Goal: Task Accomplishment & Management: Use online tool/utility

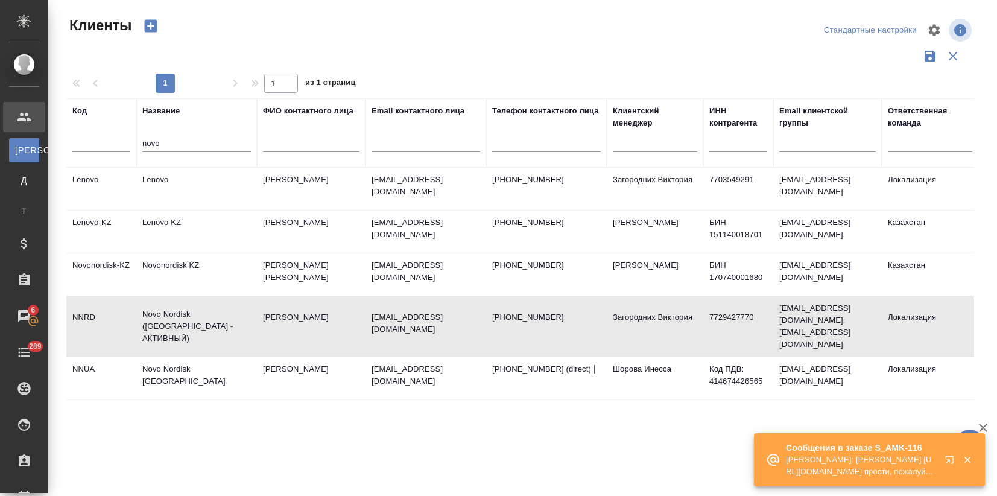
select select "RU"
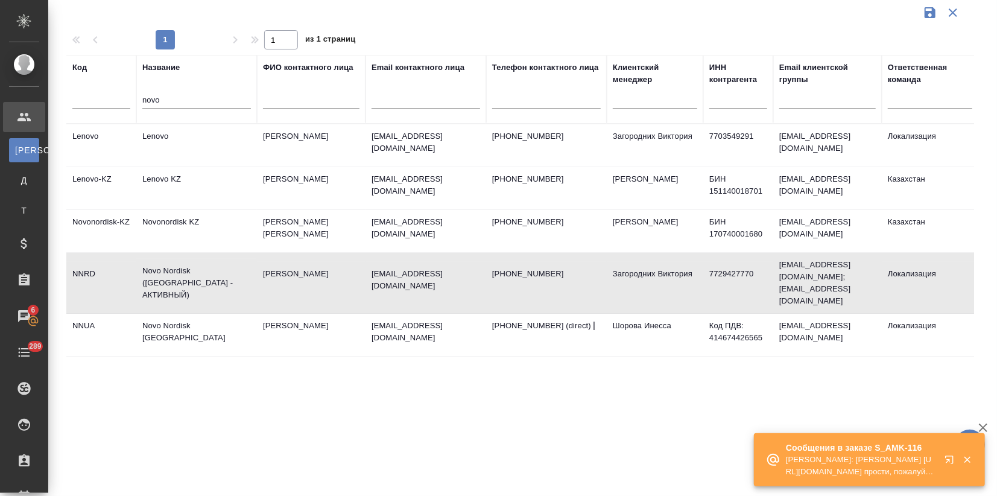
drag, startPoint x: 176, startPoint y: 97, endPoint x: 111, endPoint y: 104, distance: 65.0
click at [121, 102] on tr "Код Название novo ФИО контактного лица Email контактного лица Телефон контактно…" at bounding box center [522, 89] width 912 height 69
click at [425, 93] on input "text" at bounding box center [426, 100] width 109 height 15
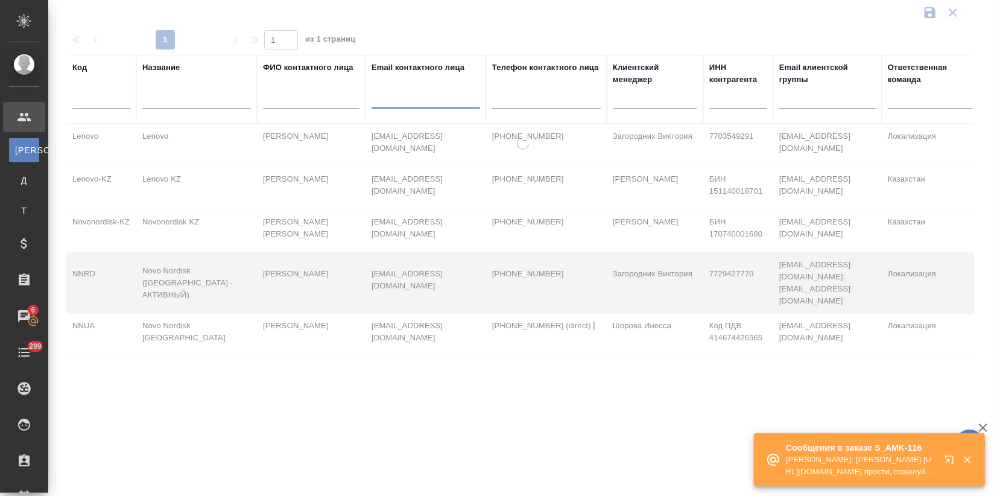
paste input "alexei.racuvayev@radare.ru"
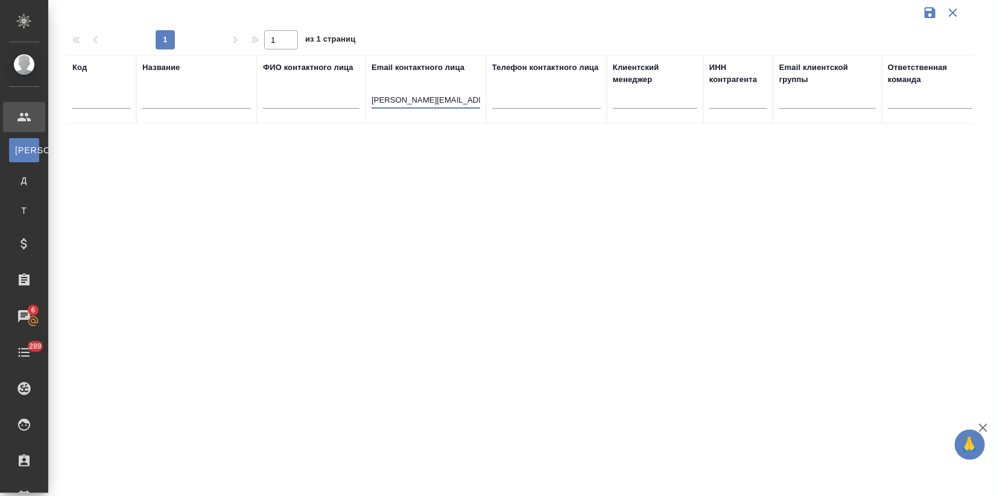
drag, startPoint x: 430, startPoint y: 98, endPoint x: 343, endPoint y: 101, distance: 87.5
click at [343, 101] on tr "Код Название ФИО контактного лица Email контактного лица alexei.racuvayev@radar…" at bounding box center [522, 89] width 912 height 69
type input "@radare.ru"
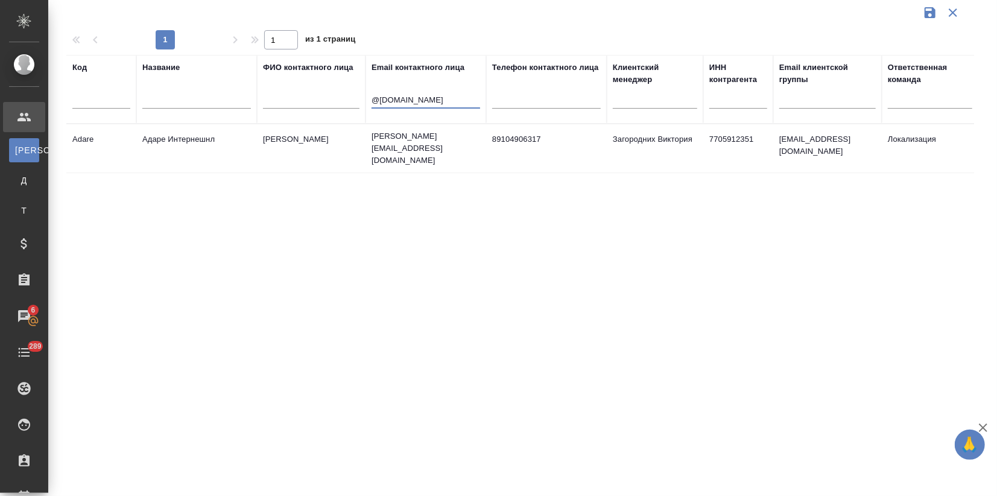
click at [309, 150] on td "Максимова Мария" at bounding box center [311, 148] width 109 height 42
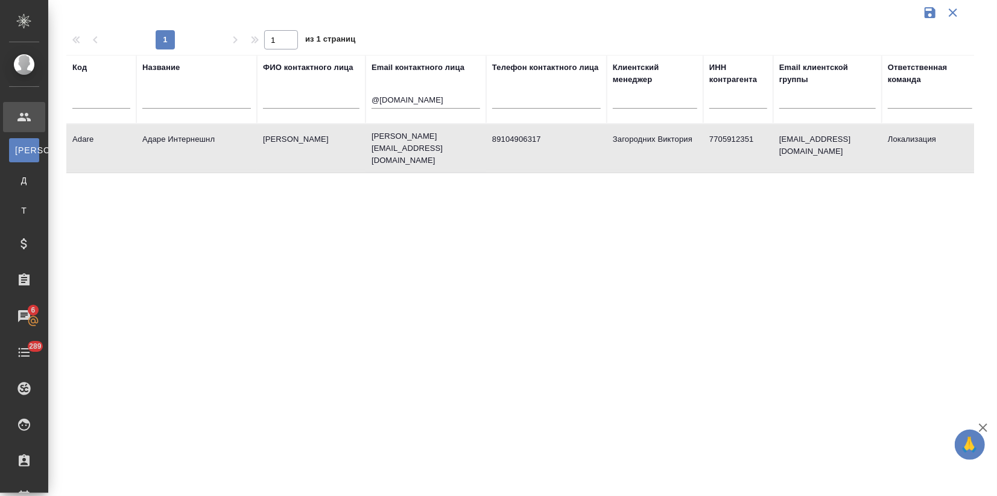
click at [309, 150] on td "Максимова Мария" at bounding box center [311, 148] width 109 height 42
drag, startPoint x: 436, startPoint y: 106, endPoint x: 320, endPoint y: 105, distance: 115.8
click at [325, 104] on tr "Код Название ФИО контактного лица Email контактного лица @radare.ru Телефон кон…" at bounding box center [522, 89] width 912 height 69
click at [195, 101] on input "text" at bounding box center [196, 100] width 109 height 15
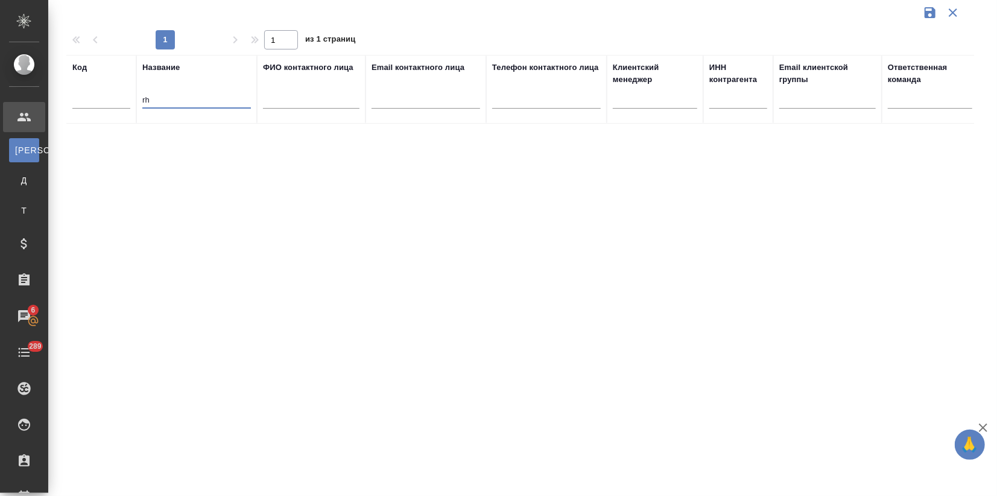
type input "r"
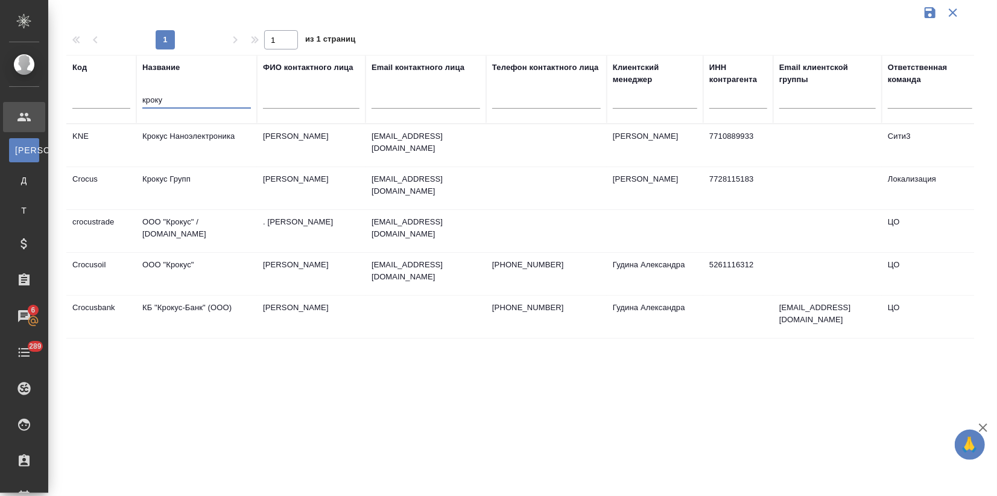
click at [235, 182] on td "Крокус Групп" at bounding box center [196, 188] width 121 height 42
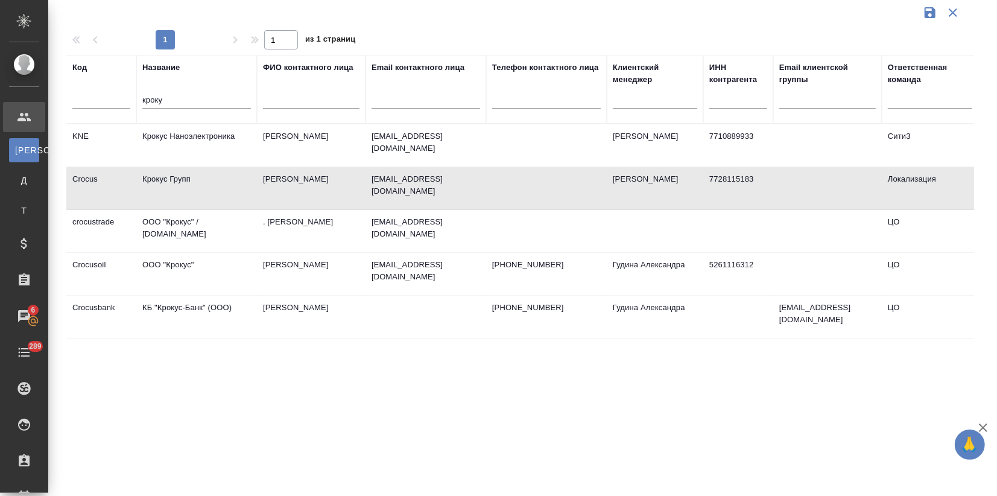
click at [235, 182] on td "Крокус Групп" at bounding box center [196, 188] width 121 height 42
drag, startPoint x: 227, startPoint y: 96, endPoint x: 140, endPoint y: 97, distance: 86.9
click at [159, 97] on input "кроку" at bounding box center [196, 100] width 109 height 15
click at [175, 107] on input "кроку" at bounding box center [196, 100] width 109 height 15
drag, startPoint x: 189, startPoint y: 101, endPoint x: 92, endPoint y: 101, distance: 97.1
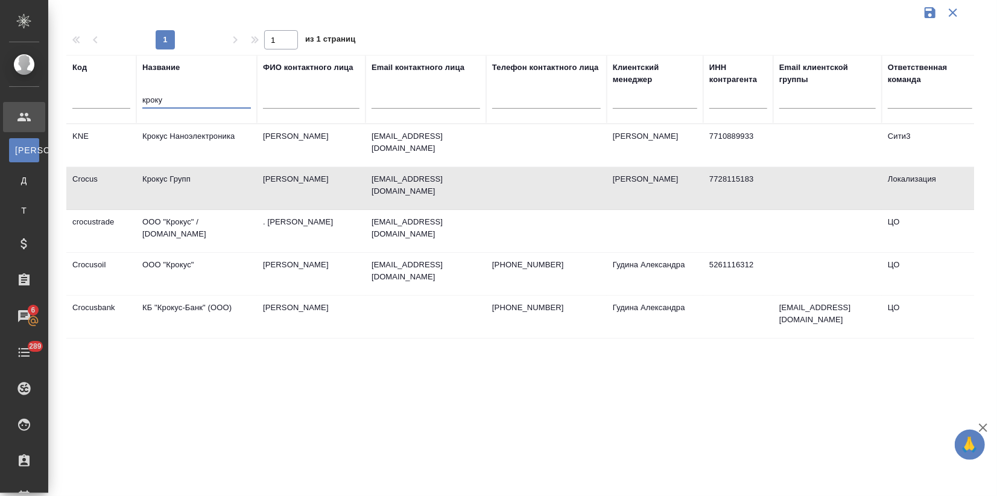
click at [92, 101] on tr "Код Название кроку ФИО контактного лица Email контактного лица Телефон контактн…" at bounding box center [522, 89] width 912 height 69
type input "u"
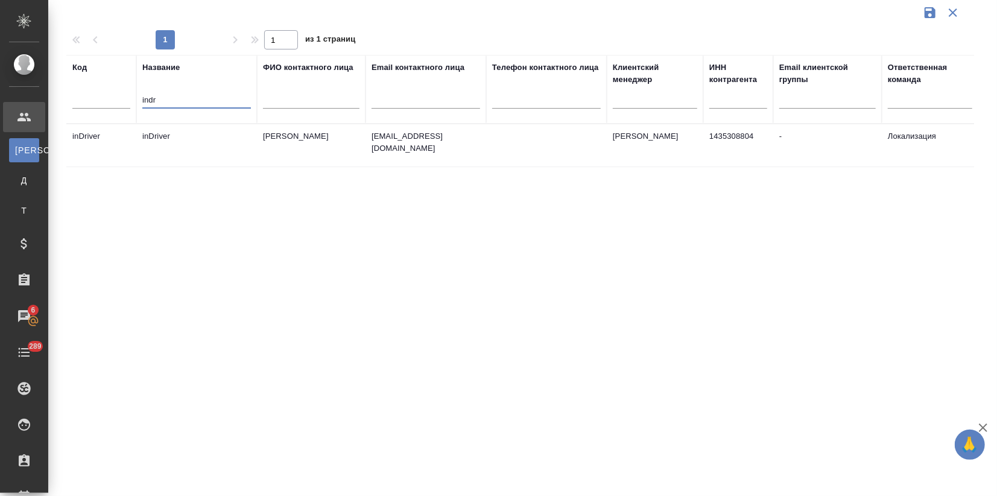
type input "indr"
click at [157, 147] on td "inDriver" at bounding box center [196, 145] width 121 height 42
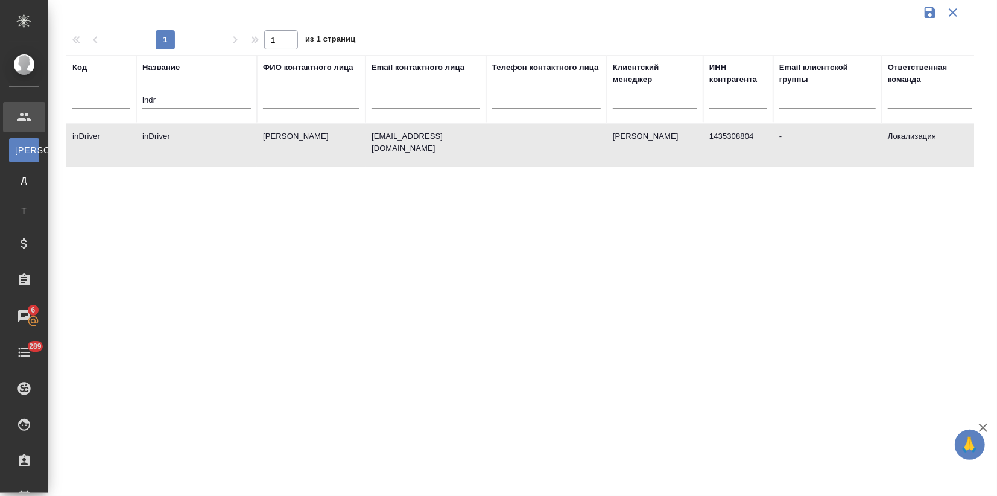
click at [157, 147] on td "inDriver" at bounding box center [196, 145] width 121 height 42
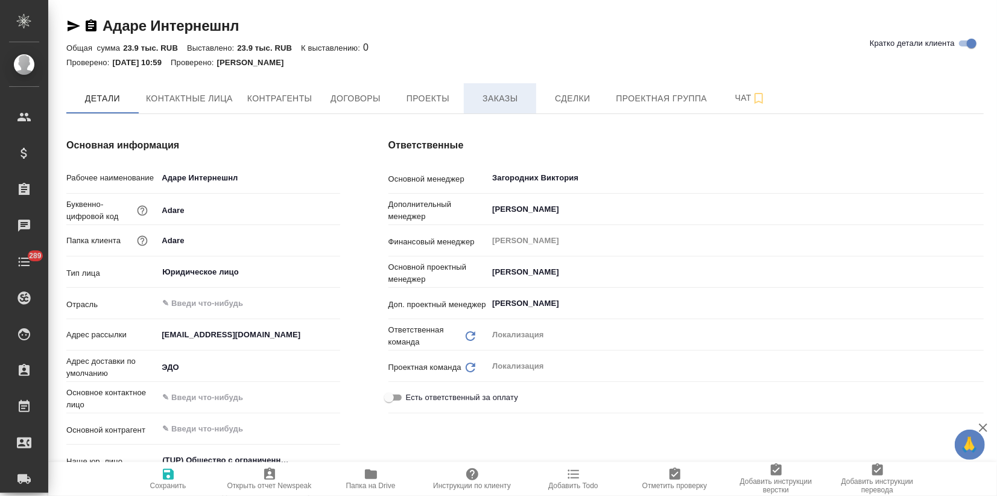
type textarea "x"
click at [499, 99] on span "Заказы" at bounding box center [500, 98] width 58 height 15
type textarea "x"
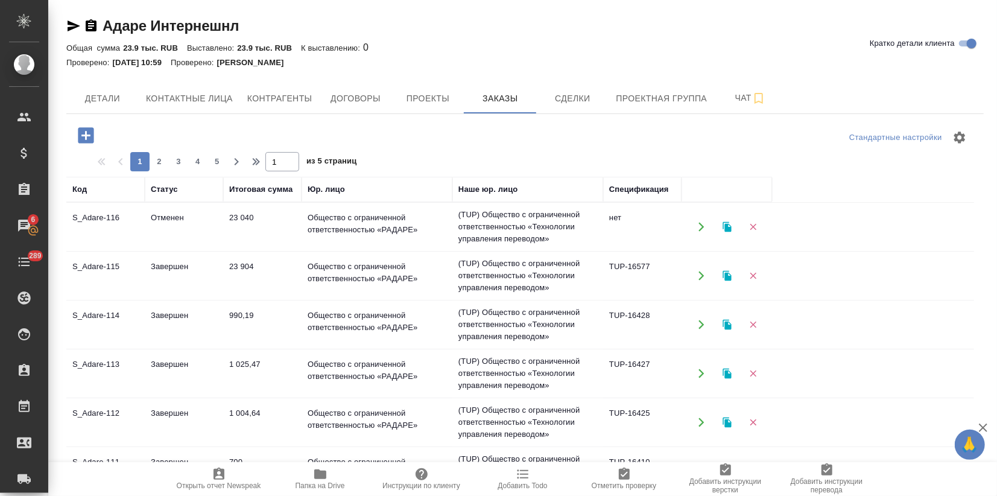
click at [296, 337] on td "990,19" at bounding box center [262, 324] width 78 height 42
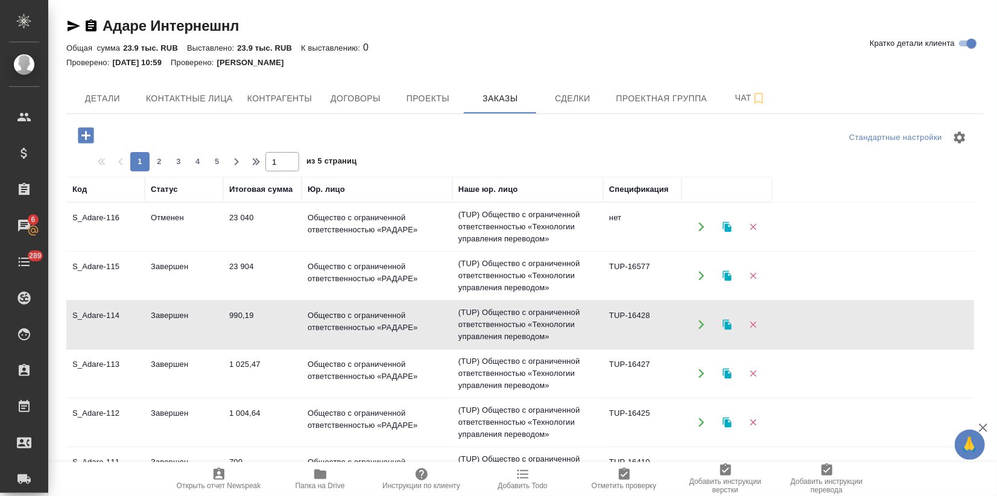
click at [296, 337] on td "990,19" at bounding box center [262, 324] width 78 height 42
click at [727, 331] on button "button" at bounding box center [727, 324] width 25 height 25
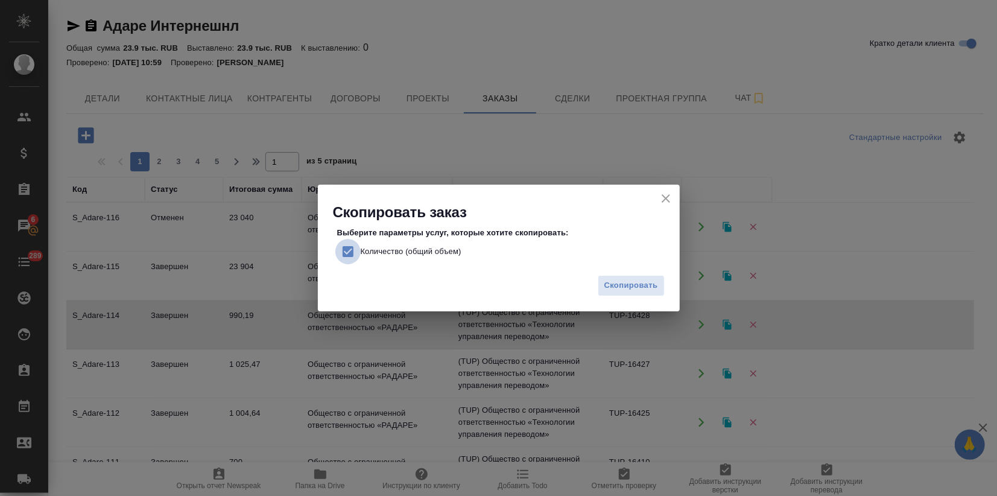
click at [347, 253] on input "Количество (общий объем)" at bounding box center [347, 251] width 25 height 25
checkbox input "false"
click at [604, 285] on span "Скопировать" at bounding box center [631, 286] width 54 height 14
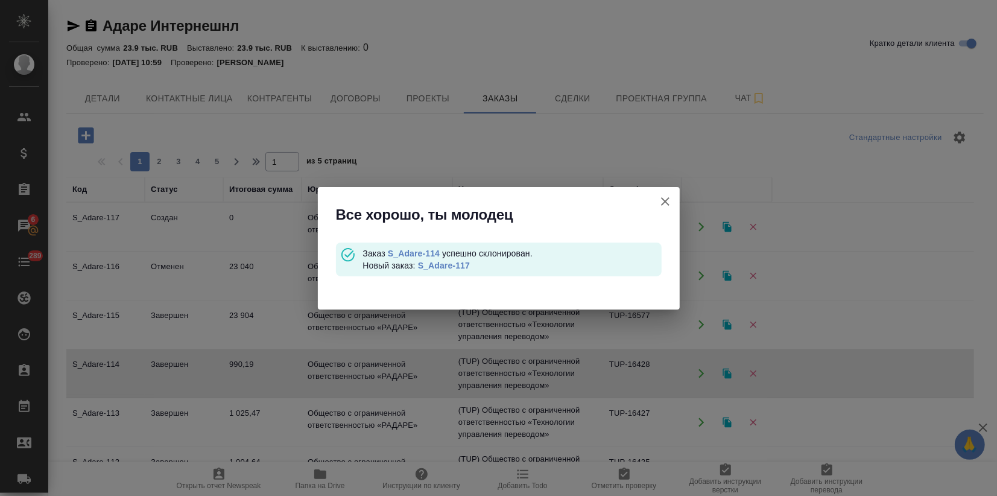
click at [423, 265] on link "S_Adare-117" at bounding box center [444, 266] width 52 height 10
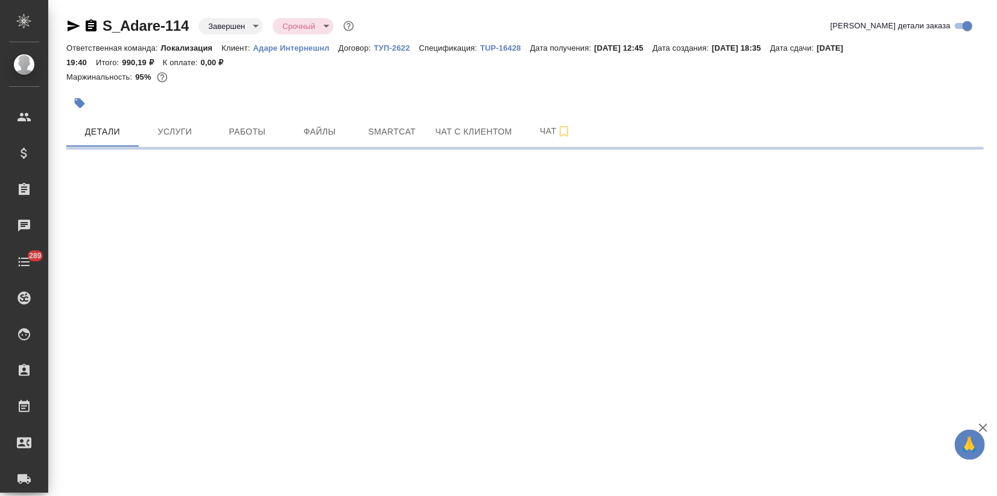
select select "RU"
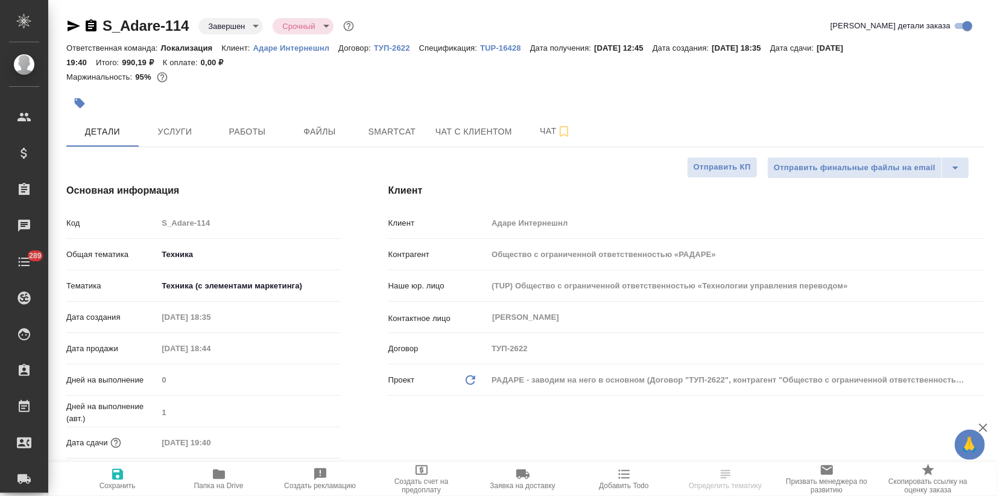
type textarea "x"
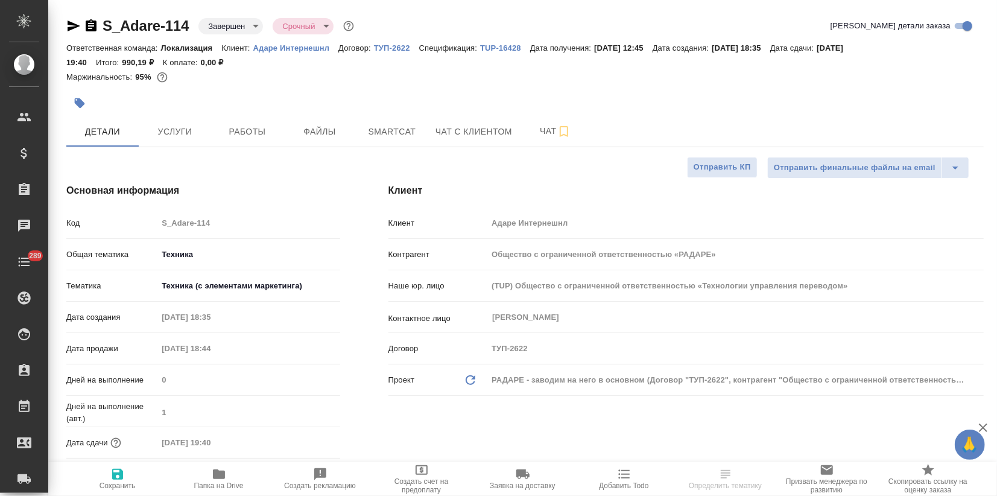
type textarea "x"
click at [195, 126] on span "Услуги" at bounding box center [175, 131] width 58 height 15
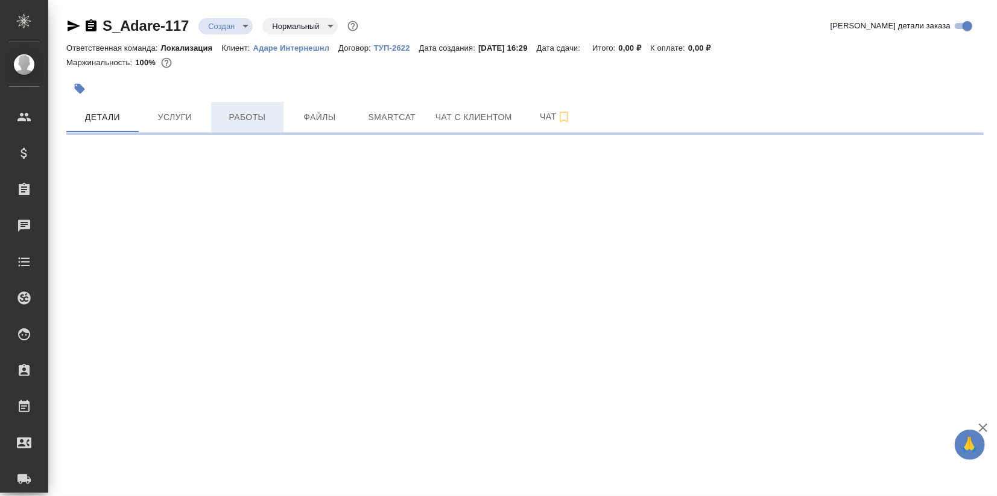
select select "RU"
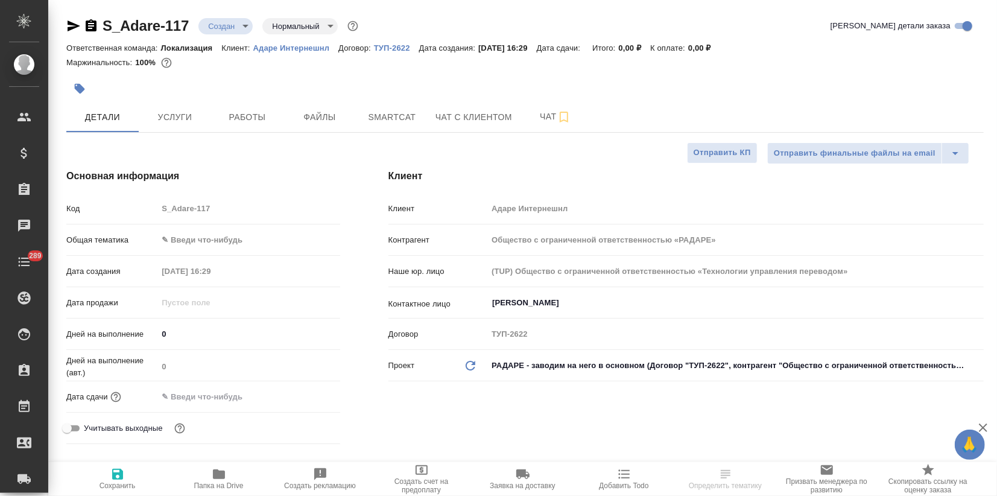
type textarea "x"
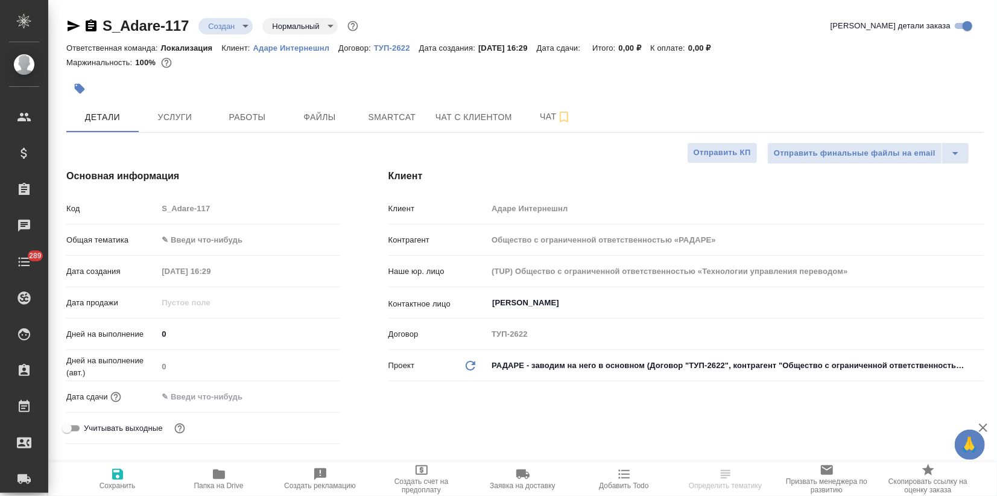
type textarea "x"
click at [283, 48] on p "Адаре Интернешнл" at bounding box center [296, 47] width 86 height 9
type textarea "x"
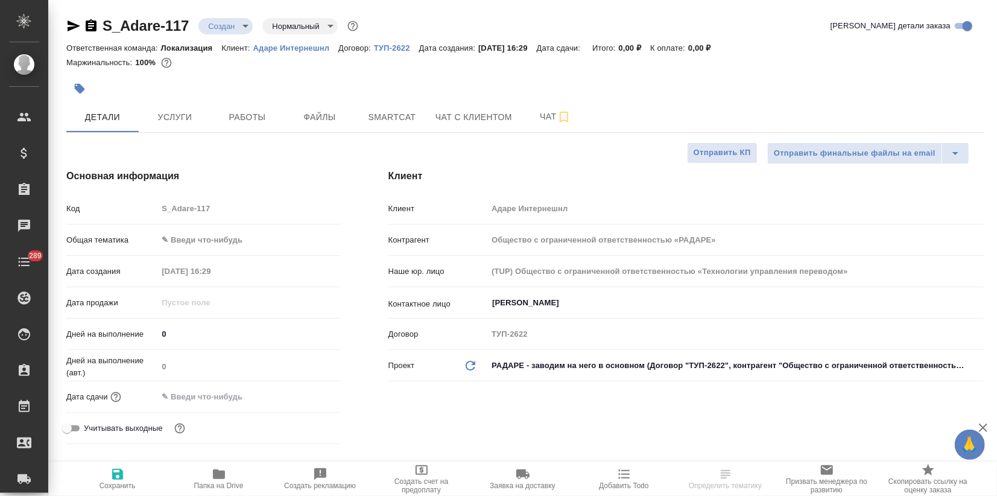
type textarea "x"
select select "RU"
type textarea "x"
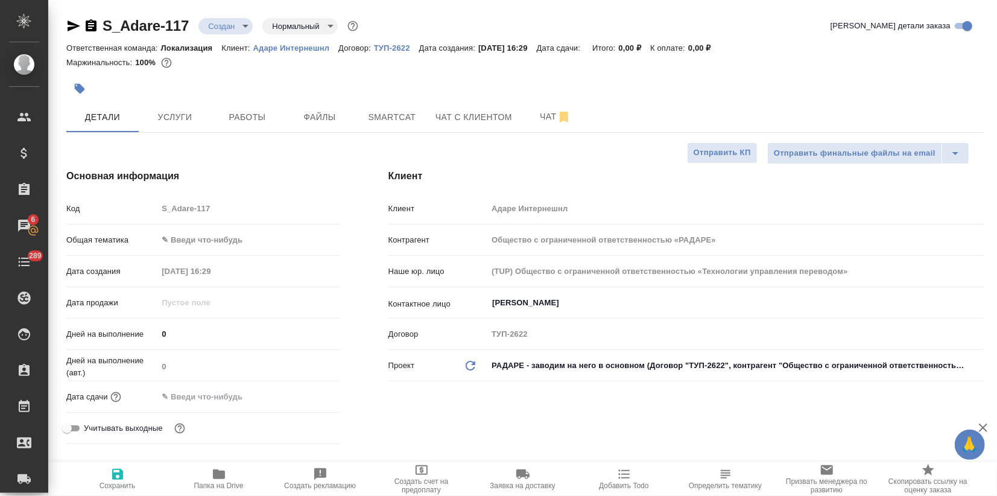
type textarea "x"
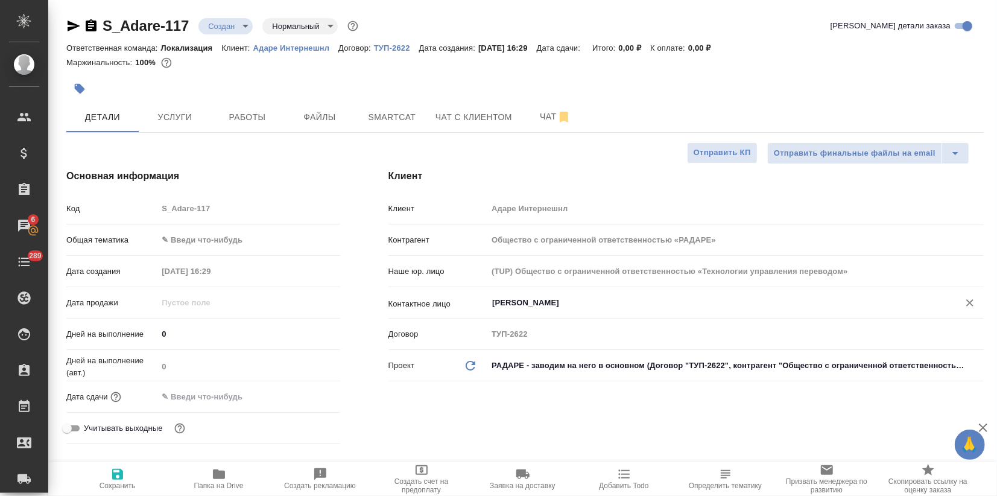
click at [522, 305] on input "Тон Алиса" at bounding box center [715, 303] width 449 height 14
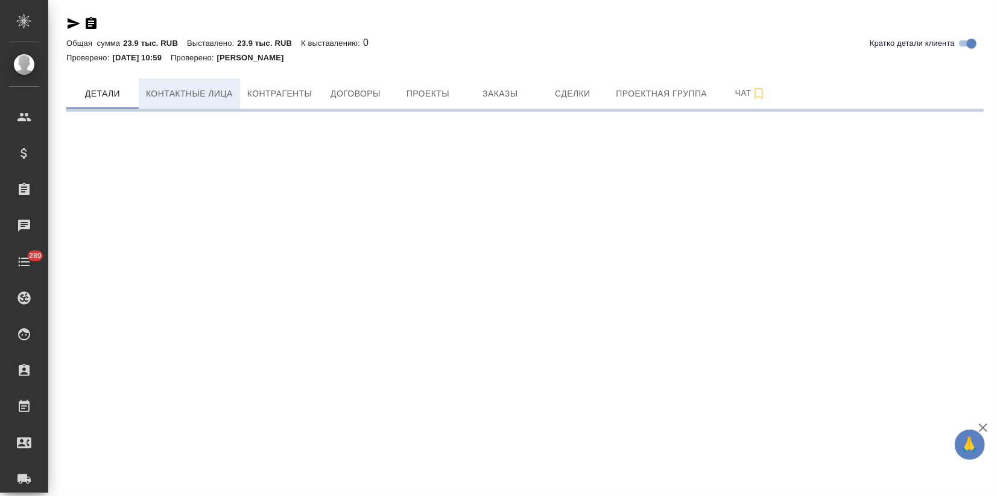
click at [189, 98] on span "Контактные лица" at bounding box center [189, 93] width 87 height 15
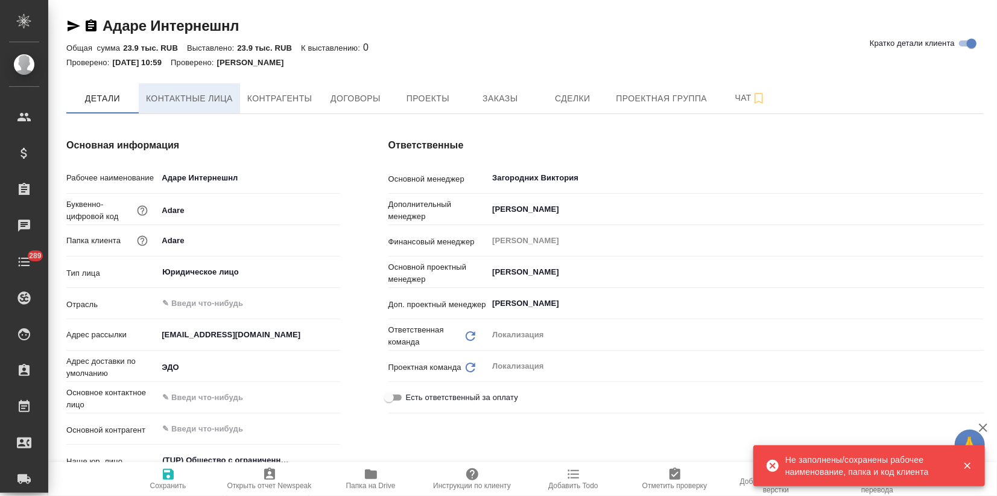
click at [194, 103] on span "Контактные лица" at bounding box center [189, 98] width 87 height 15
select select "RU"
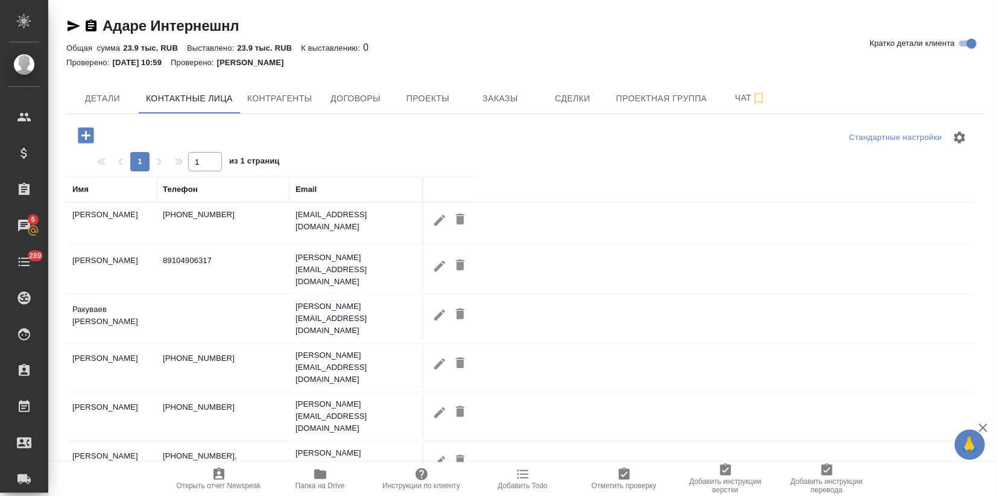
click at [314, 186] on div "Email" at bounding box center [306, 189] width 21 height 12
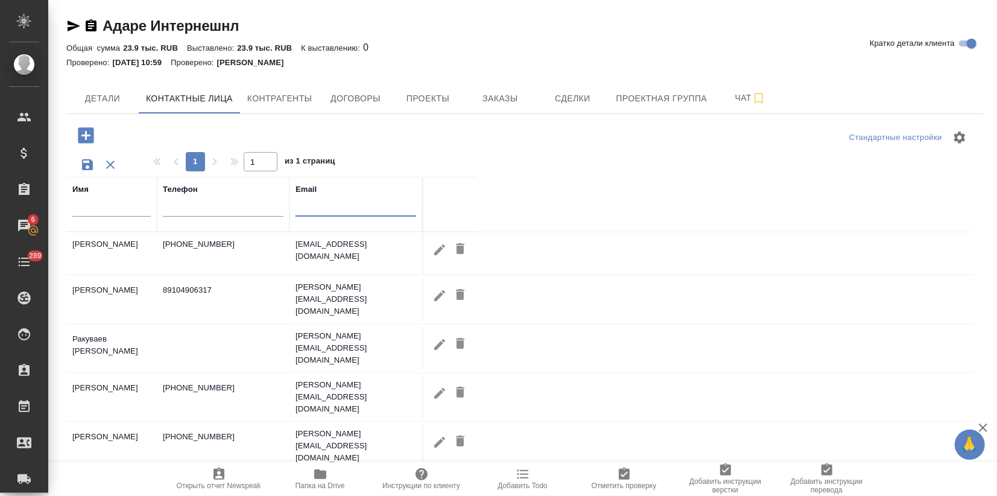
click at [318, 209] on input "text" at bounding box center [356, 208] width 121 height 15
paste input "alexei.racuvayev@radare.ru"
type input "alexei.racuvayev@radare.ru"
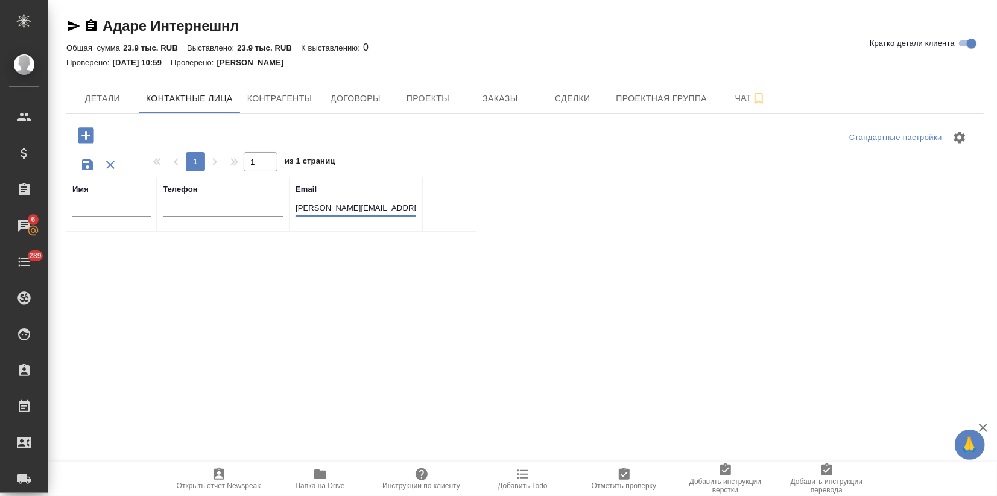
click at [291, 210] on th "Email alexei.racuvayev@radare.ru" at bounding box center [356, 204] width 133 height 55
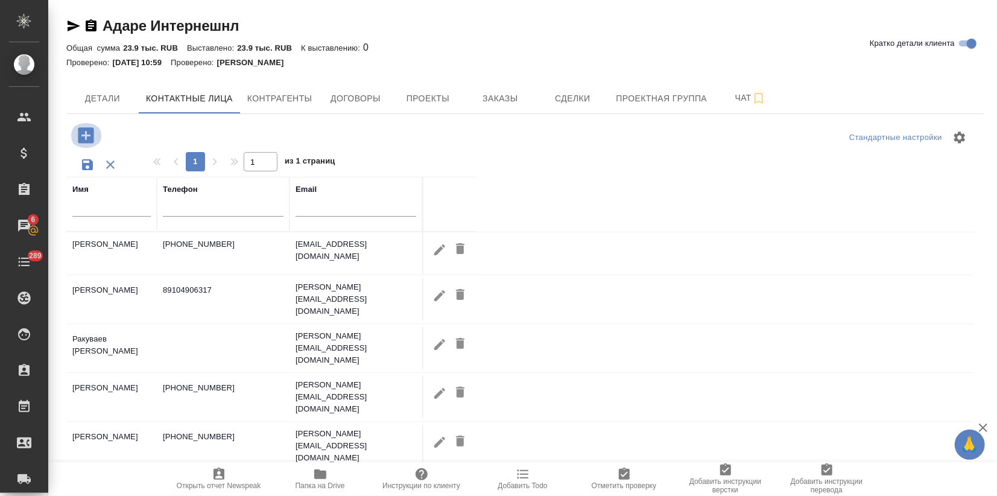
click at [90, 140] on icon "button" at bounding box center [86, 135] width 16 height 16
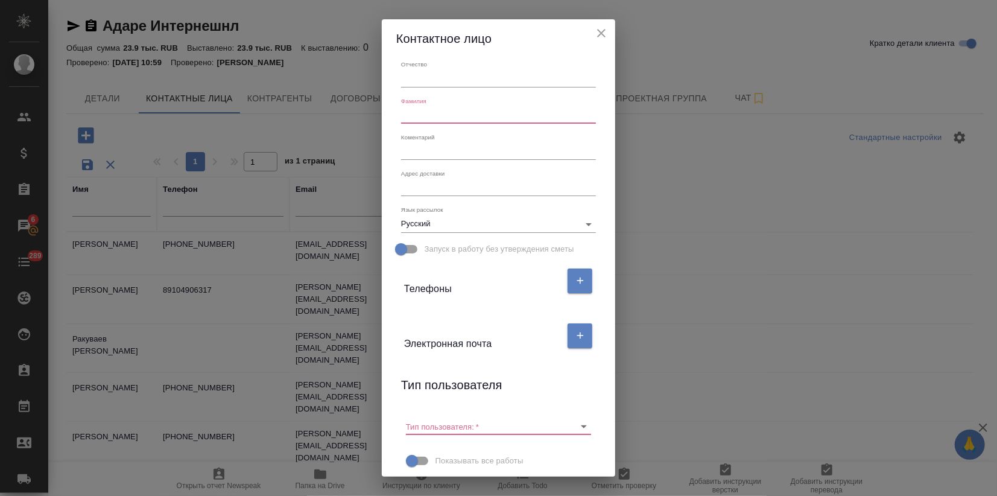
scroll to position [75, 0]
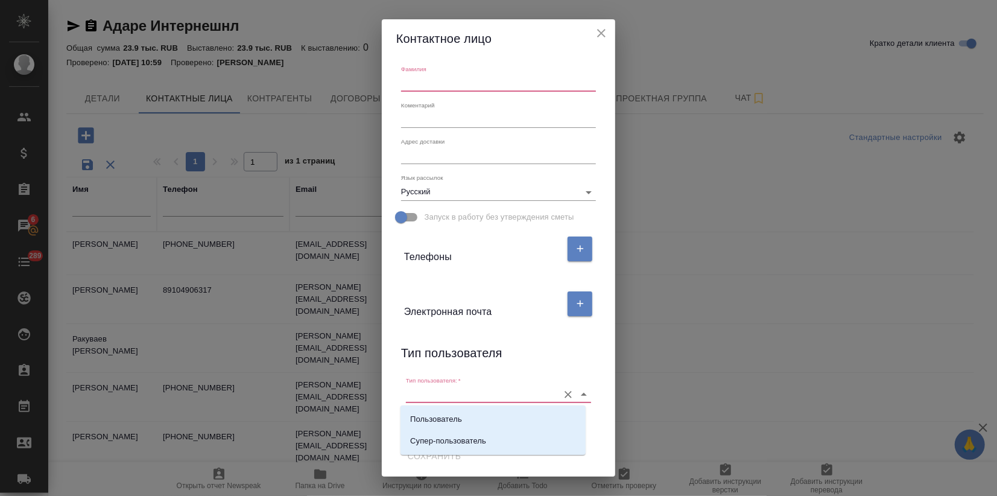
click at [431, 393] on input "Тип пользователя:   *" at bounding box center [479, 394] width 147 height 16
click at [423, 416] on p "Пользователь" at bounding box center [436, 419] width 52 height 12
type input "Пользователь"
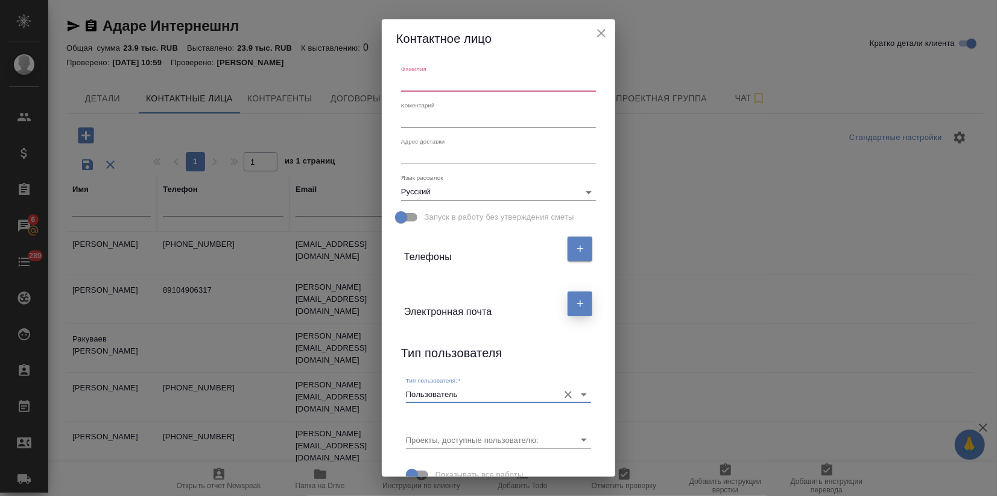
click at [568, 306] on button "button" at bounding box center [580, 303] width 25 height 25
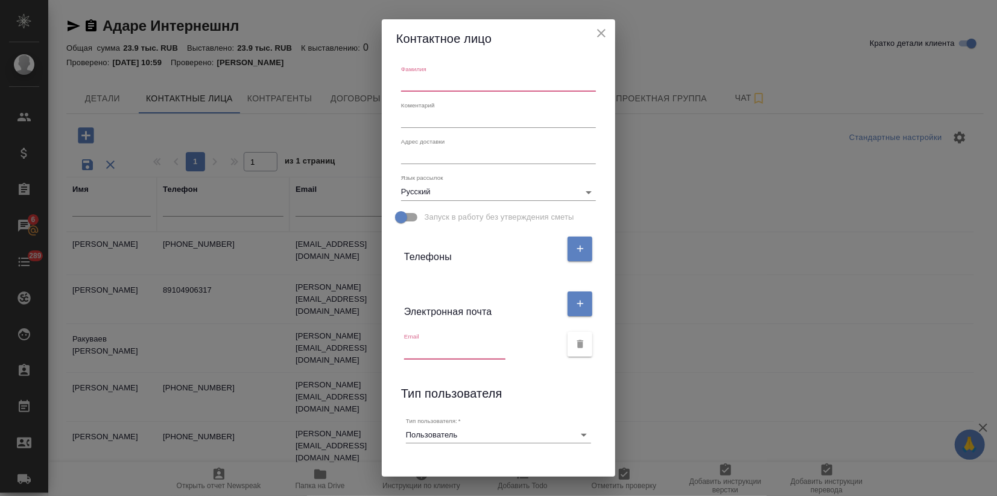
click at [406, 347] on input "text" at bounding box center [454, 350] width 101 height 17
paste input "alexei.racuvayev@radare.ru"
type input "alexei.racuvayev@radare.ru"
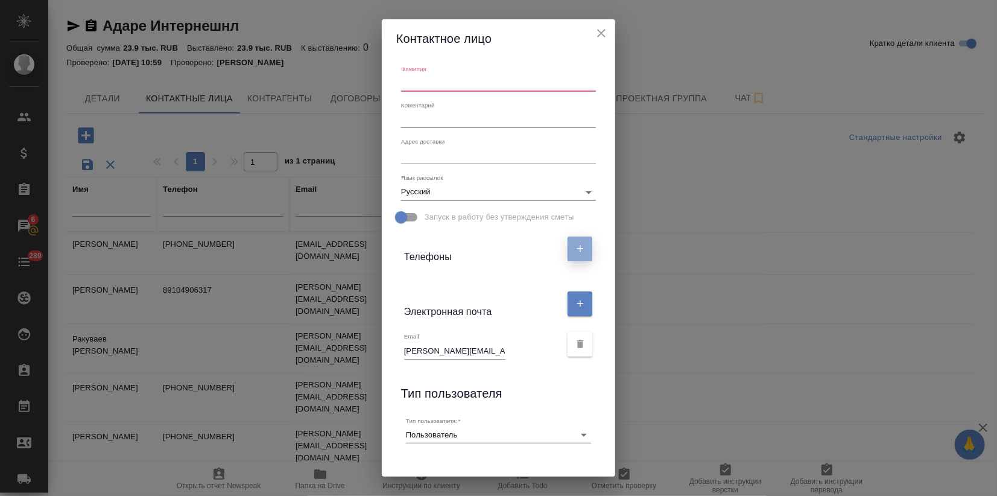
click at [581, 247] on button "button" at bounding box center [580, 248] width 25 height 25
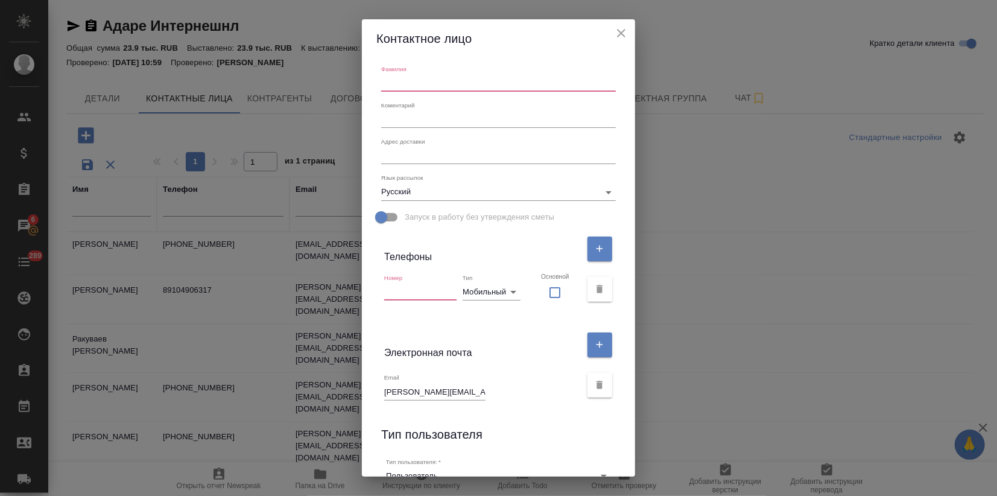
click at [410, 294] on input "text" at bounding box center [420, 291] width 72 height 17
paste input "+7 985 9916582"
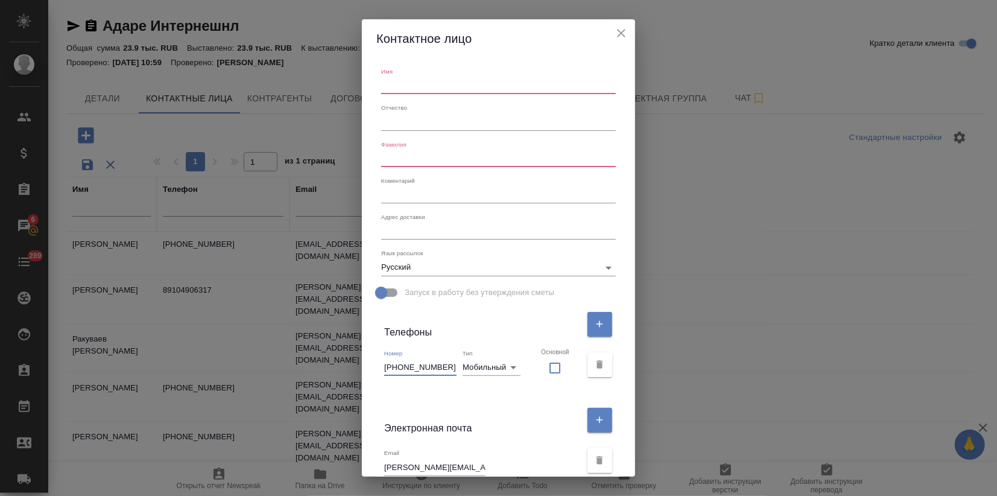
type input "+7 985 9916582"
drag, startPoint x: 420, startPoint y: 86, endPoint x: 425, endPoint y: 139, distance: 52.6
click at [420, 86] on input "text" at bounding box center [498, 85] width 235 height 17
type input "Алексей"
click at [429, 155] on input "text" at bounding box center [498, 158] width 235 height 17
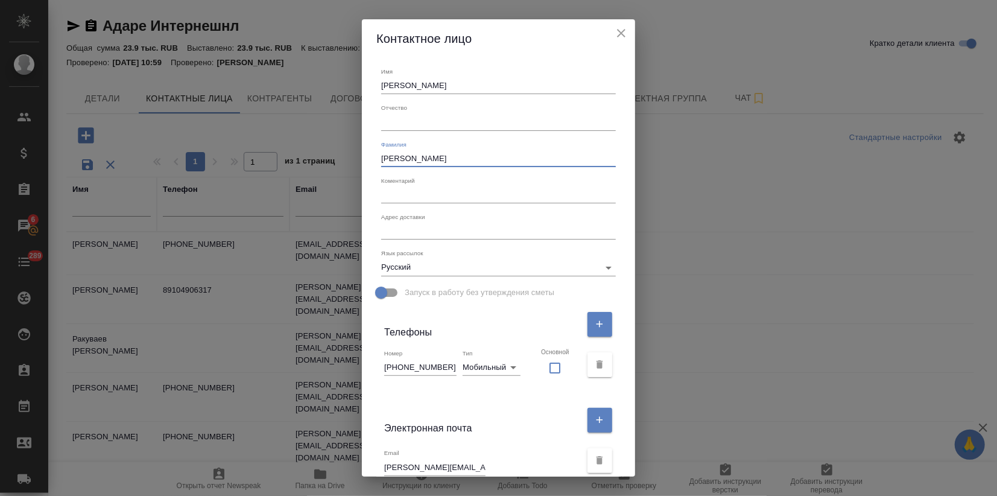
scroll to position [179, 0]
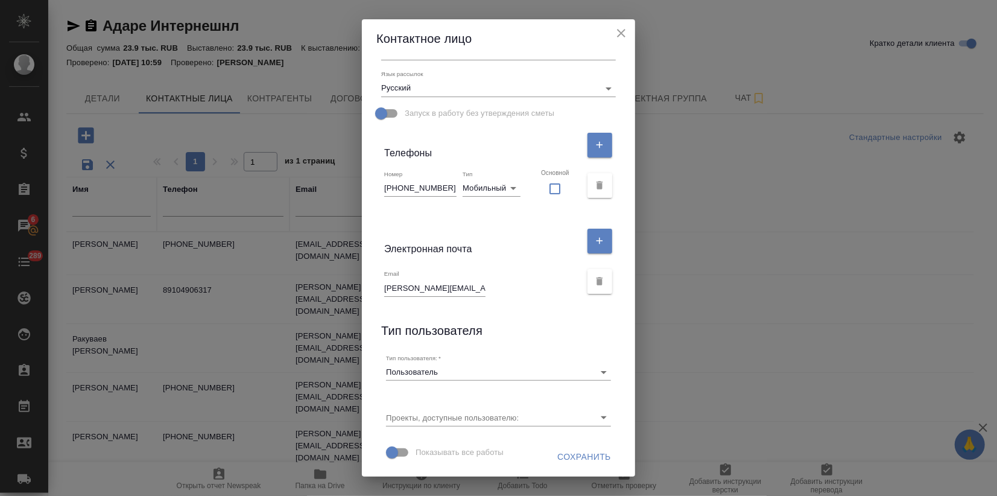
type input "Разуваев"
click at [557, 455] on span "Сохранить" at bounding box center [584, 456] width 54 height 15
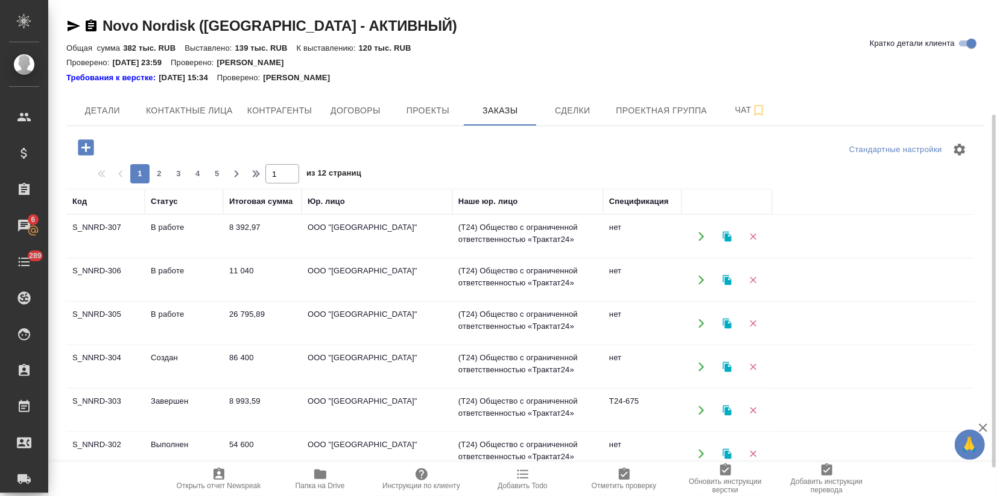
scroll to position [67, 0]
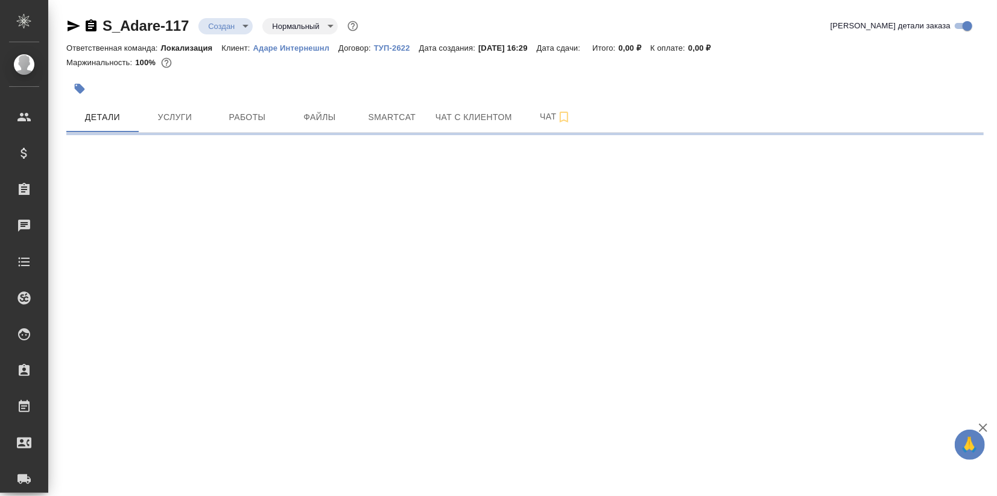
select select "RU"
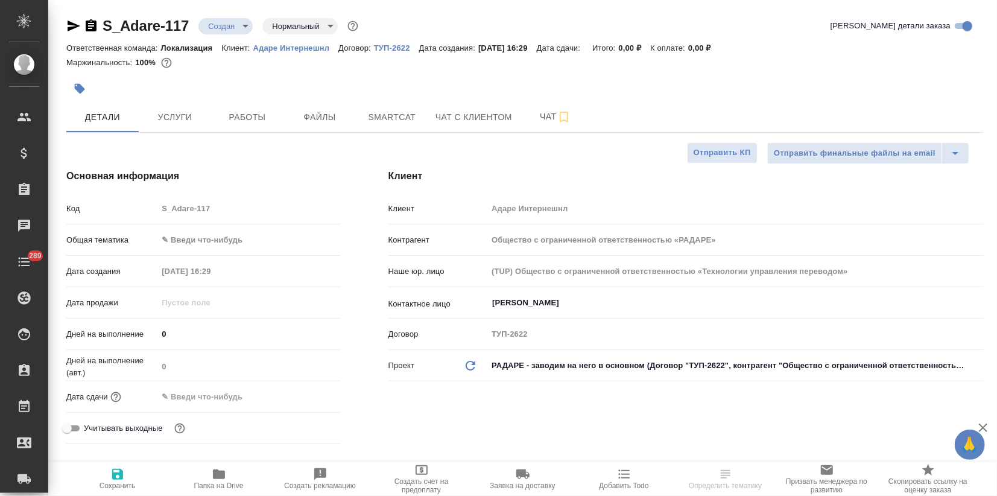
type textarea "x"
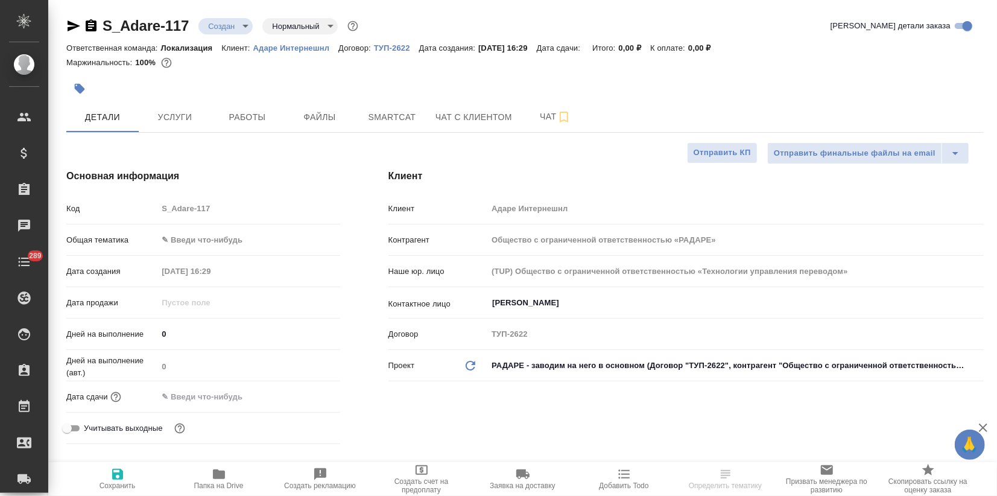
type textarea "x"
click at [524, 299] on input "Тон Алиса" at bounding box center [715, 303] width 449 height 14
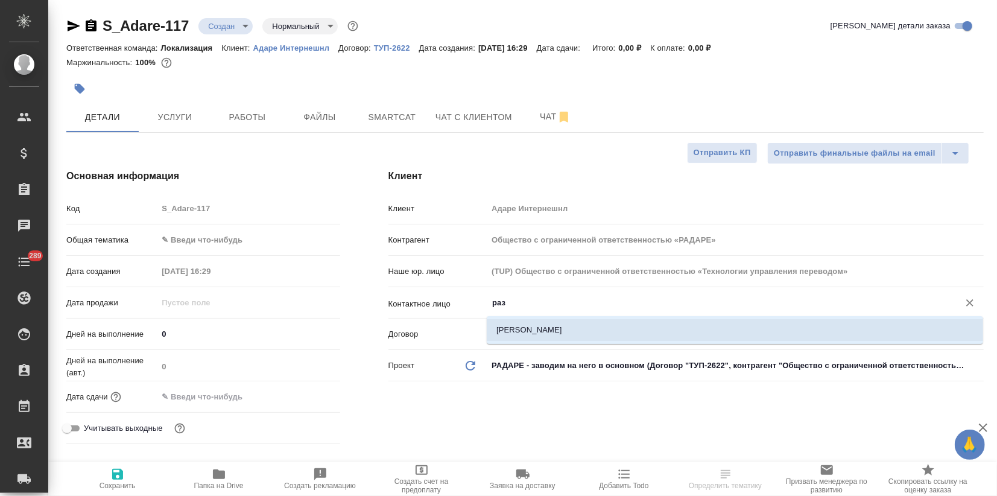
type input "Разуваев Алексей"
click at [513, 334] on li "Разуваев Алексей" at bounding box center [735, 330] width 496 height 22
type textarea "x"
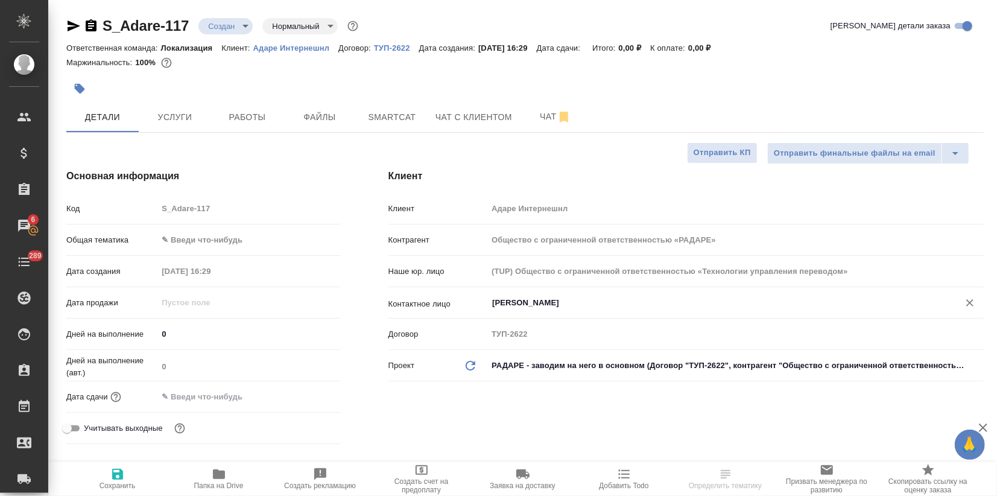
click at [116, 478] on icon "button" at bounding box center [117, 474] width 14 height 14
type textarea "x"
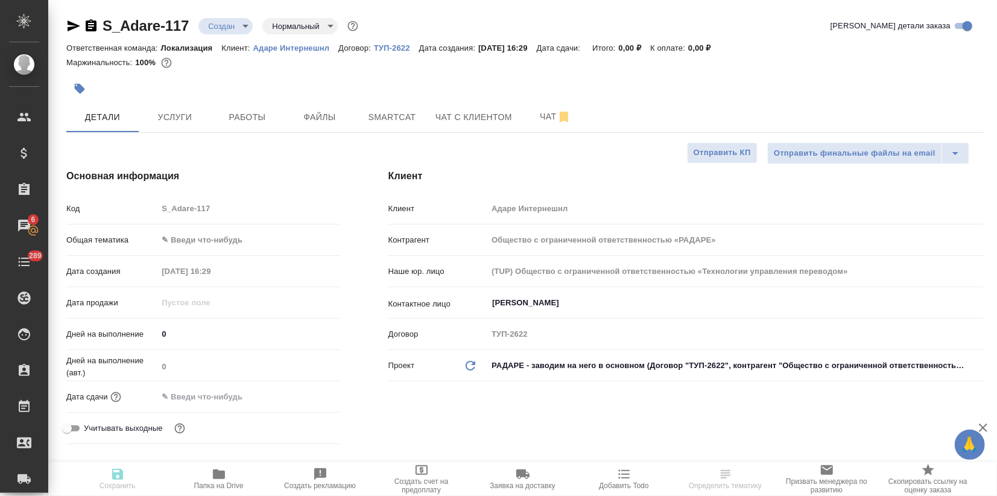
type textarea "x"
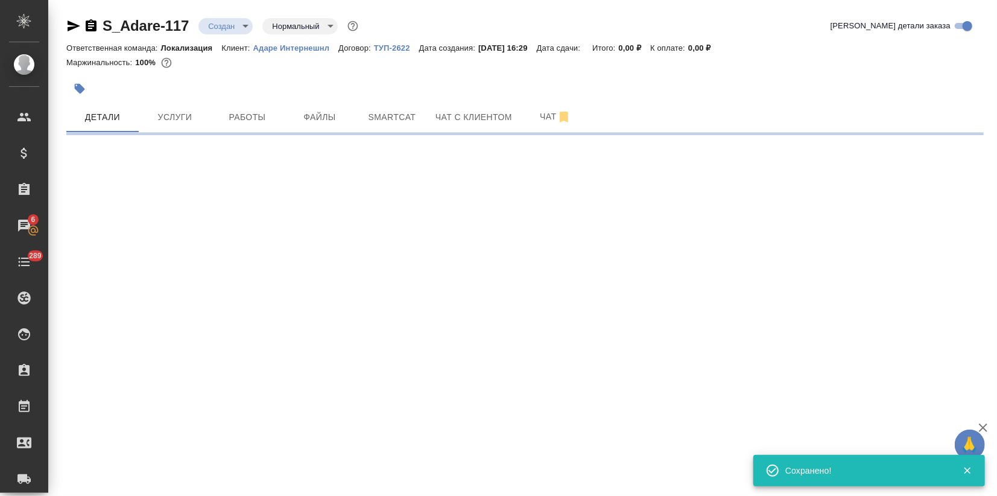
type input "holyTrinity"
select select "RU"
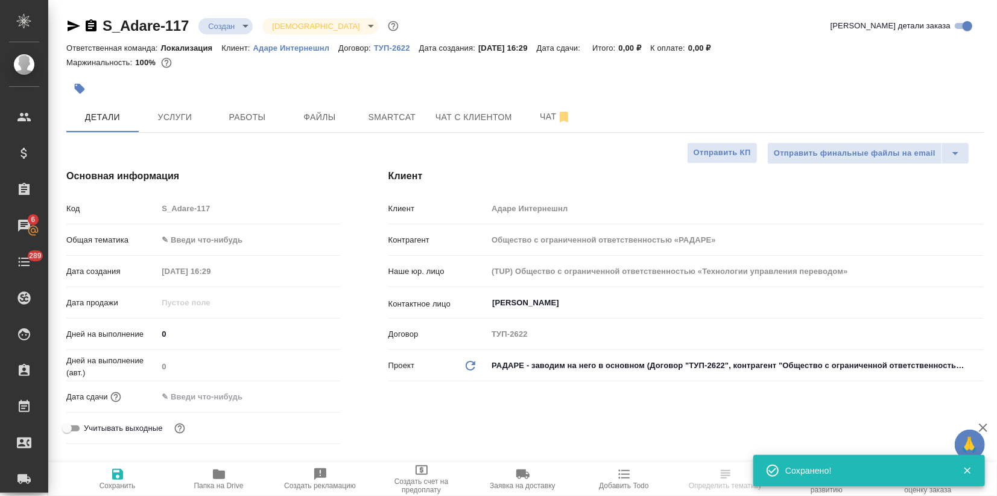
type textarea "x"
click at [193, 240] on body "🙏 .cls-1 fill:#fff; AWATERA Zagorodnikh Viktoria Клиенты Спецификации Заказы 6 …" at bounding box center [498, 248] width 997 height 496
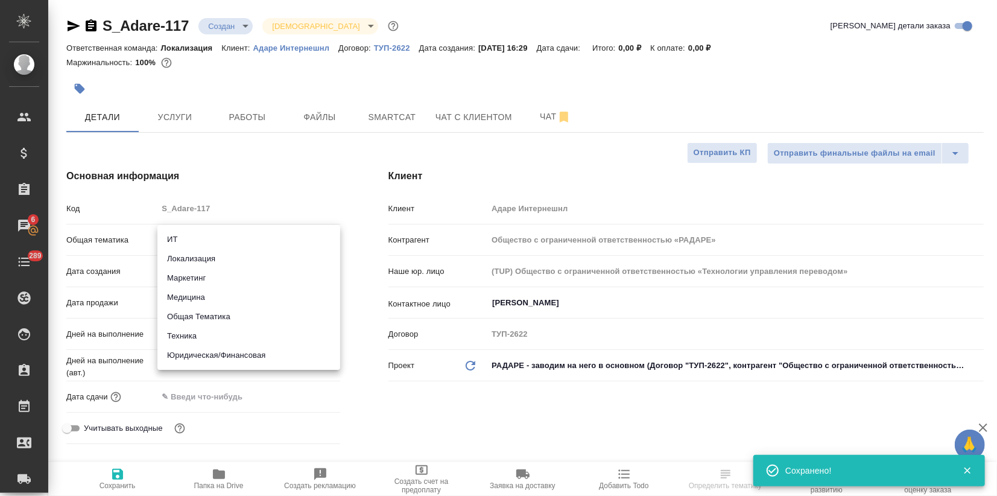
click at [191, 297] on div ".cls-1 fill:#fff; AWATERA Zagorodnikh Viktoria Клиенты Спецификации Заказы 6 Ча…" at bounding box center [498, 248] width 997 height 496
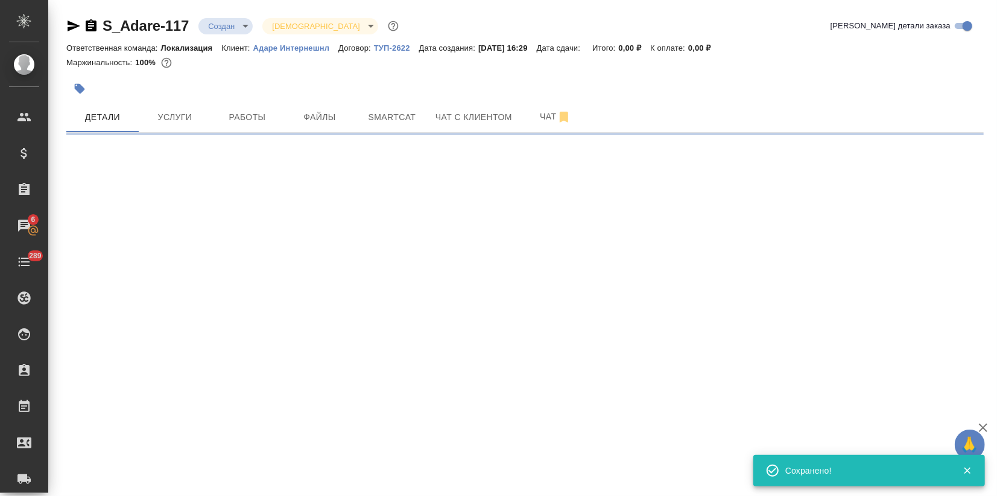
select select "RU"
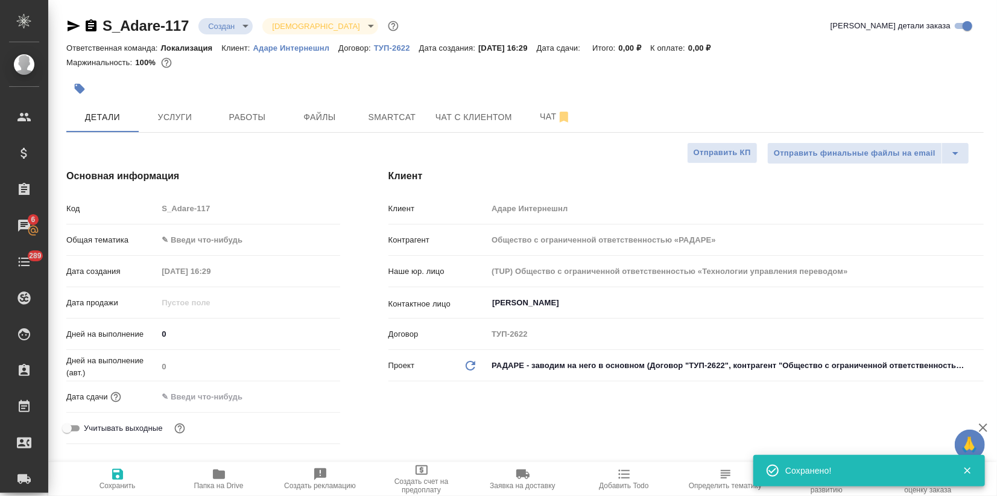
type textarea "x"
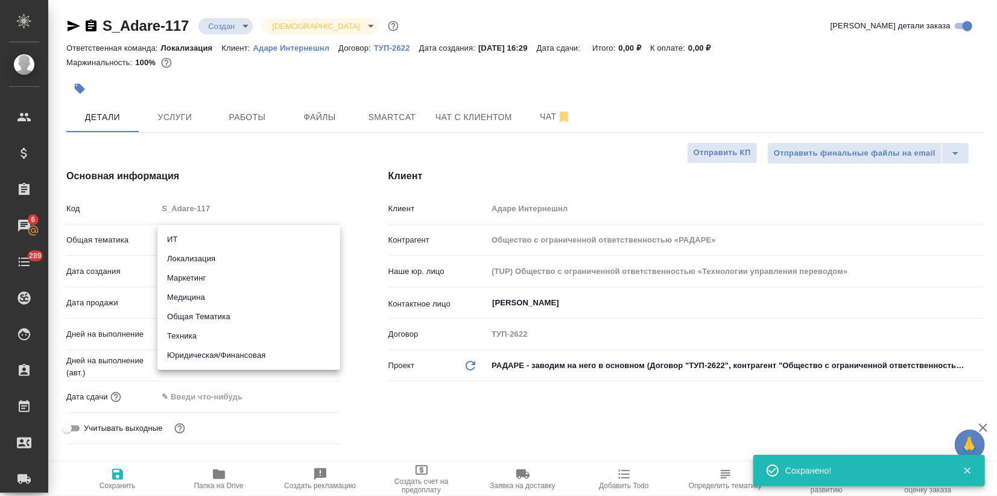
click at [191, 240] on body "🙏 .cls-1 fill:#fff; AWATERA Zagorodnikh Viktoria Клиенты Спецификации Заказы 6 …" at bounding box center [498, 248] width 997 height 496
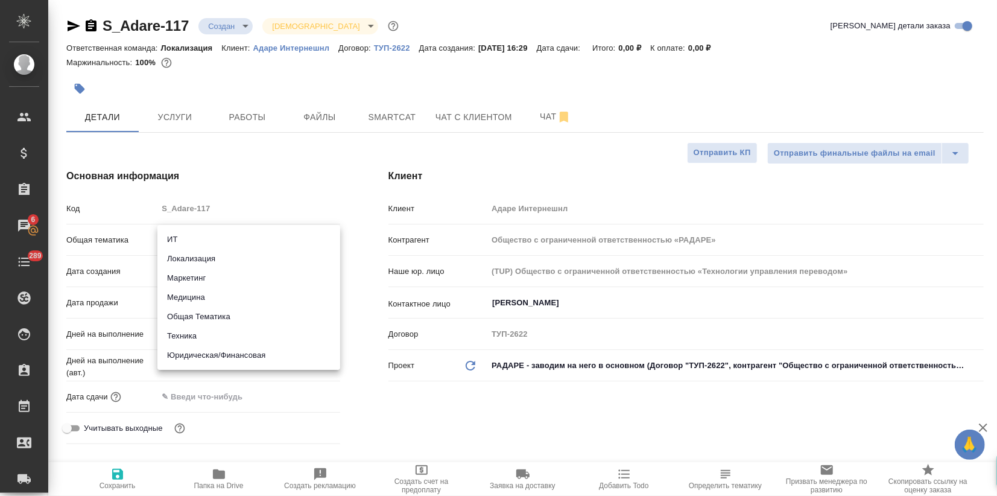
drag, startPoint x: 181, startPoint y: 293, endPoint x: 173, endPoint y: 304, distance: 13.4
click at [181, 294] on li "Медицина" at bounding box center [248, 297] width 183 height 19
type input "med"
type textarea "x"
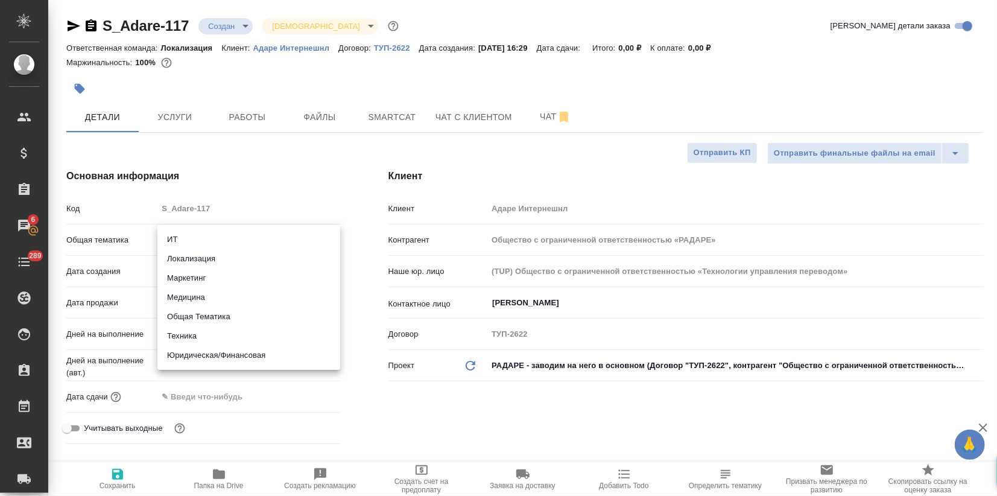
type textarea "x"
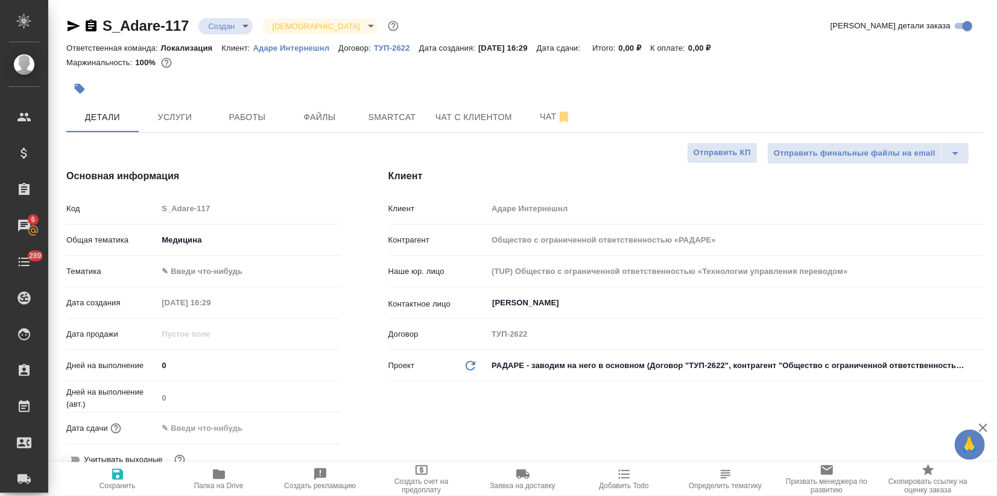
click at [121, 477] on icon "button" at bounding box center [117, 474] width 11 height 11
type textarea "x"
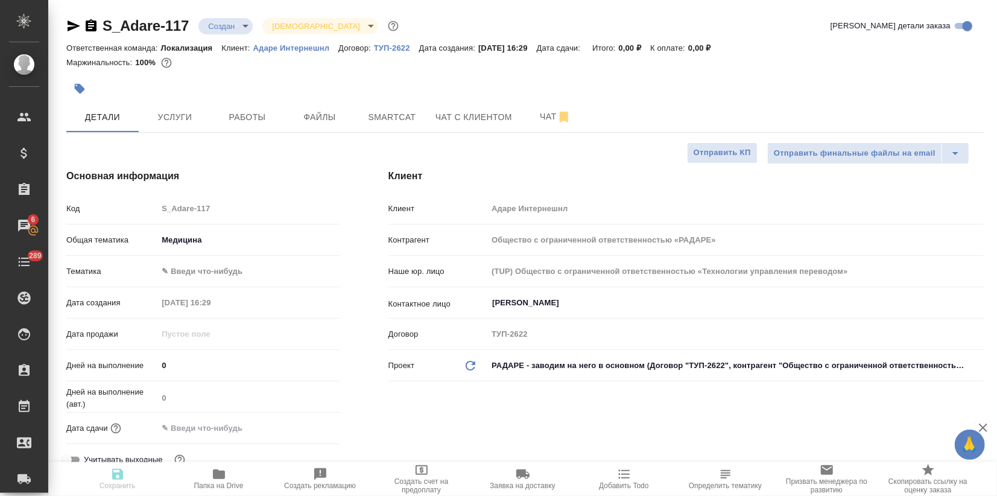
type textarea "x"
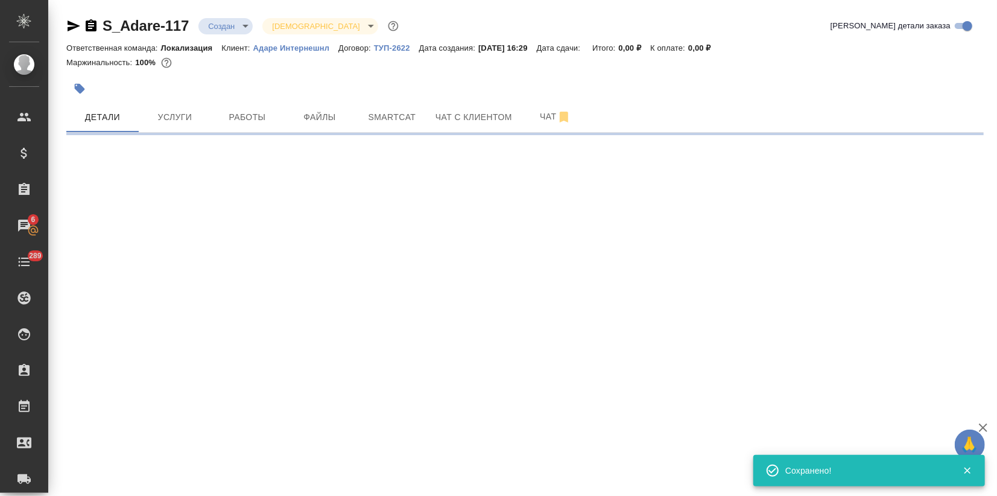
select select "RU"
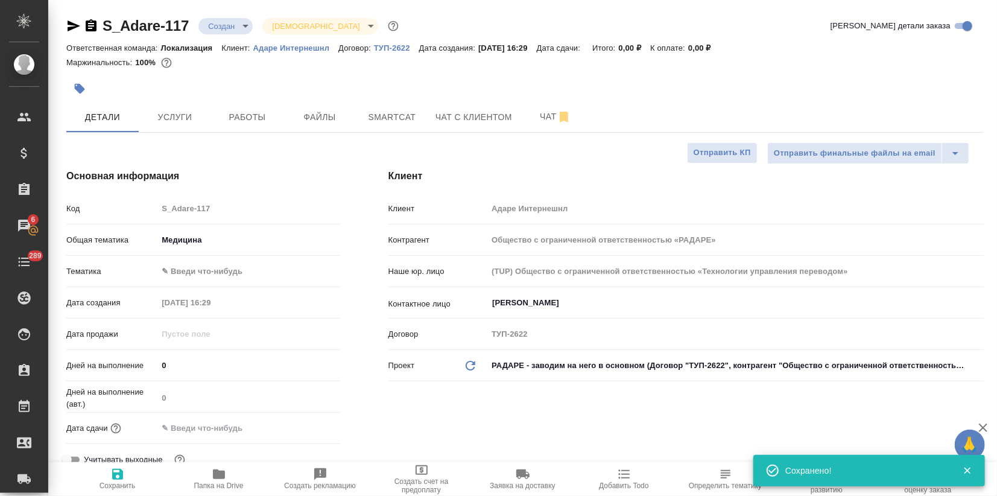
type textarea "x"
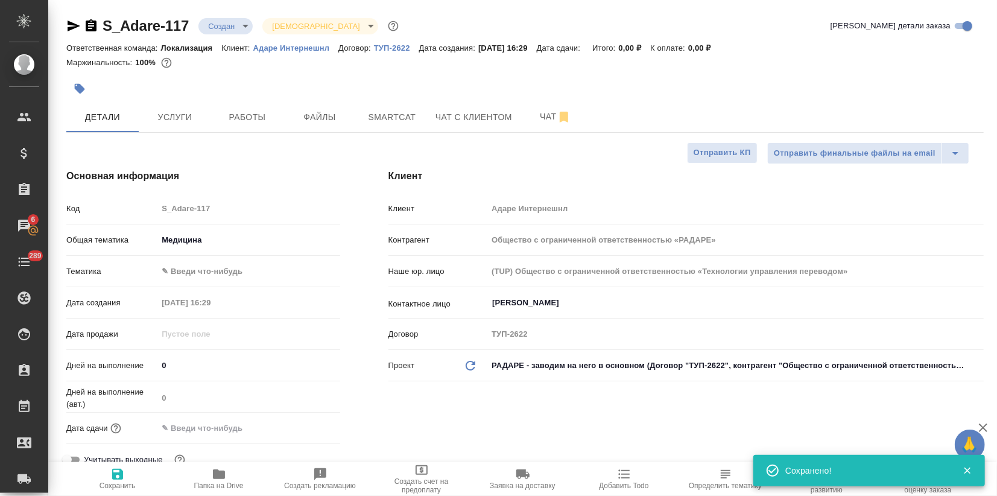
type textarea "x"
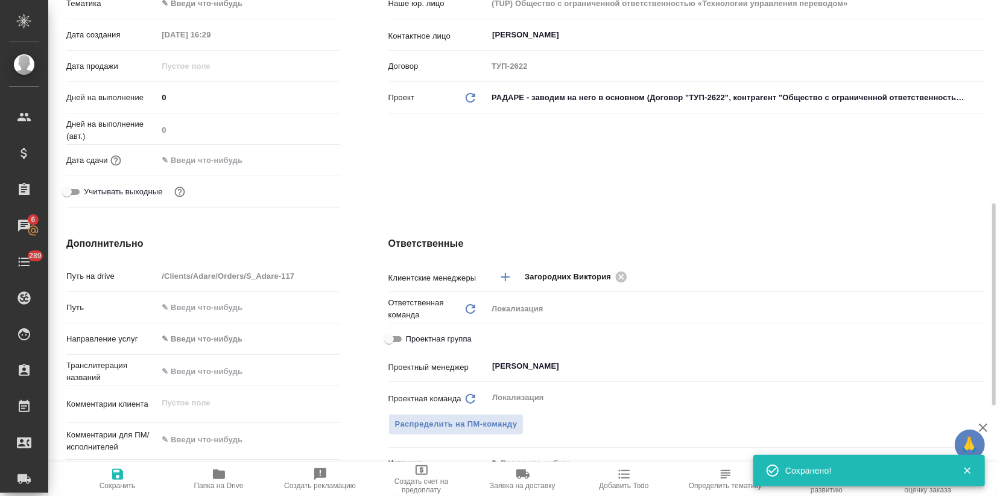
scroll to position [335, 0]
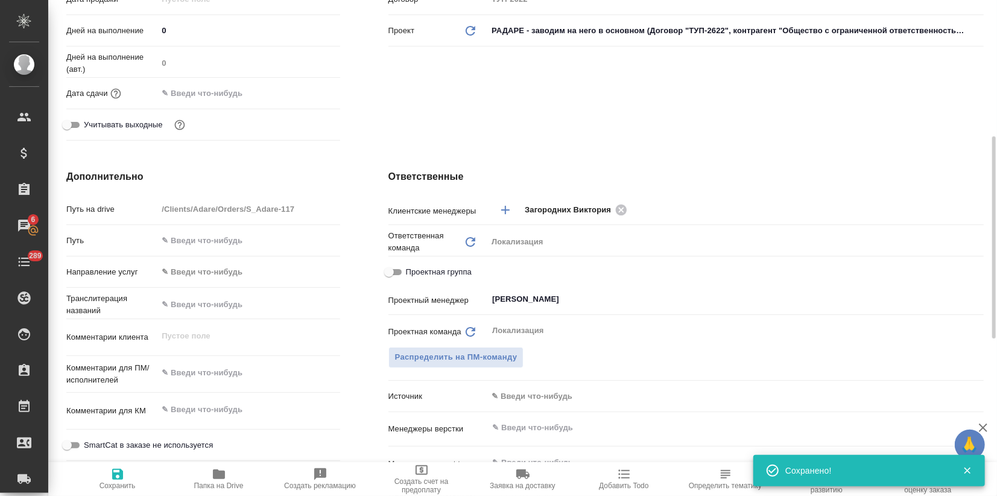
click at [183, 389] on div "Комментарии для ПМ/исполнителей x" at bounding box center [203, 379] width 274 height 37
type textarea "x"
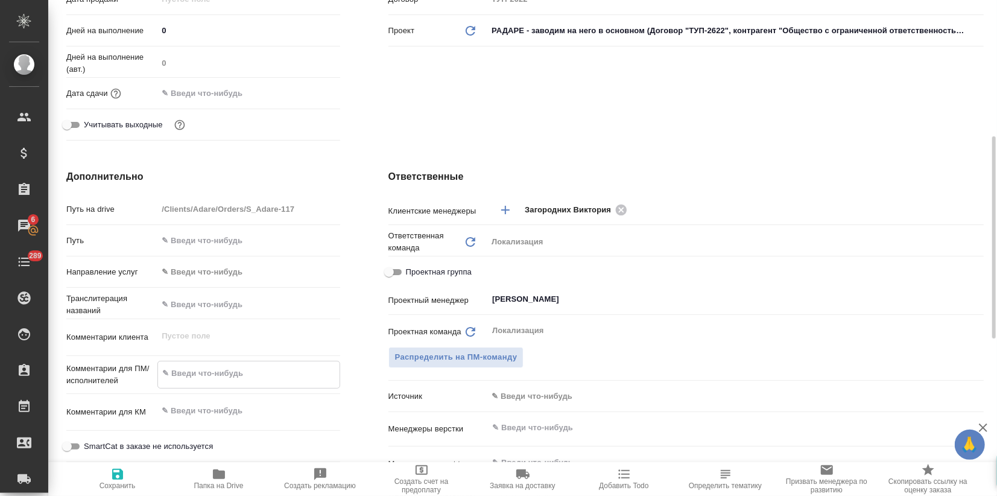
click at [180, 373] on textarea at bounding box center [248, 373] width 181 height 21
paste textarea "Сколько будет стоит вычитка (корректура) брошюры 52 полосы, превью макета в при…"
type textarea "x"
type textarea "Сколько будет стоит вычитка (корректура) брошюры 52 полосы, превью макета в при…"
type textarea "x"
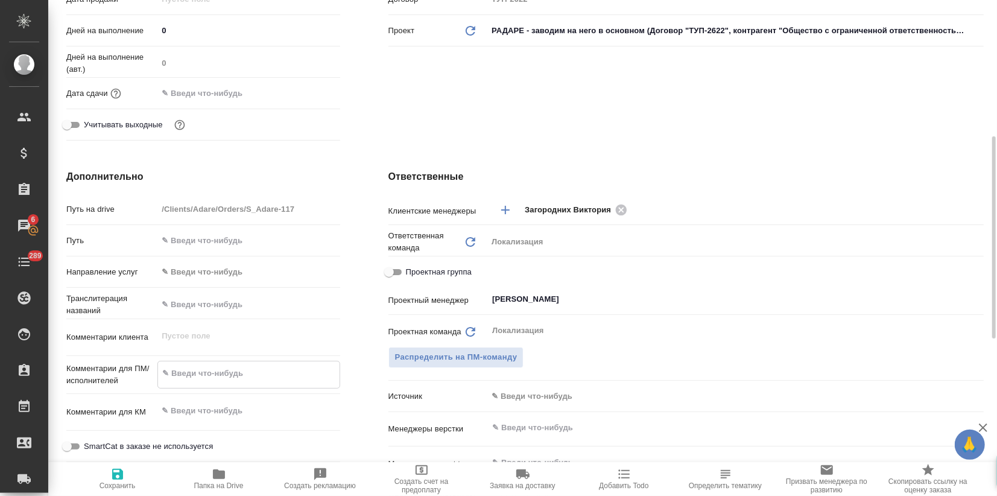
type textarea "x"
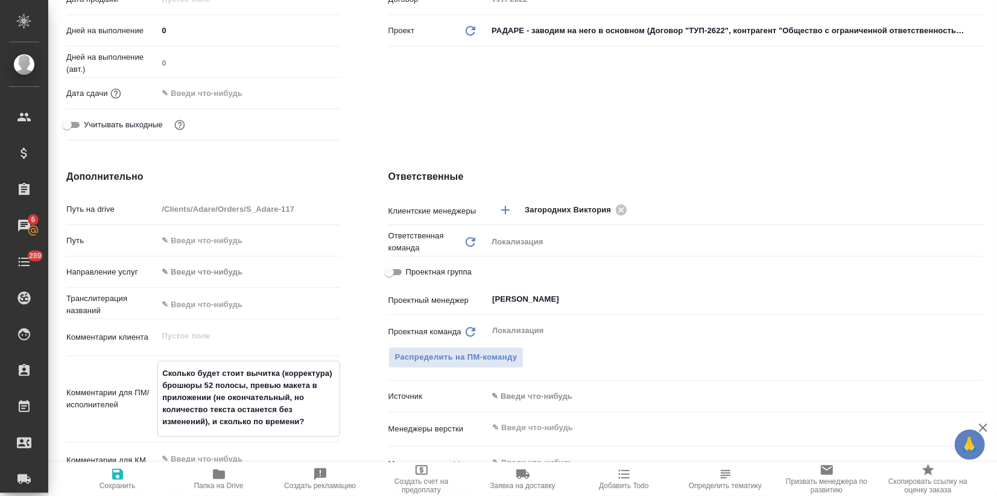
type textarea "Сколько будет стоит вычитка (корректура) брошюры 52 полосы, превью макета в при…"
type textarea "x"
click at [120, 473] on icon "button" at bounding box center [117, 474] width 11 height 11
type textarea "x"
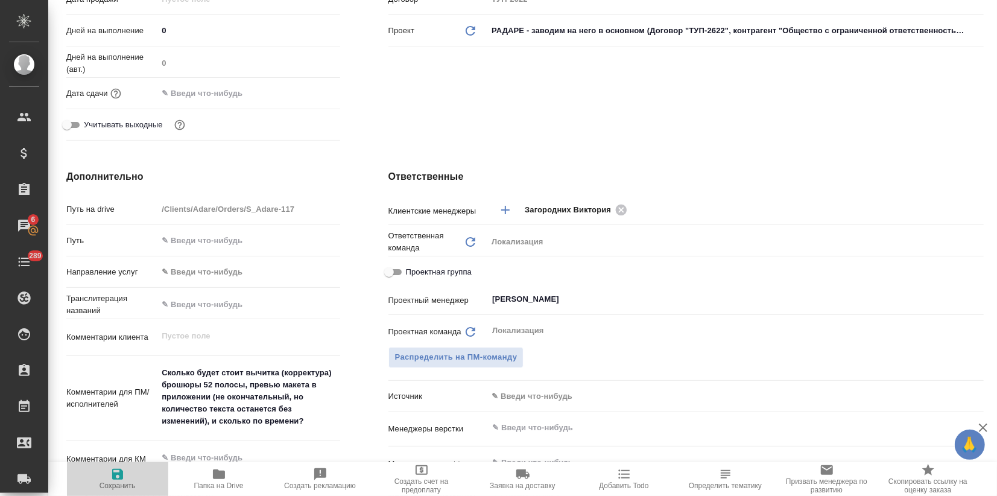
type textarea "x"
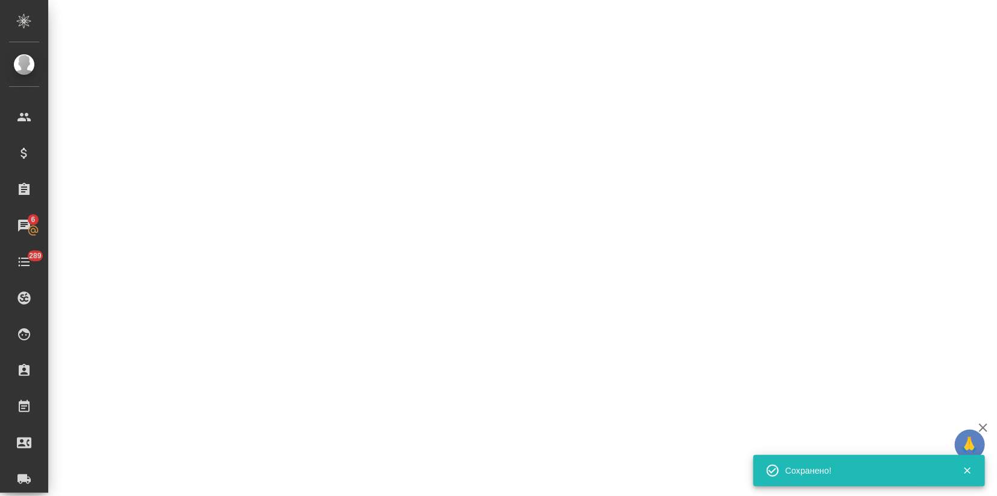
select select "RU"
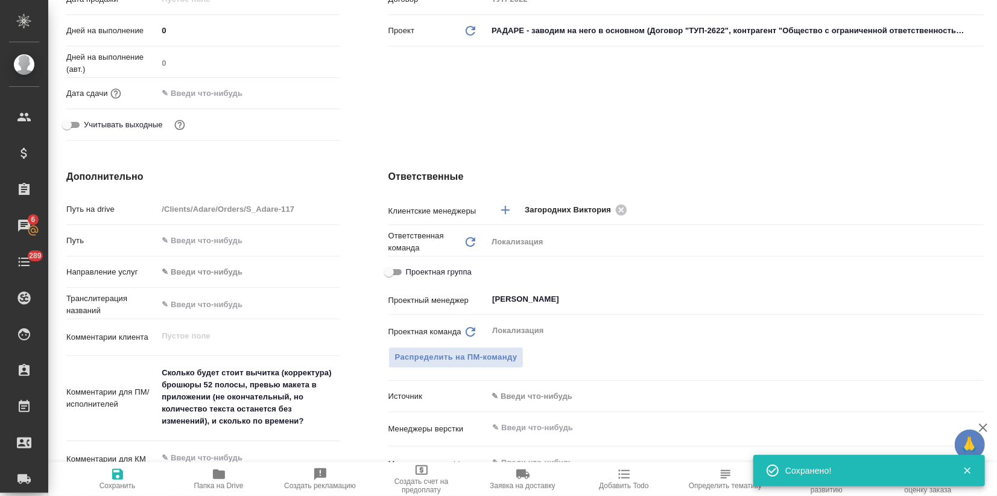
type textarea "x"
drag, startPoint x: 574, startPoint y: 287, endPoint x: 499, endPoint y: 294, distance: 75.2
click at [499, 294] on div "Клиентские менеджеры Загородних Виктория ​ Ответственная команда Обновить Локал…" at bounding box center [685, 403] width 595 height 410
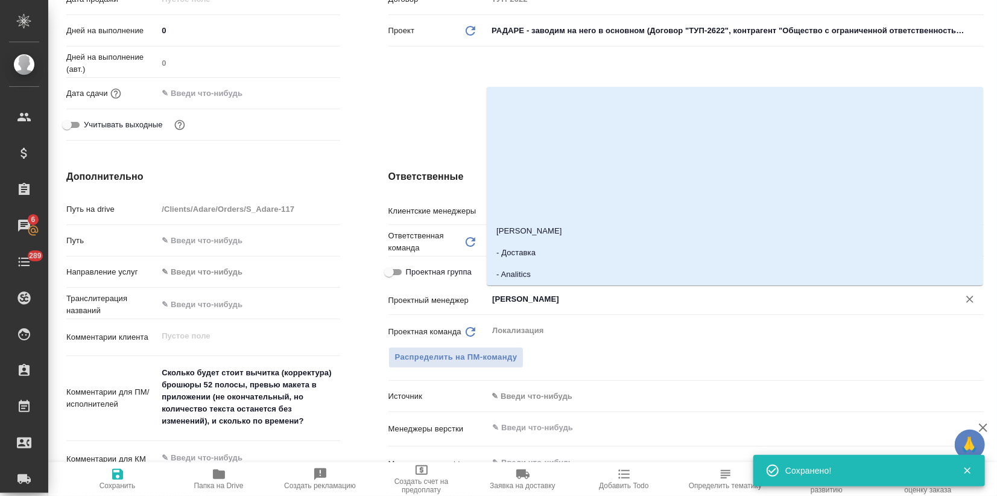
drag, startPoint x: 494, startPoint y: 295, endPoint x: 608, endPoint y: 297, distance: 114.0
click at [608, 297] on input "[PERSON_NAME]" at bounding box center [715, 299] width 449 height 14
type textarea "x"
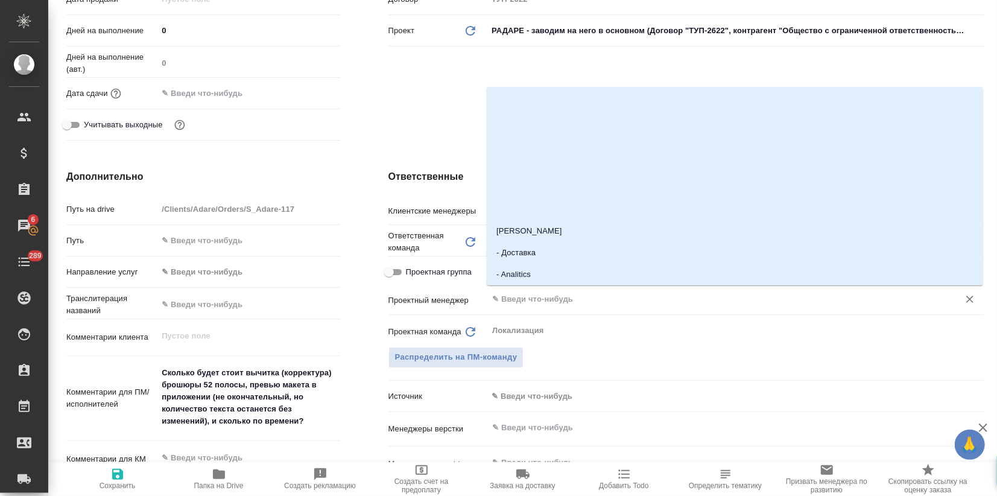
click at [116, 472] on icon "button" at bounding box center [117, 474] width 14 height 14
type textarea "x"
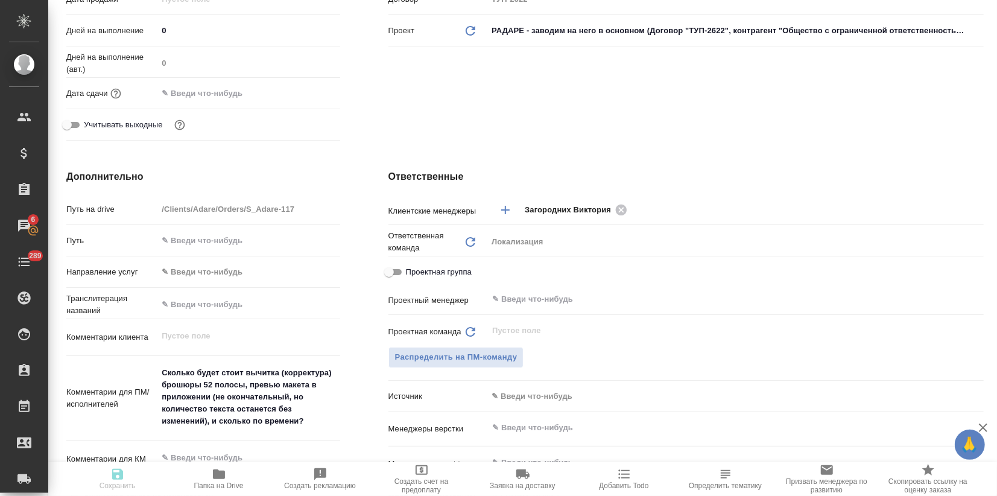
type textarea "x"
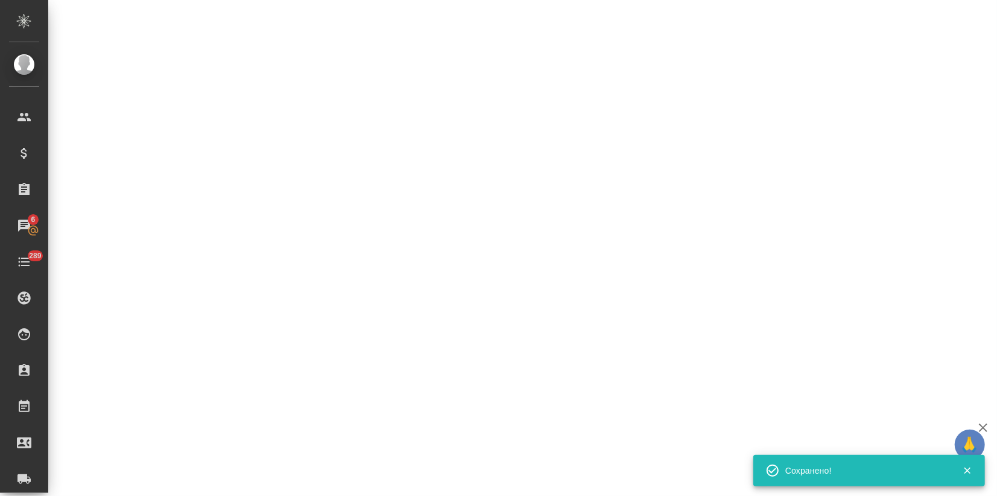
select select "RU"
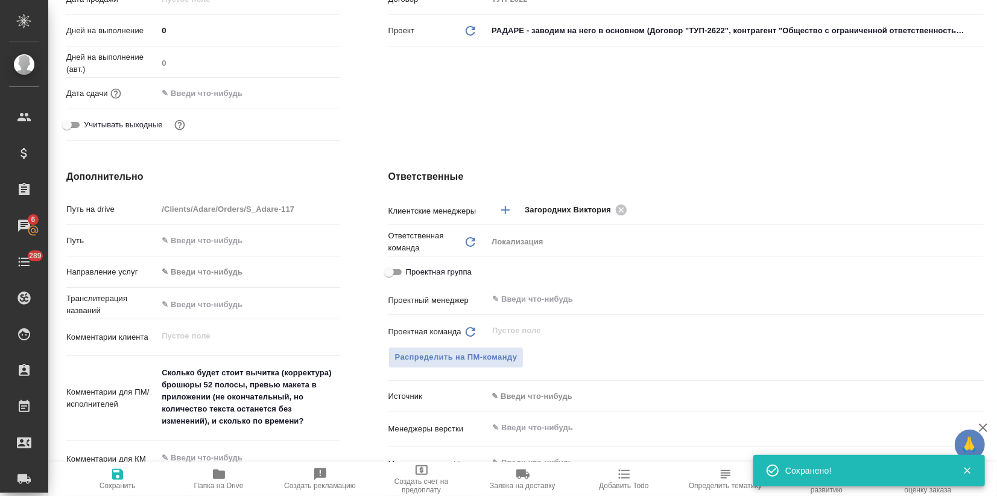
type textarea "x"
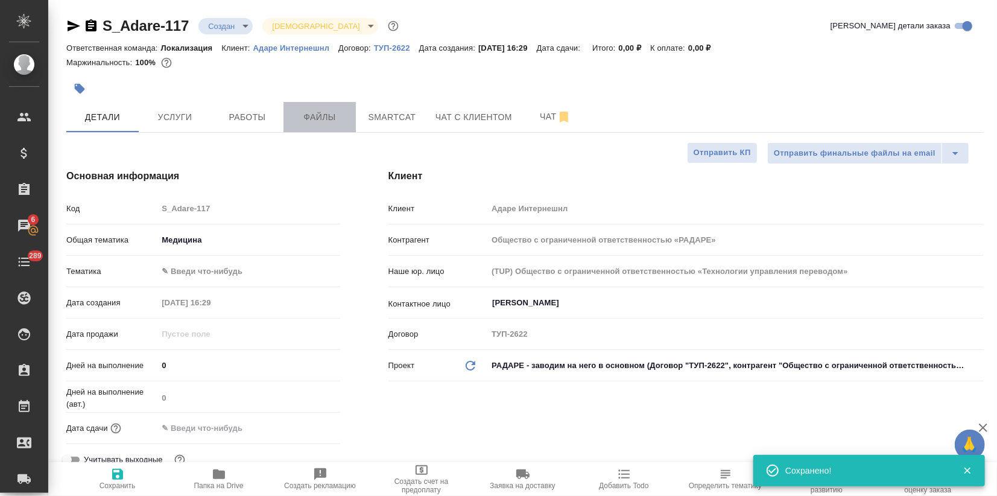
click at [309, 121] on span "Файлы" at bounding box center [320, 117] width 58 height 15
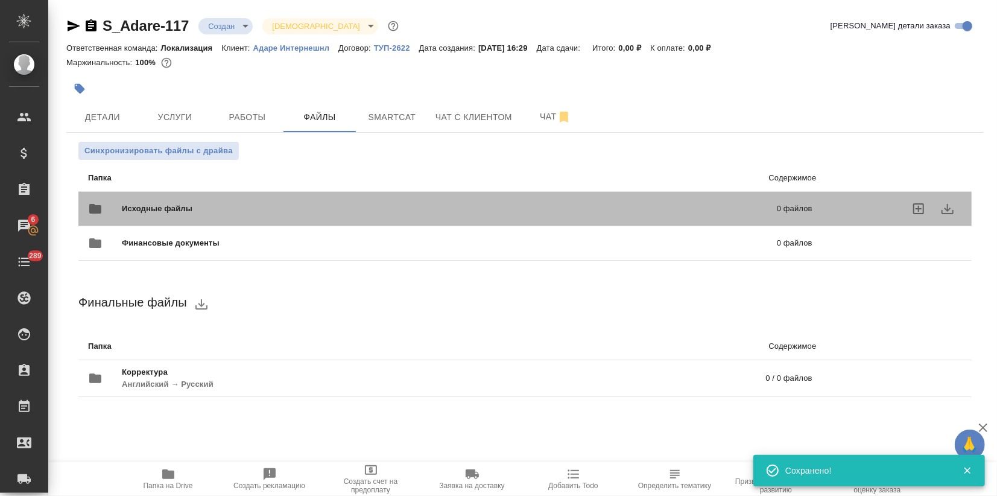
click at [164, 212] on span "Исходные файлы" at bounding box center [303, 209] width 363 height 12
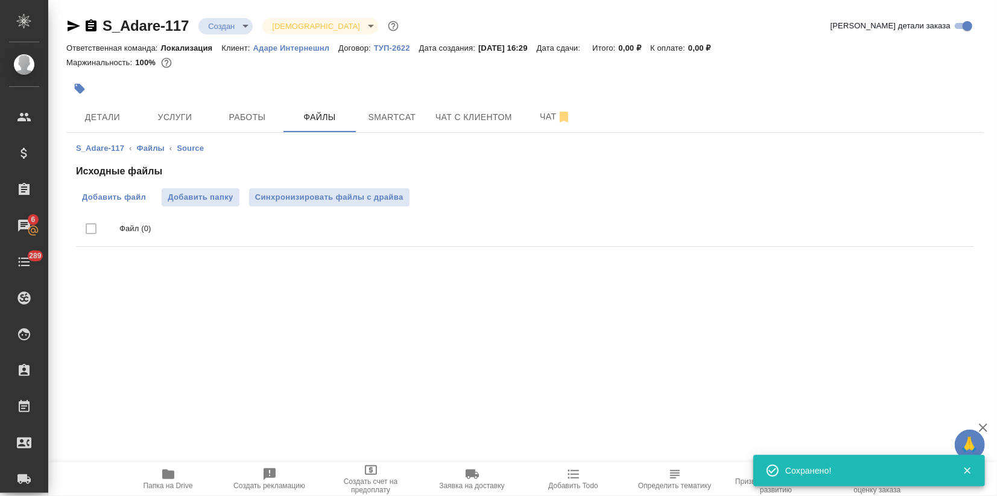
click at [133, 200] on span "Добавить файл" at bounding box center [114, 197] width 64 height 12
click at [0, 0] on input "Добавить файл" at bounding box center [0, 0] width 0 height 0
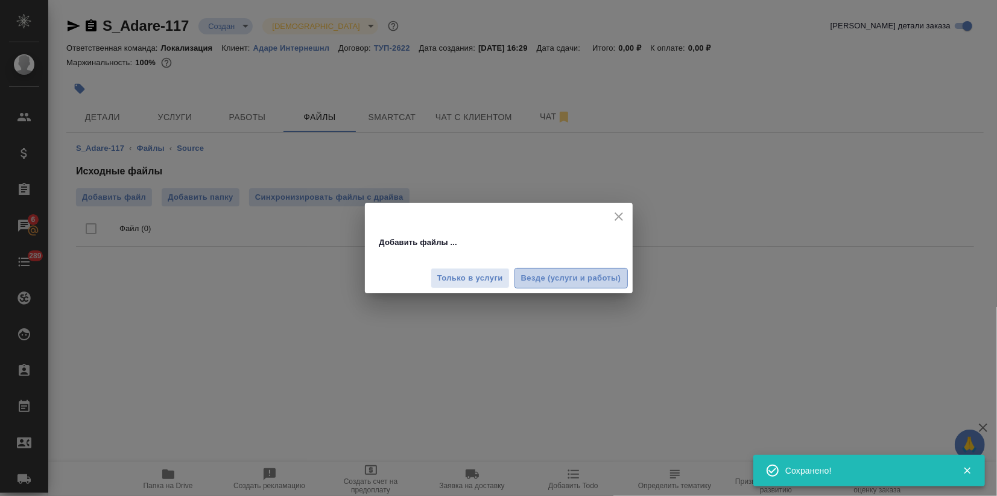
click at [568, 274] on span "Везде (услуги и работы)" at bounding box center [571, 278] width 100 height 14
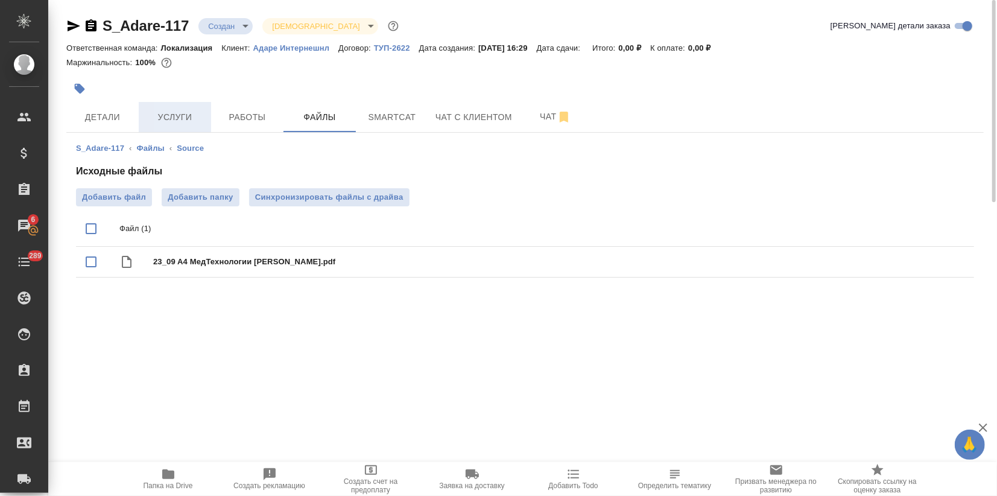
click at [166, 112] on span "Услуги" at bounding box center [175, 117] width 58 height 15
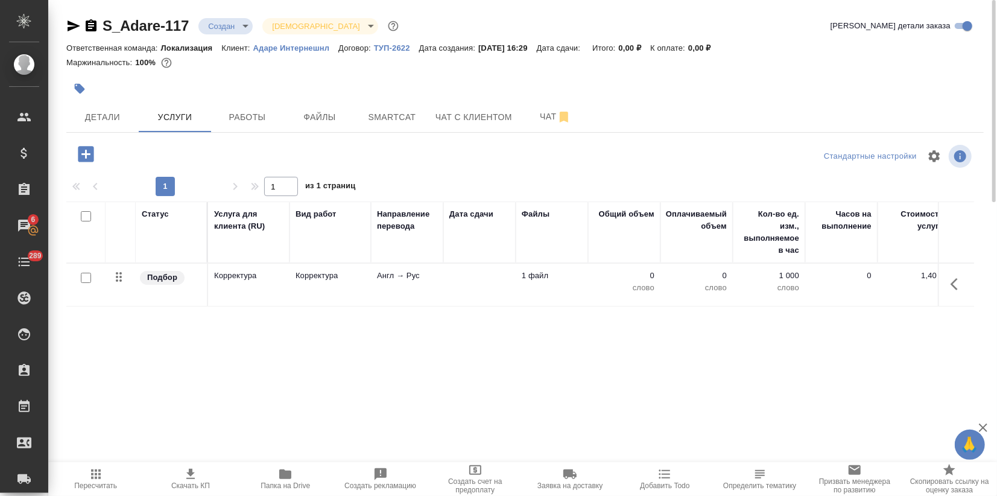
drag, startPoint x: 96, startPoint y: 279, endPoint x: 87, endPoint y: 276, distance: 9.4
click at [95, 279] on div at bounding box center [85, 278] width 27 height 17
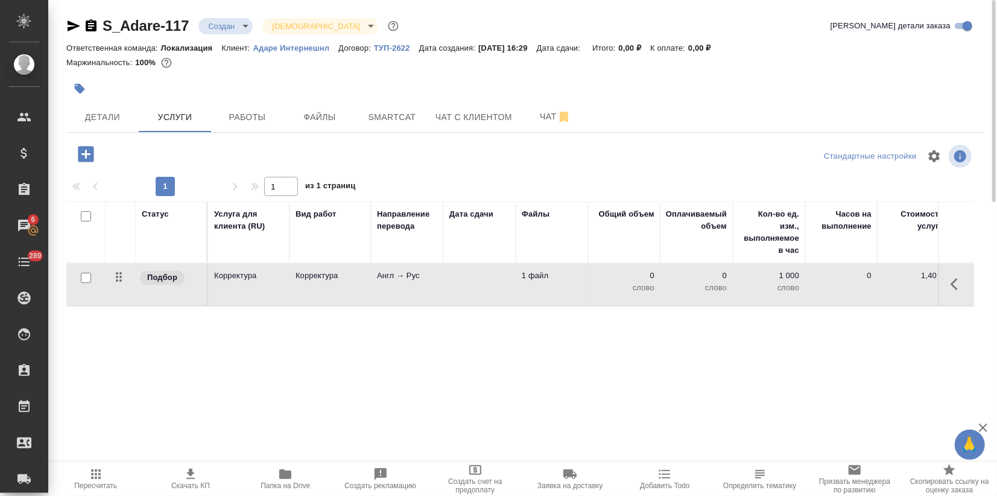
click at [79, 276] on div at bounding box center [85, 278] width 27 height 17
click at [84, 277] on input "checkbox" at bounding box center [86, 278] width 10 height 10
checkbox input "true"
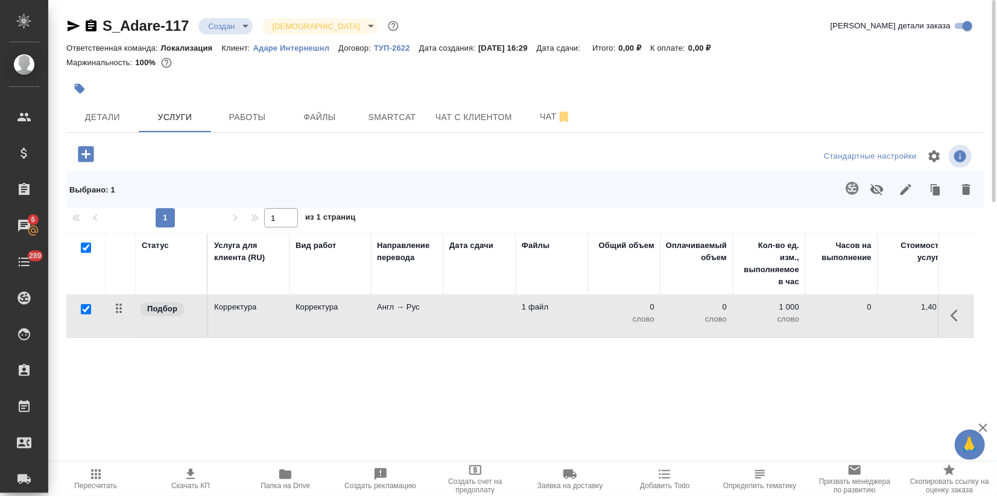
click at [849, 185] on icon "button" at bounding box center [852, 188] width 14 height 14
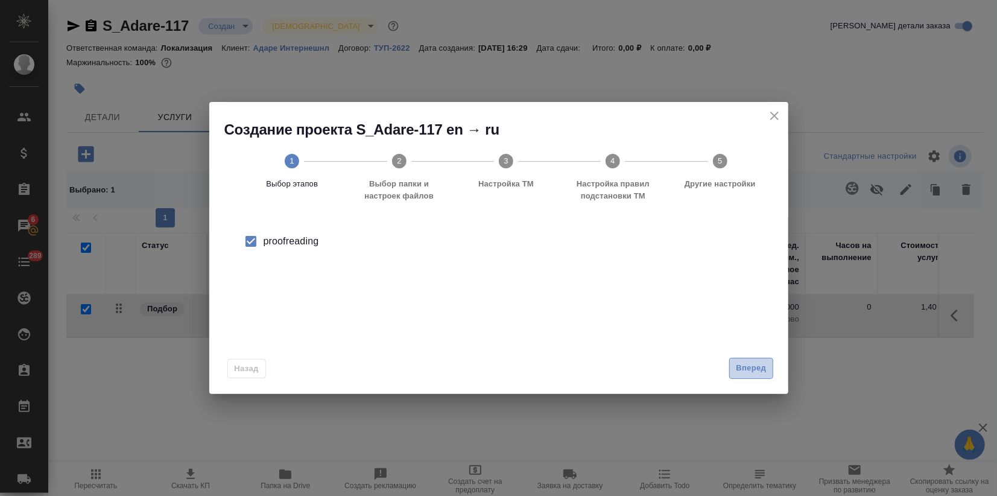
click at [753, 366] on span "Вперед" at bounding box center [751, 368] width 30 height 14
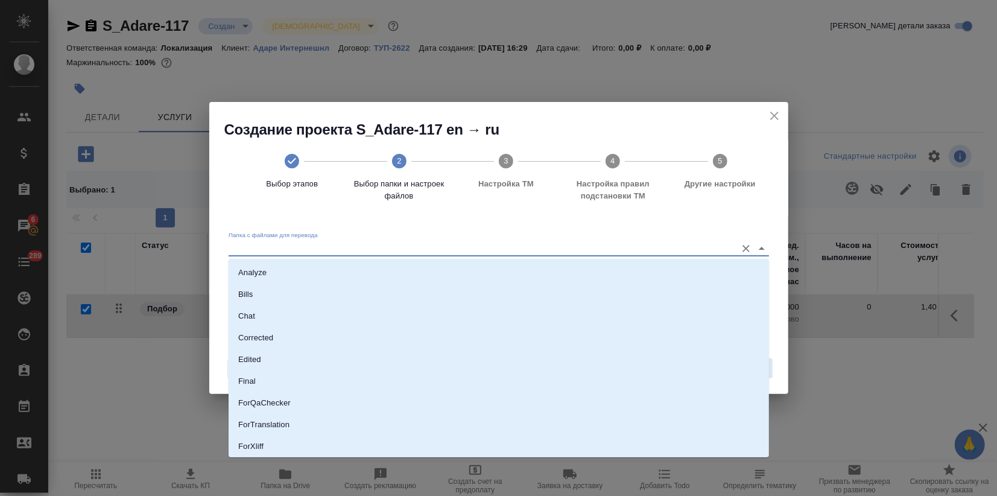
click at [648, 246] on input "Папка с файлами для перевода" at bounding box center [480, 248] width 502 height 14
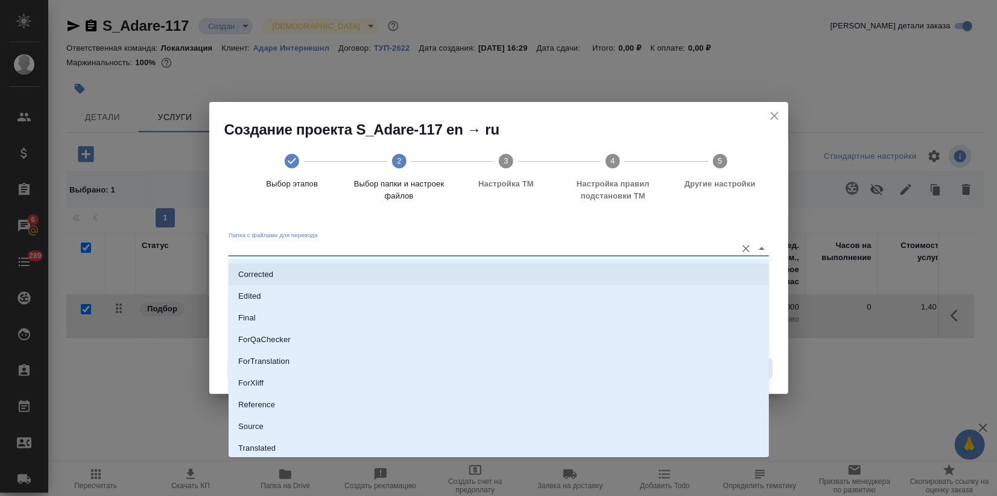
scroll to position [87, 0]
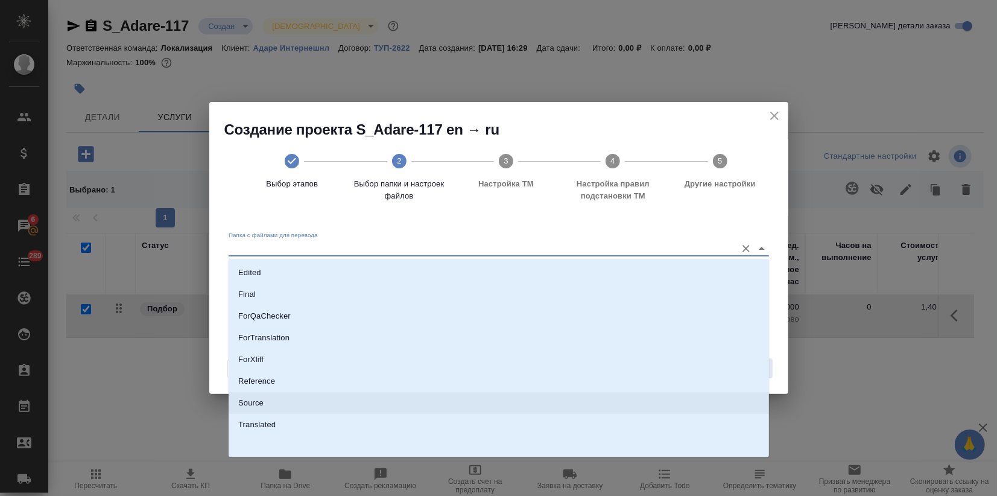
click at [311, 399] on li "Source" at bounding box center [499, 403] width 540 height 22
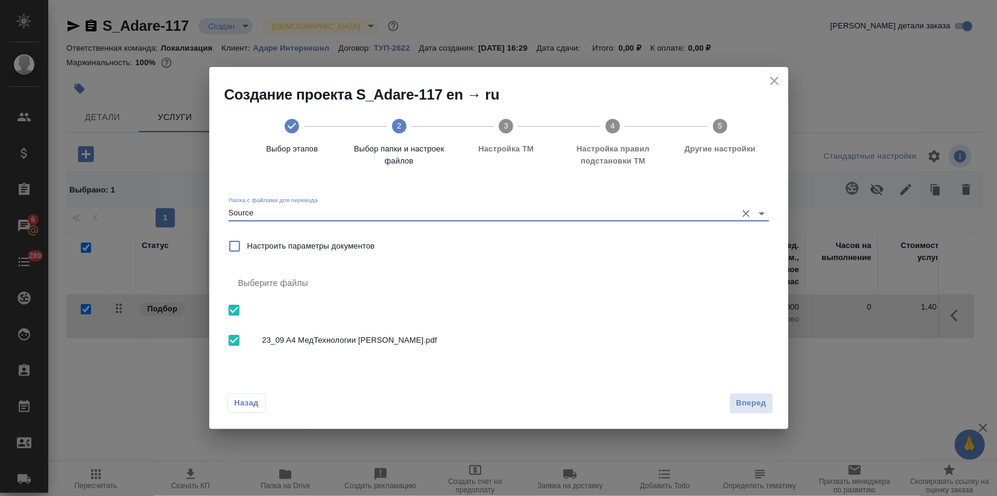
type input "Source"
click at [749, 402] on span "Вперед" at bounding box center [751, 403] width 30 height 14
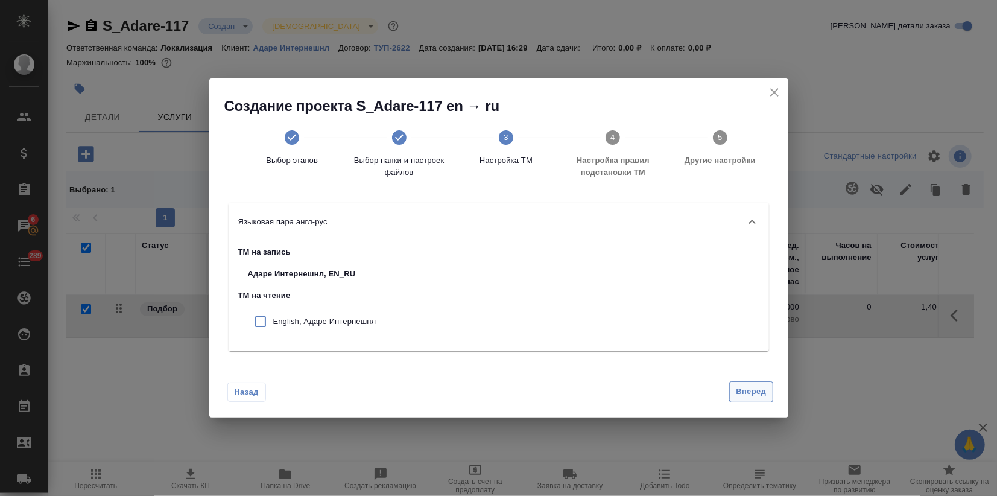
click at [743, 391] on span "Вперед" at bounding box center [751, 392] width 30 height 14
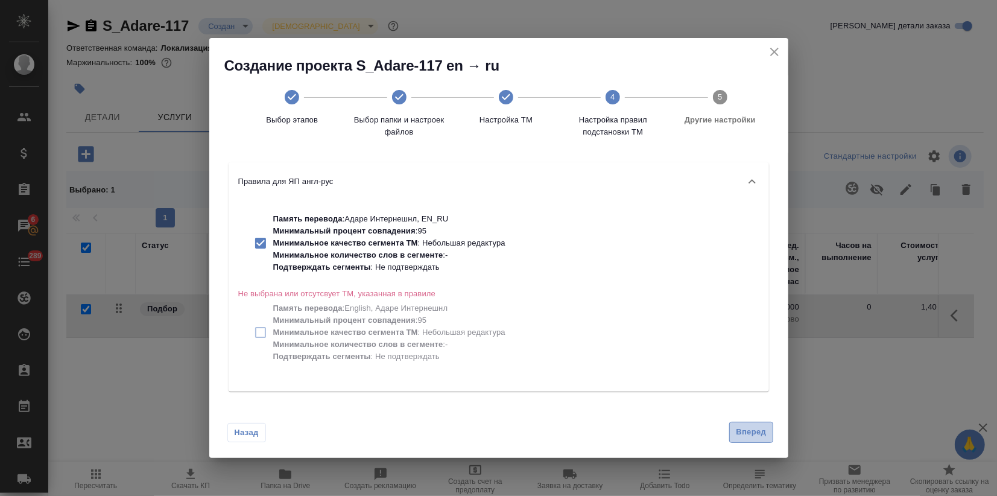
click at [741, 423] on button "Вперед" at bounding box center [750, 432] width 43 height 21
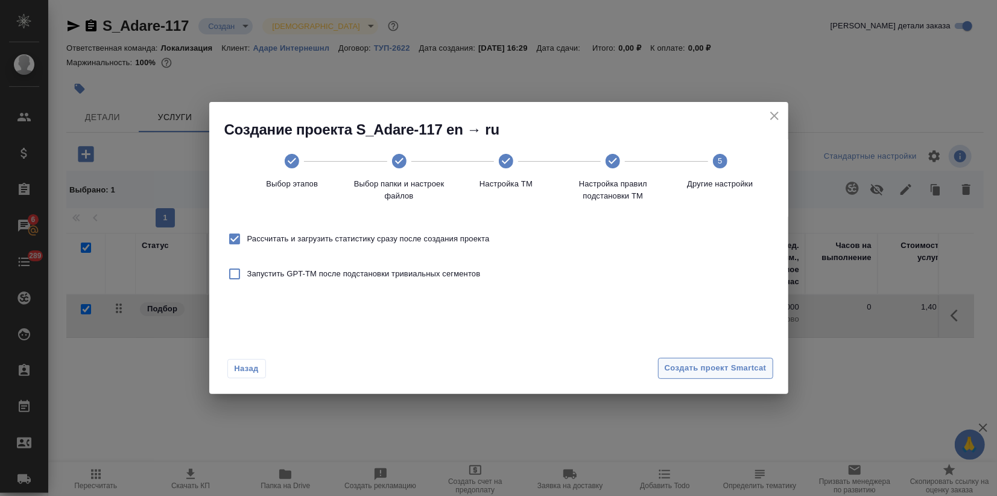
click at [735, 375] on button "Создать проект Smartcat" at bounding box center [715, 368] width 115 height 21
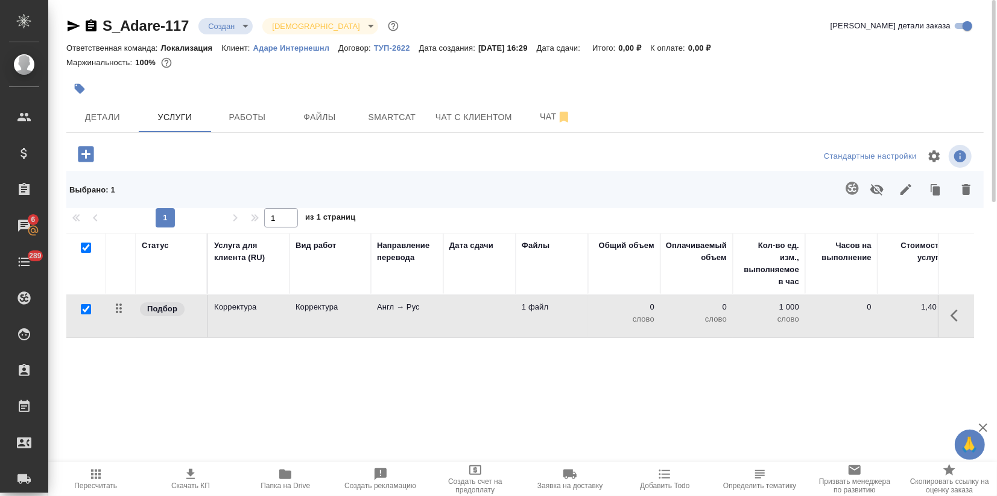
click at [84, 90] on icon "button" at bounding box center [80, 89] width 12 height 12
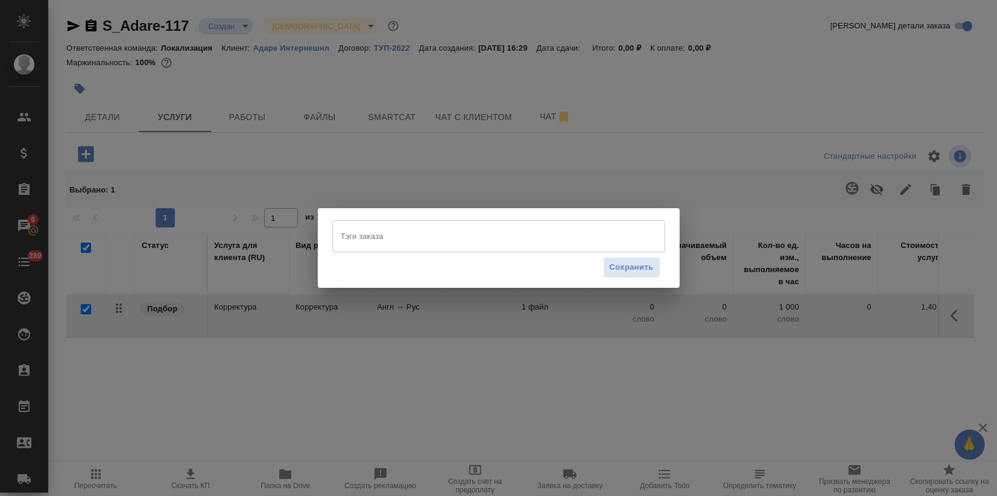
click at [405, 239] on input "Тэги заказа" at bounding box center [487, 236] width 299 height 21
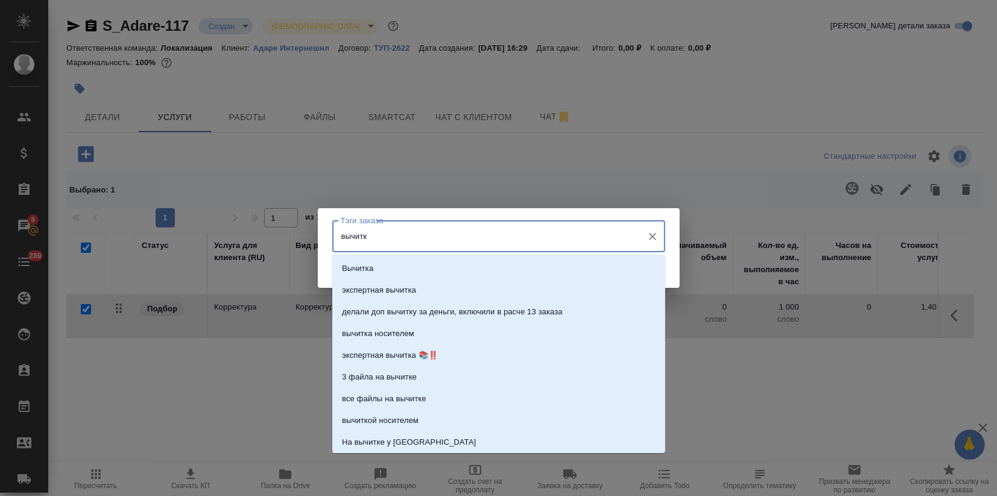
type input "вычитка"
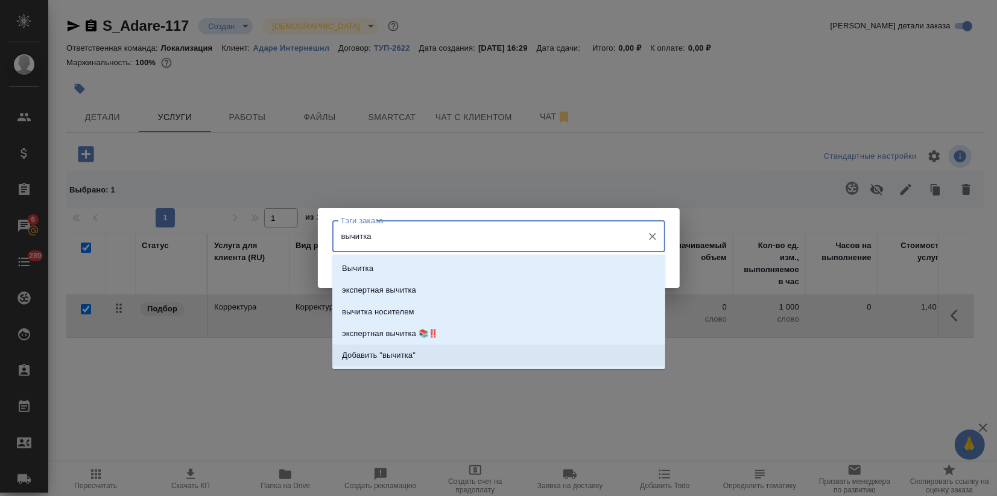
click at [388, 352] on p "Добавить "вычитка"" at bounding box center [379, 355] width 74 height 12
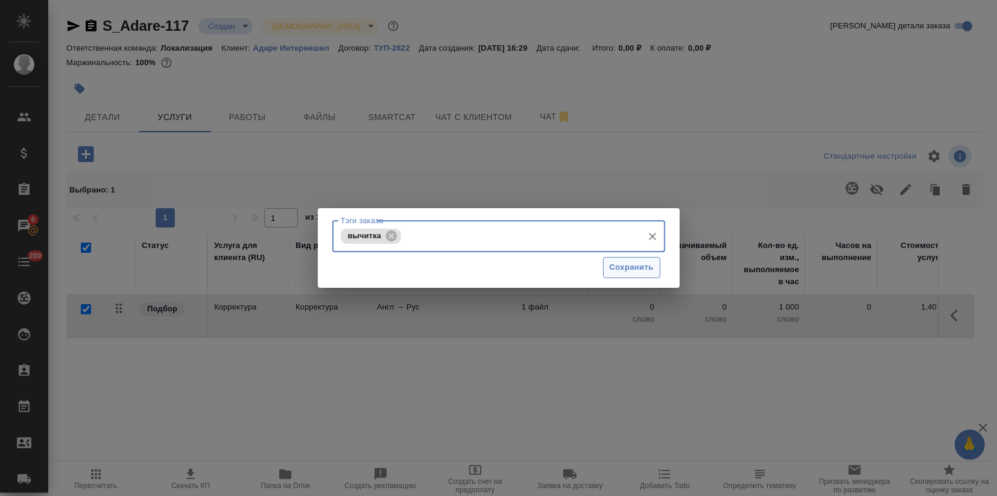
click at [627, 274] on span "Сохранить" at bounding box center [632, 268] width 44 height 14
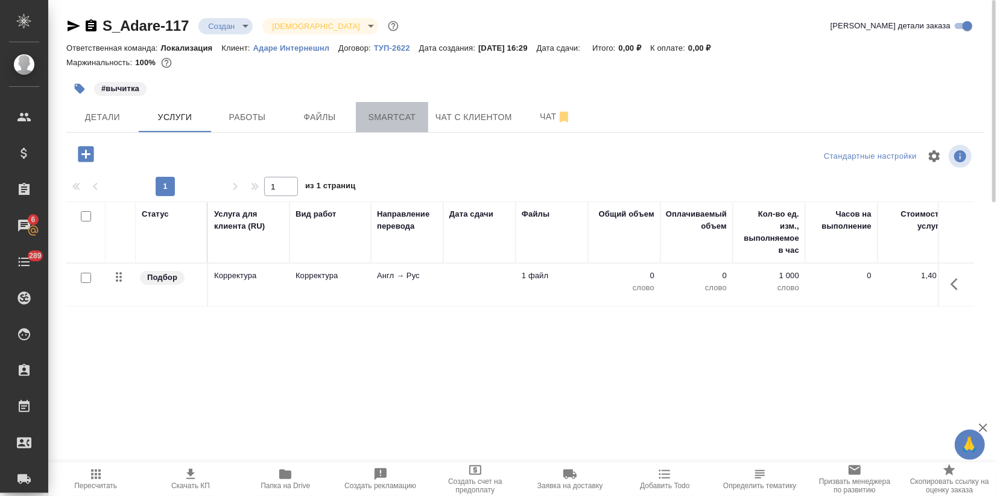
click at [384, 116] on span "Smartcat" at bounding box center [392, 117] width 58 height 15
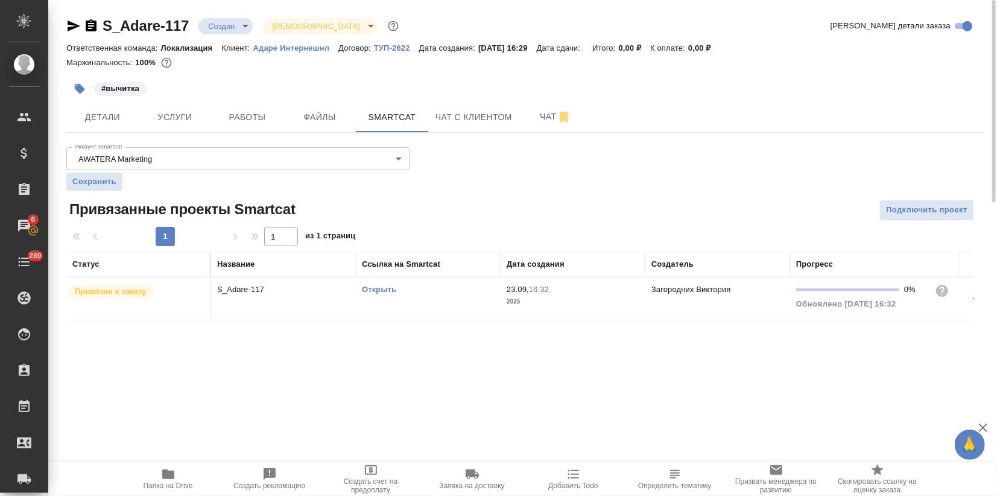
click at [381, 287] on link "Открыть" at bounding box center [379, 289] width 34 height 9
click at [175, 125] on button "Услуги" at bounding box center [175, 117] width 72 height 30
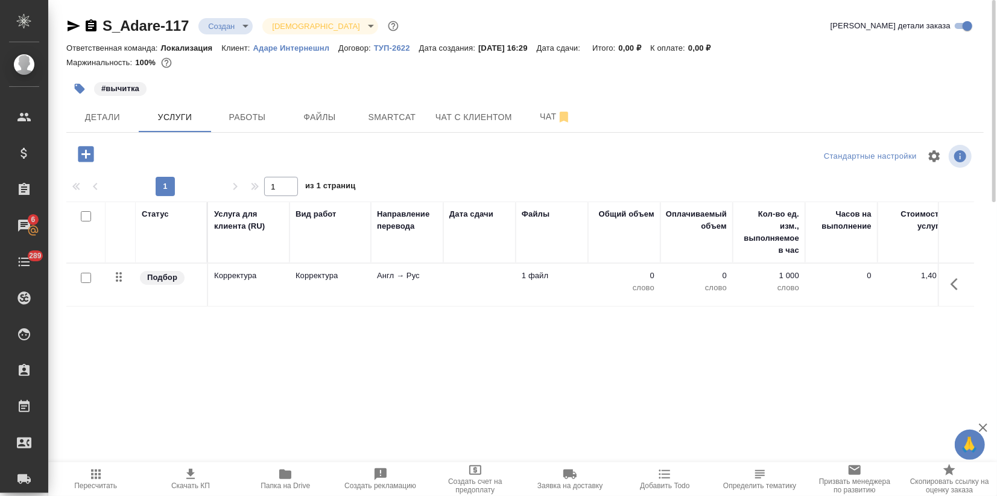
click at [366, 280] on td "Корректура" at bounding box center [330, 285] width 81 height 42
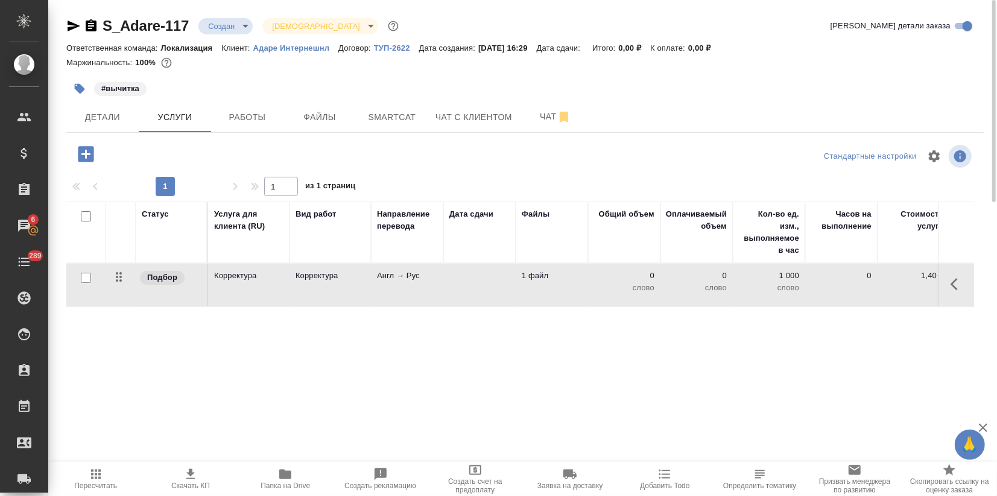
click at [366, 280] on td "Корректура" at bounding box center [330, 285] width 81 height 42
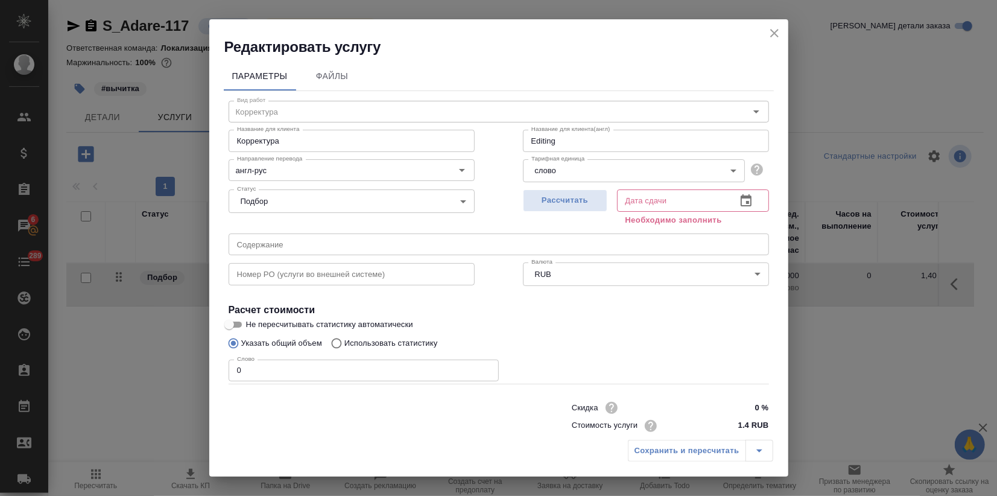
click at [137, 364] on div "Редактировать услугу Параметры Файлы Вид работ Корректура Вид работ Название дл…" at bounding box center [498, 248] width 997 height 496
type input "13214"
click at [235, 324] on input "Не пересчитывать статистику автоматически" at bounding box center [228, 324] width 43 height 14
checkbox input "true"
click at [653, 460] on div "Сохранить и пересчитать" at bounding box center [700, 451] width 145 height 22
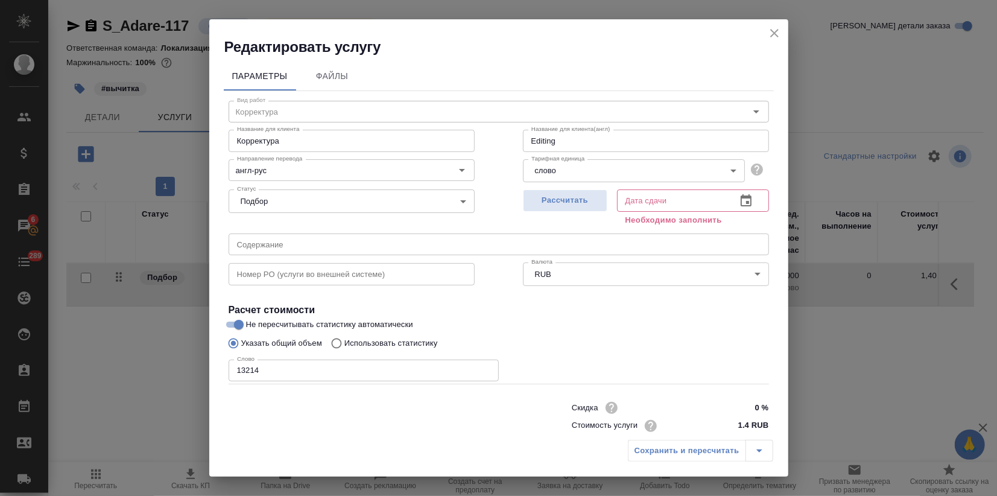
click at [554, 192] on button "Рассчитать" at bounding box center [565, 200] width 84 height 22
type input "25.09.2025 13:46"
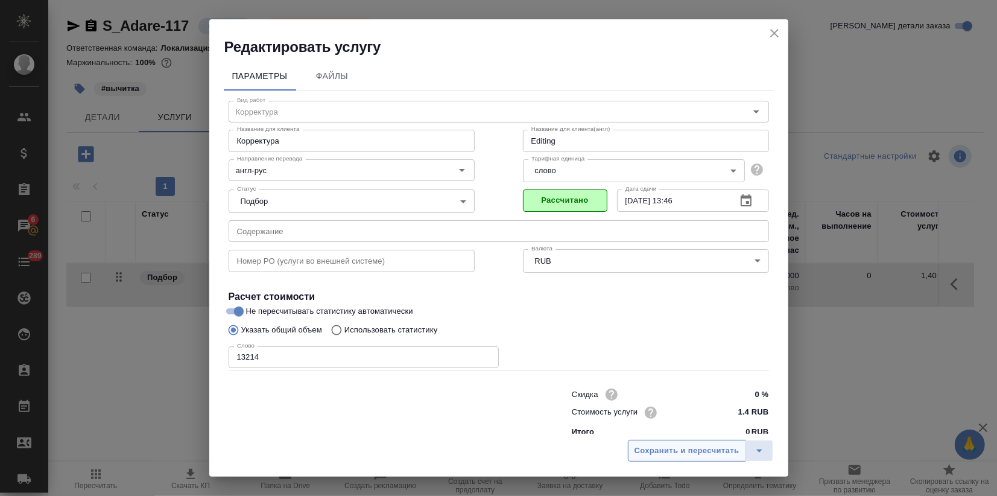
click at [685, 451] on span "Сохранить и пересчитать" at bounding box center [687, 451] width 105 height 14
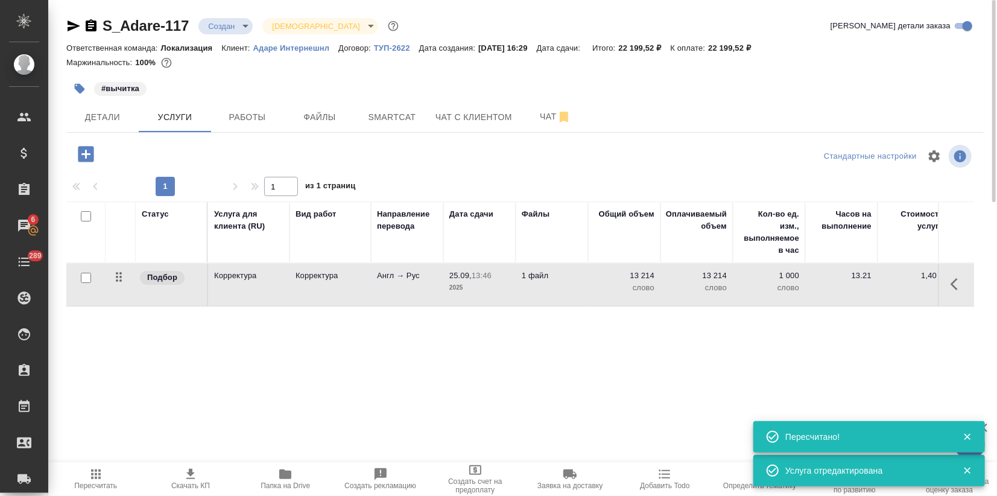
click at [73, 25] on icon "button" at bounding box center [74, 26] width 13 height 11
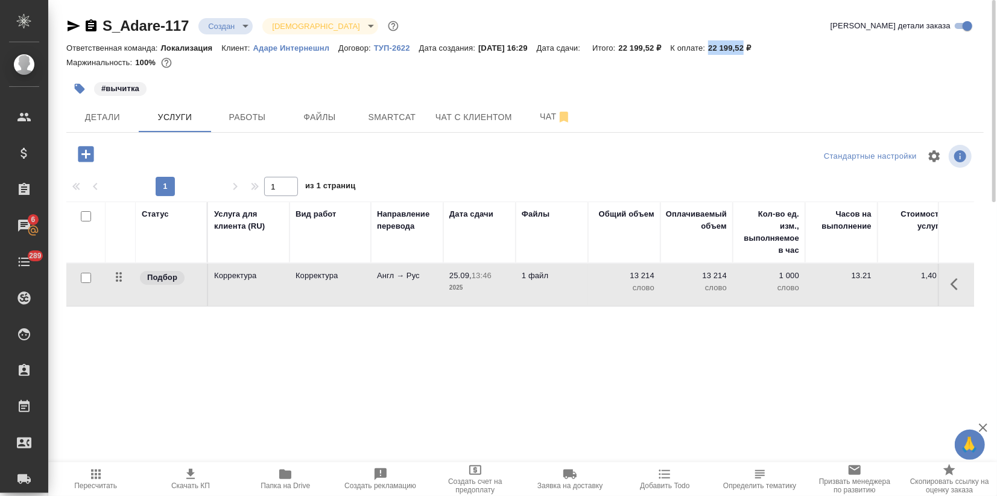
drag, startPoint x: 724, startPoint y: 48, endPoint x: 757, endPoint y: 52, distance: 33.4
click at [757, 52] on div "Ответственная команда: Локализация Клиент: Адаре Интернешнл Договор: ТУП-2622 Д…" at bounding box center [524, 47] width 917 height 14
copy p "22 199,52"
drag, startPoint x: 117, startPoint y: 106, endPoint x: 113, endPoint y: 118, distance: 12.0
click at [117, 112] on button "Детали" at bounding box center [102, 117] width 72 height 30
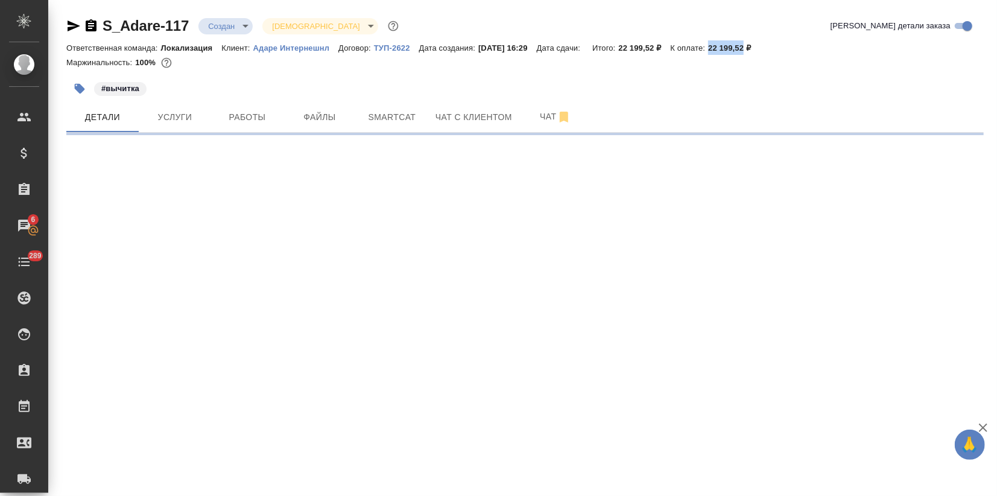
select select "RU"
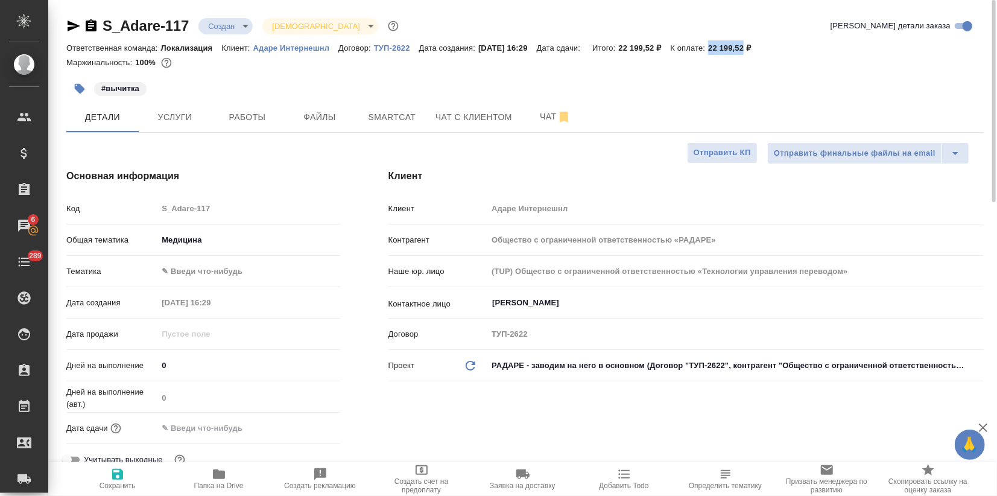
type textarea "x"
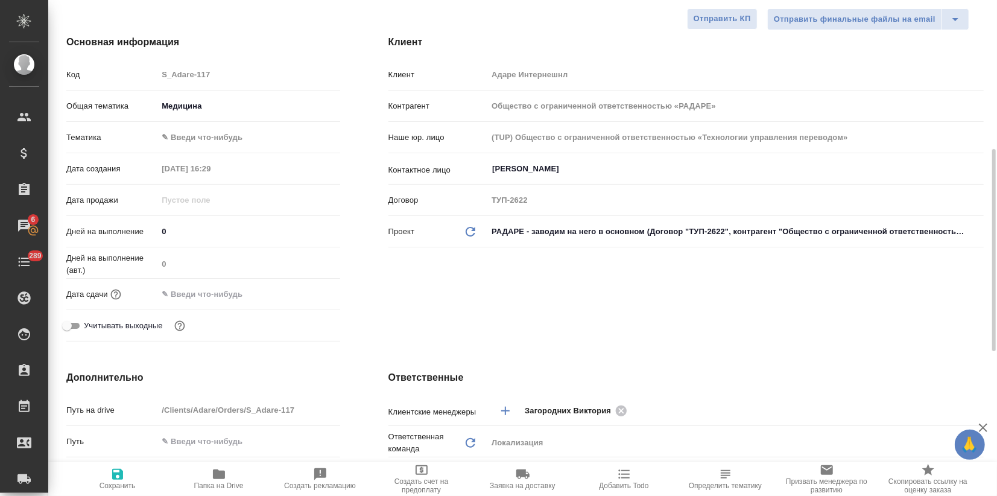
scroll to position [201, 0]
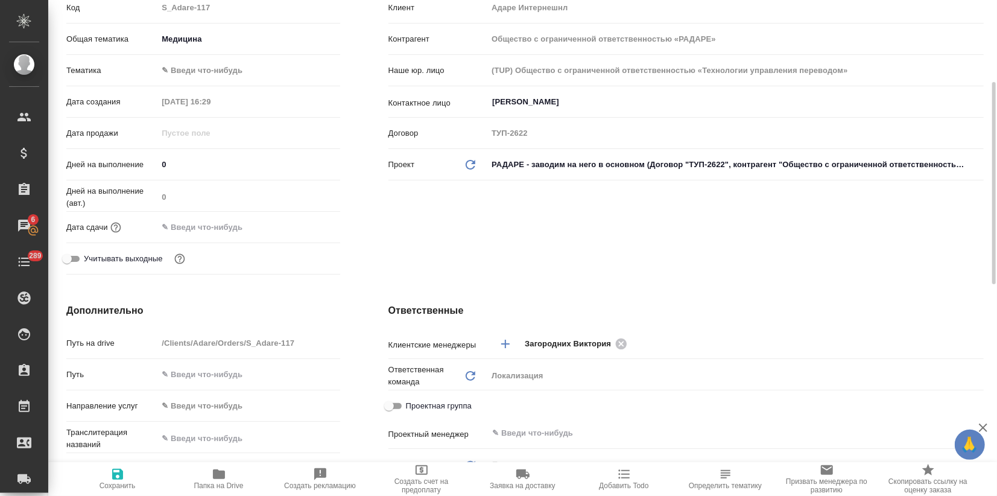
click at [198, 221] on input "text" at bounding box center [210, 226] width 106 height 17
click at [305, 227] on icon "button" at bounding box center [305, 226] width 11 height 12
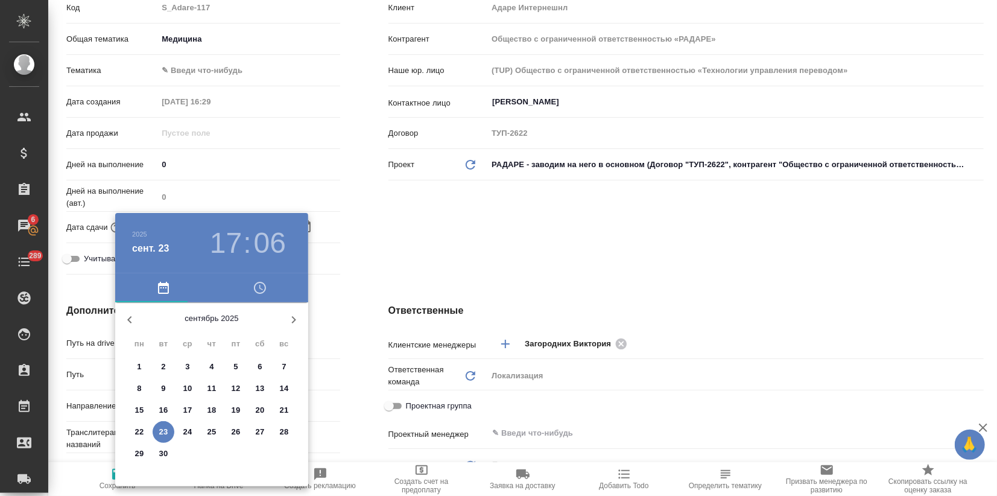
click at [145, 449] on span "29" at bounding box center [139, 454] width 22 height 12
type input "29.09.2025 17:06"
type textarea "x"
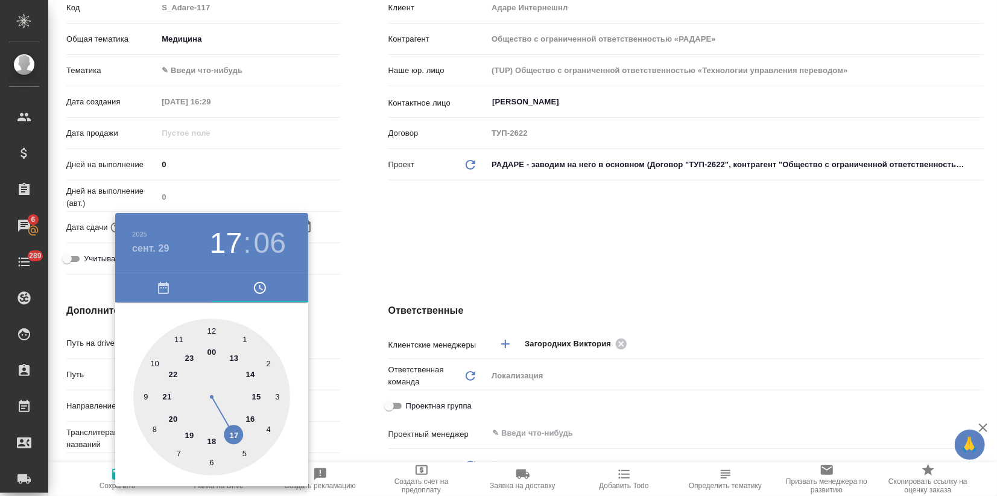
click at [232, 437] on div at bounding box center [211, 396] width 157 height 157
type textarea "x"
click at [212, 328] on div at bounding box center [211, 396] width 157 height 157
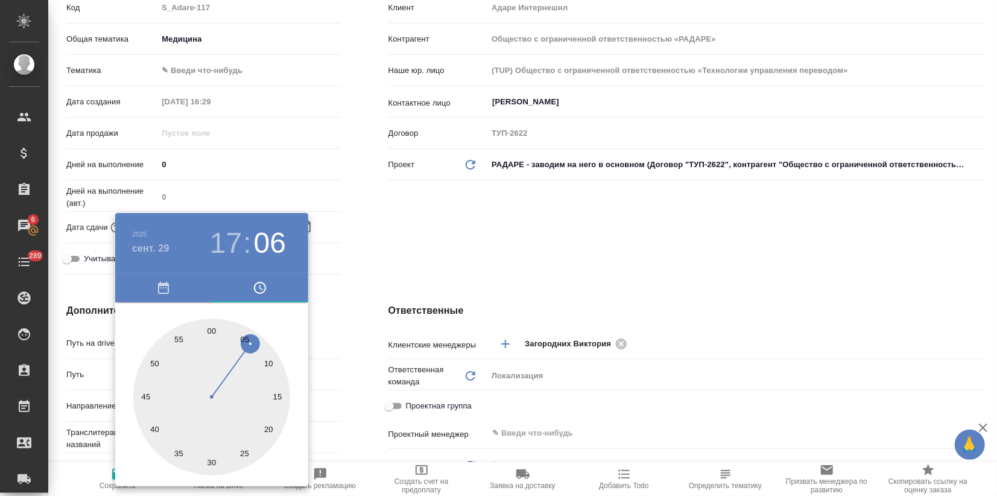
type input "29.09.2025 17:00"
type textarea "x"
click at [401, 253] on div at bounding box center [498, 248] width 997 height 496
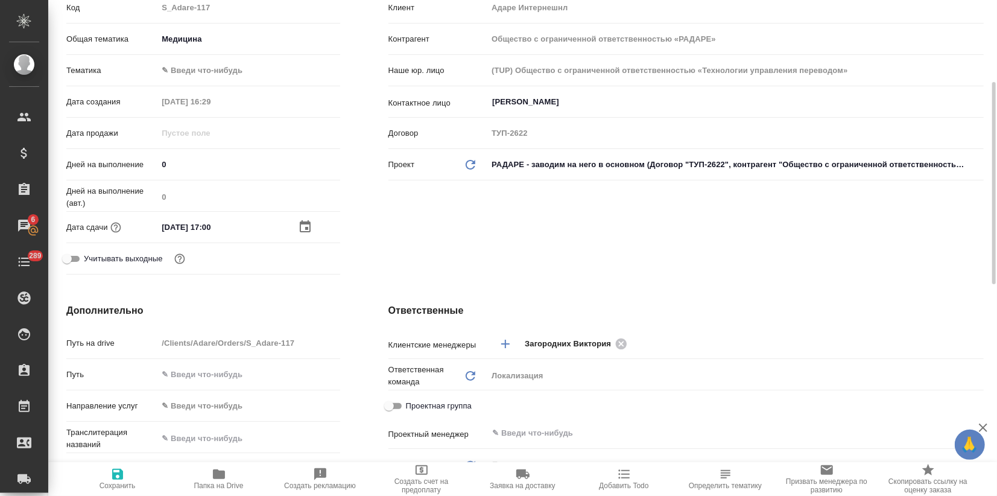
click at [110, 482] on span "Сохранить" at bounding box center [118, 485] width 36 height 8
type textarea "x"
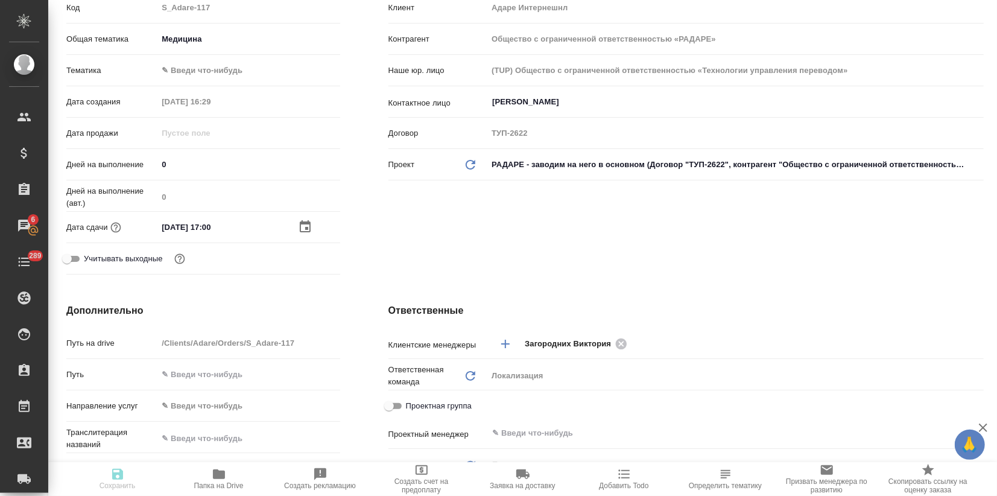
type textarea "x"
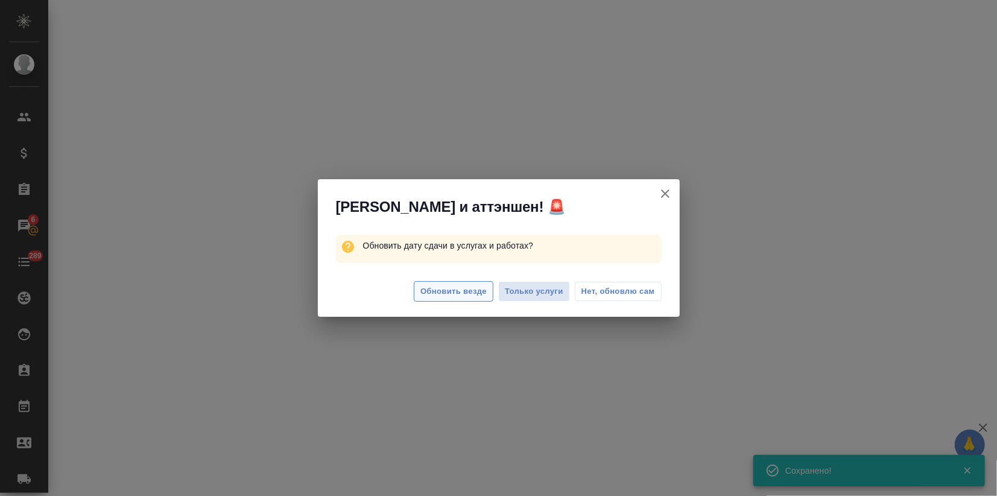
select select "RU"
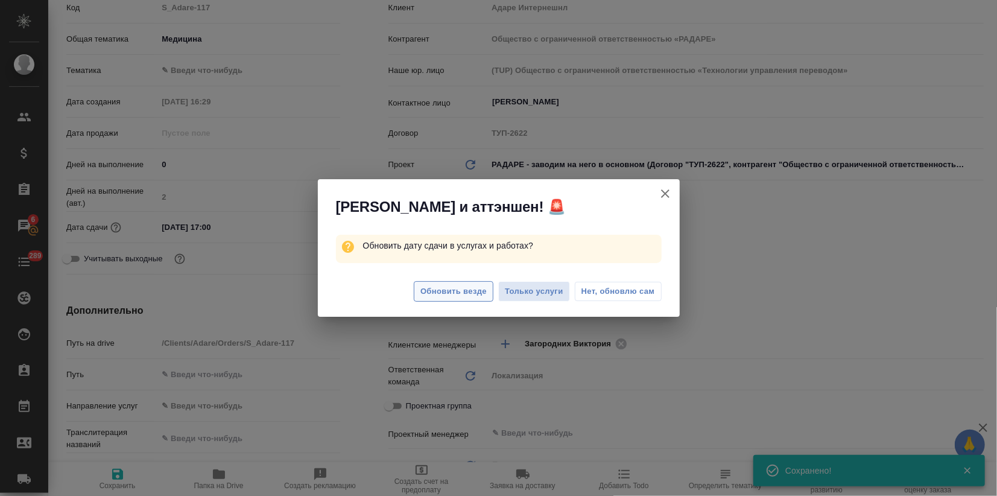
type textarea "x"
click at [446, 296] on span "Обновить везде" at bounding box center [453, 292] width 66 height 14
type textarea "x"
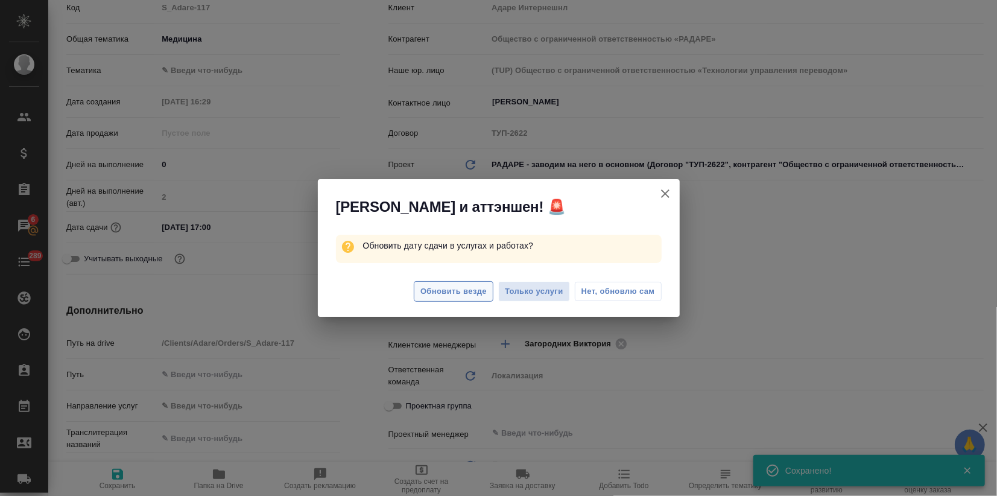
type textarea "x"
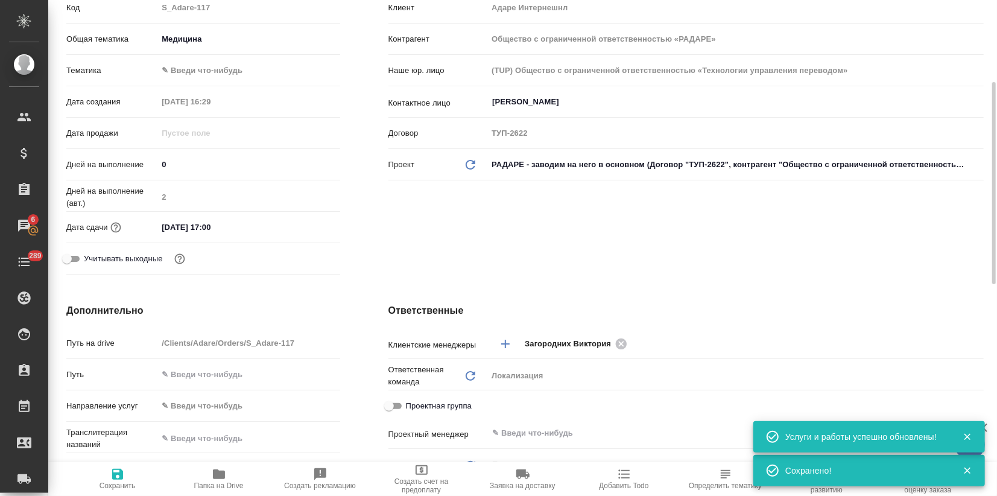
scroll to position [0, 0]
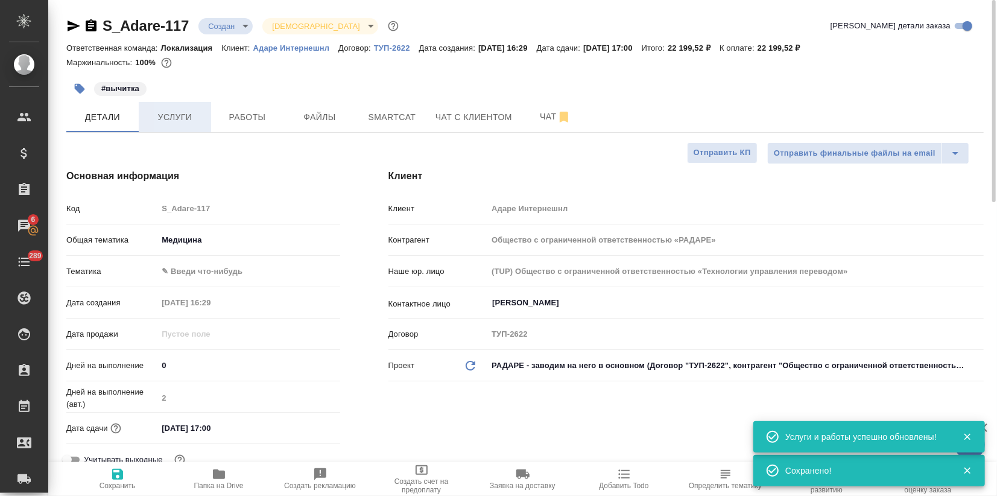
click at [186, 113] on span "Услуги" at bounding box center [175, 117] width 58 height 15
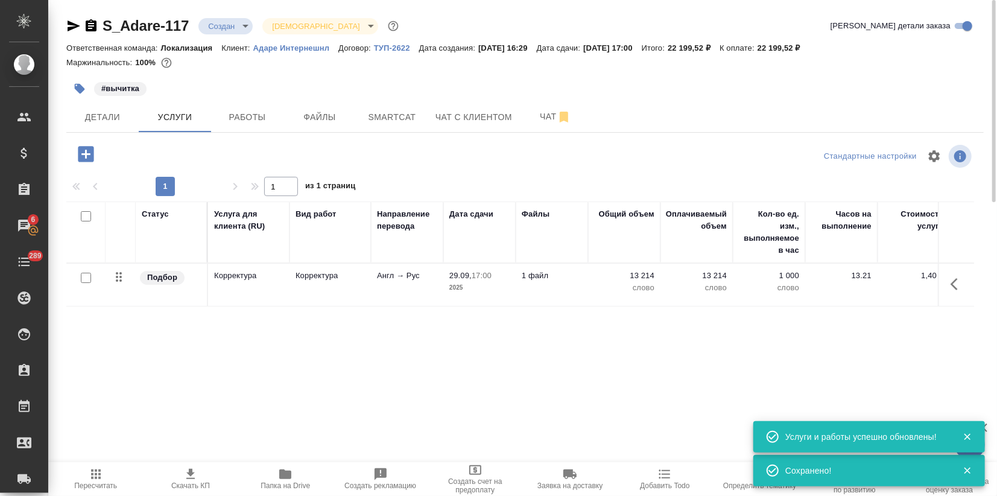
click at [196, 495] on button "Скачать КП" at bounding box center [190, 479] width 95 height 34
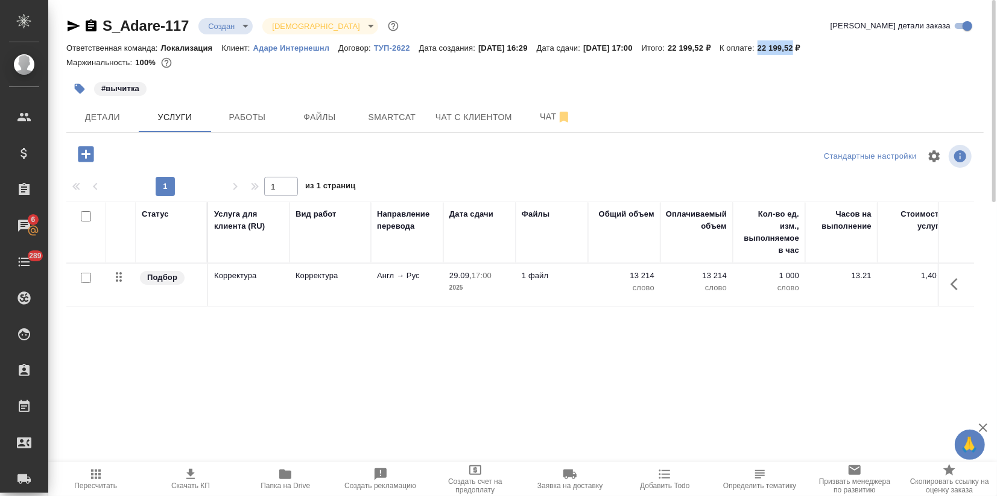
drag, startPoint x: 790, startPoint y: 43, endPoint x: 823, endPoint y: 48, distance: 33.5
click at [809, 48] on p "22 199,52 ₽" at bounding box center [784, 47] width 52 height 9
copy p "22 199,52"
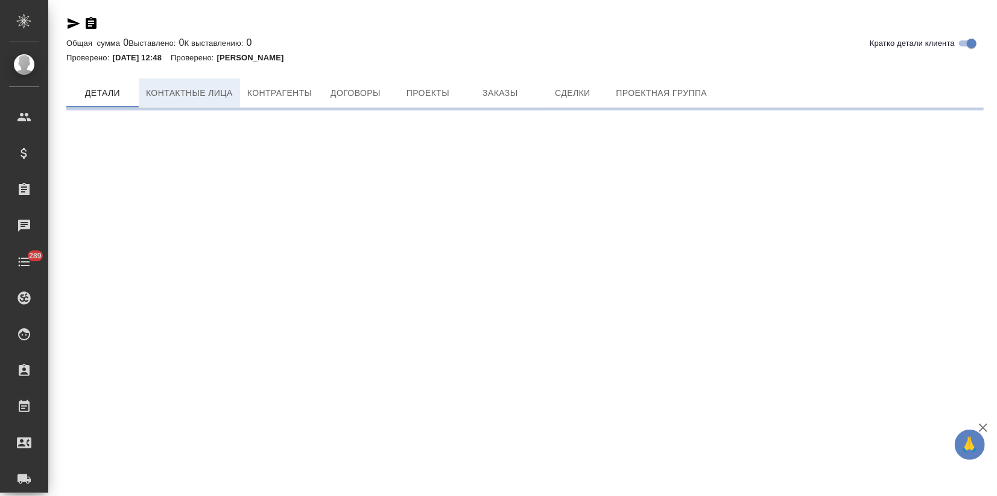
click at [203, 80] on button "Контактные лица" at bounding box center [189, 92] width 101 height 29
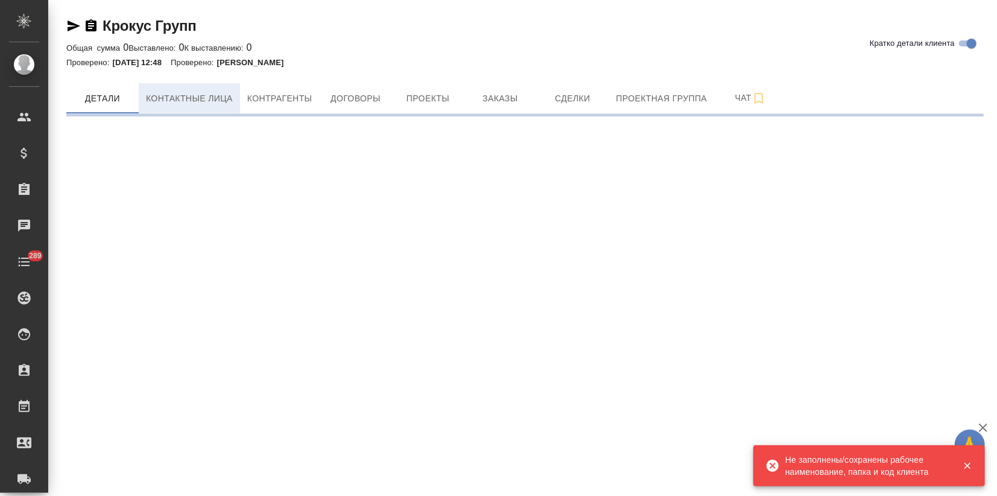
click at [200, 90] on button "Контактные лица" at bounding box center [189, 98] width 101 height 30
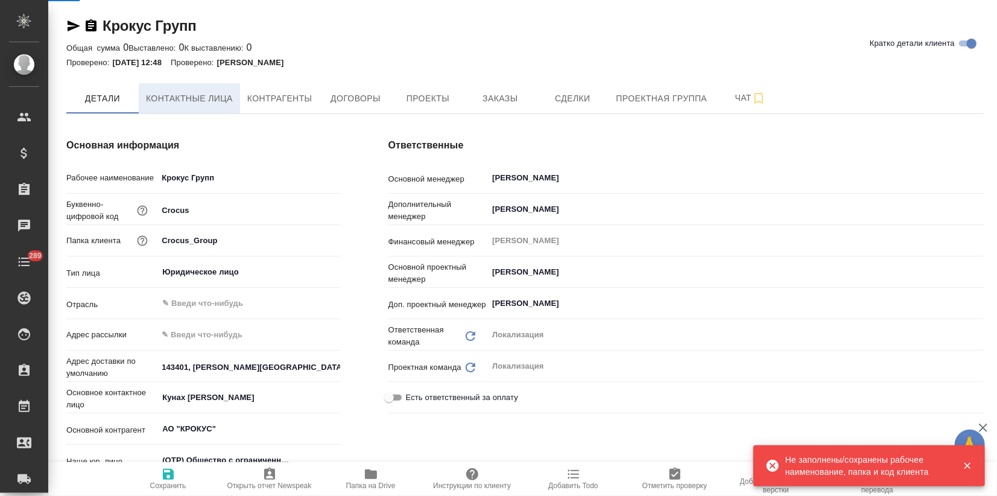
type textarea "x"
click at [200, 90] on button "Контактные лица" at bounding box center [189, 98] width 101 height 30
select select "RU"
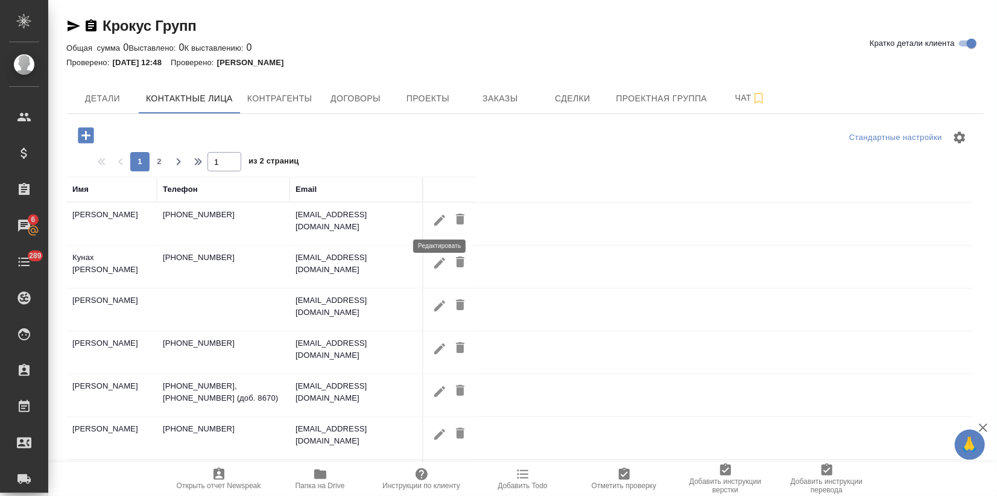
click at [434, 222] on icon "button" at bounding box center [439, 220] width 14 height 14
type input "[PERSON_NAME]"
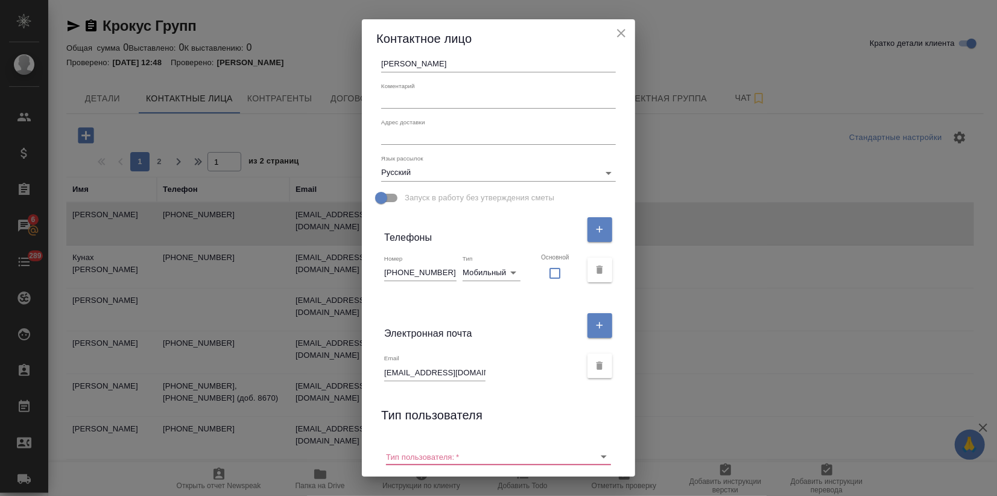
scroll to position [134, 0]
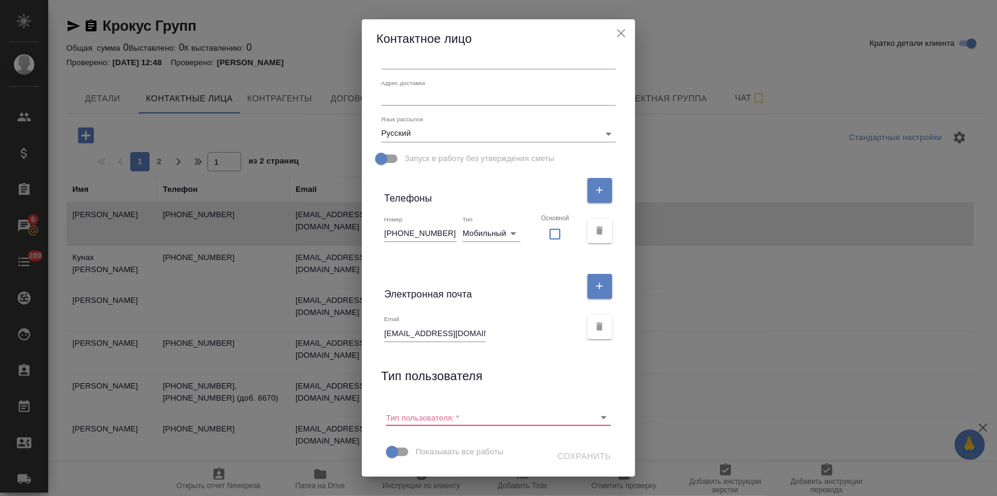
click at [617, 37] on icon "close" at bounding box center [621, 33] width 8 height 8
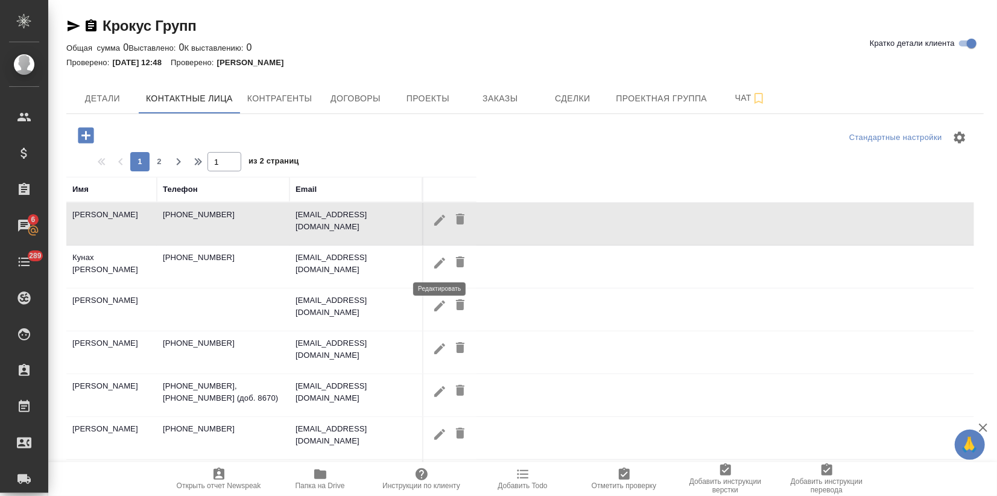
click at [444, 263] on icon "button" at bounding box center [439, 263] width 14 height 14
type input "[PERSON_NAME]"
type input "Кунах"
type input "[PHONE_NUMBER]"
checkbox input "false"
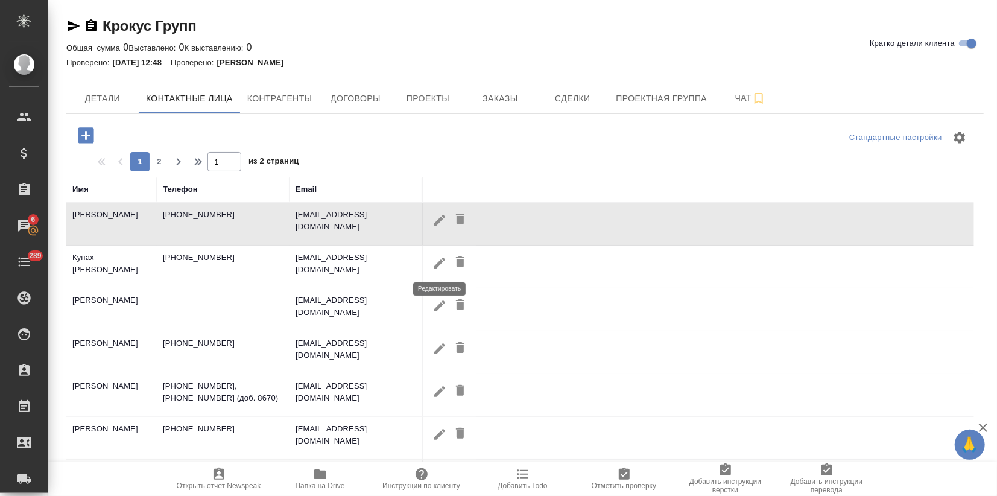
type input "[EMAIL_ADDRESS][DOMAIN_NAME]"
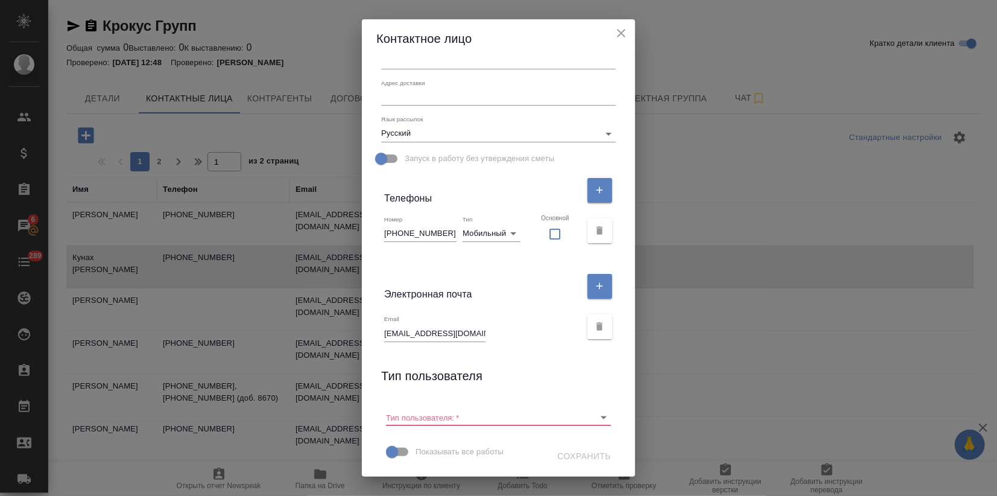
click at [616, 34] on icon "close" at bounding box center [621, 33] width 14 height 14
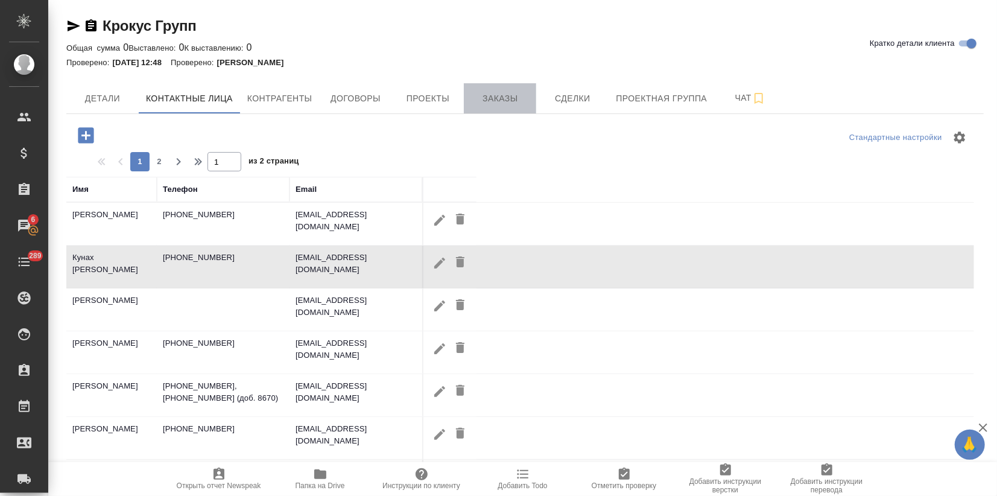
click at [522, 98] on span "Заказы" at bounding box center [500, 98] width 58 height 15
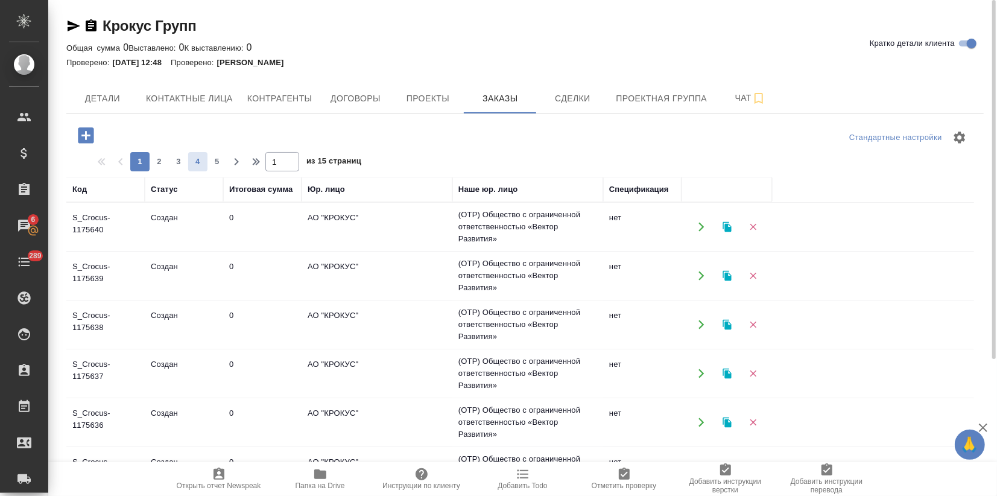
click at [197, 165] on span "4" at bounding box center [197, 162] width 19 height 12
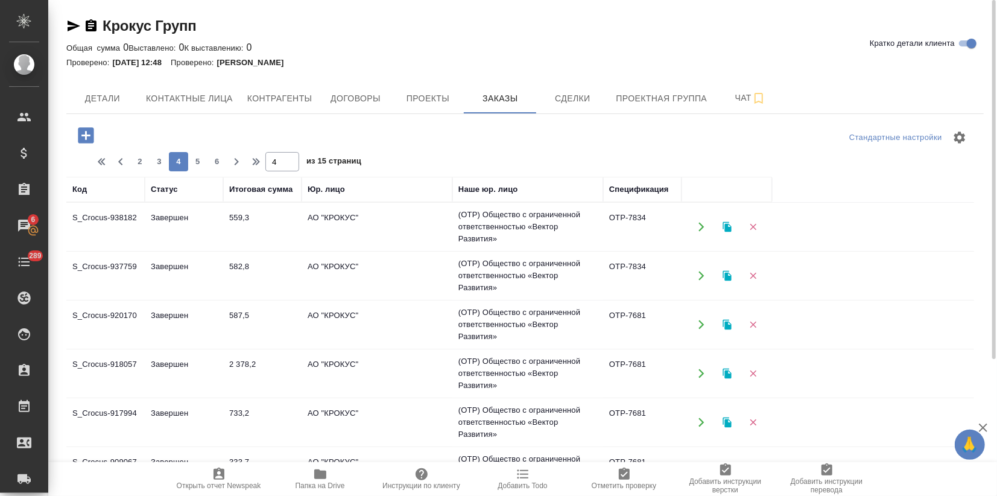
click at [179, 161] on div "2 3 4 5 6" at bounding box center [178, 161] width 97 height 19
click at [159, 162] on span "3" at bounding box center [159, 162] width 19 height 12
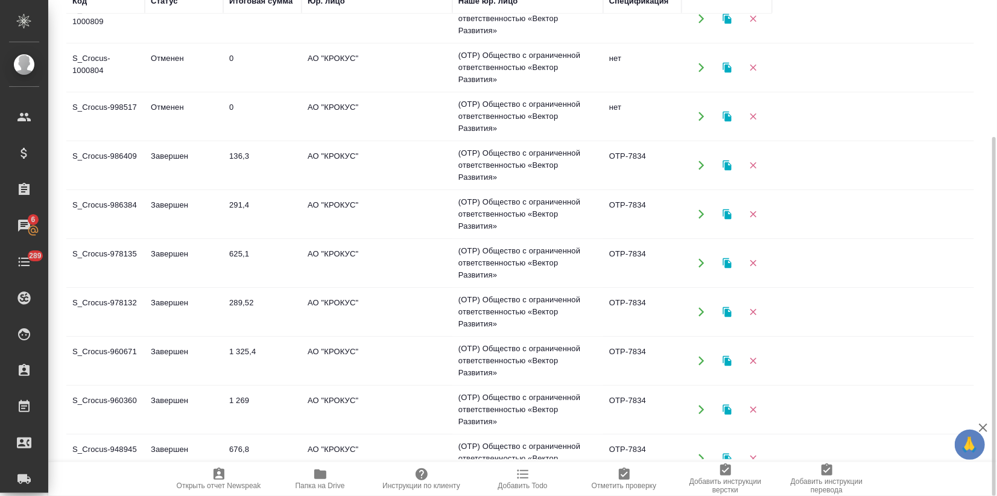
scroll to position [507, 0]
click at [203, 202] on td "Завершен" at bounding box center [184, 216] width 78 height 42
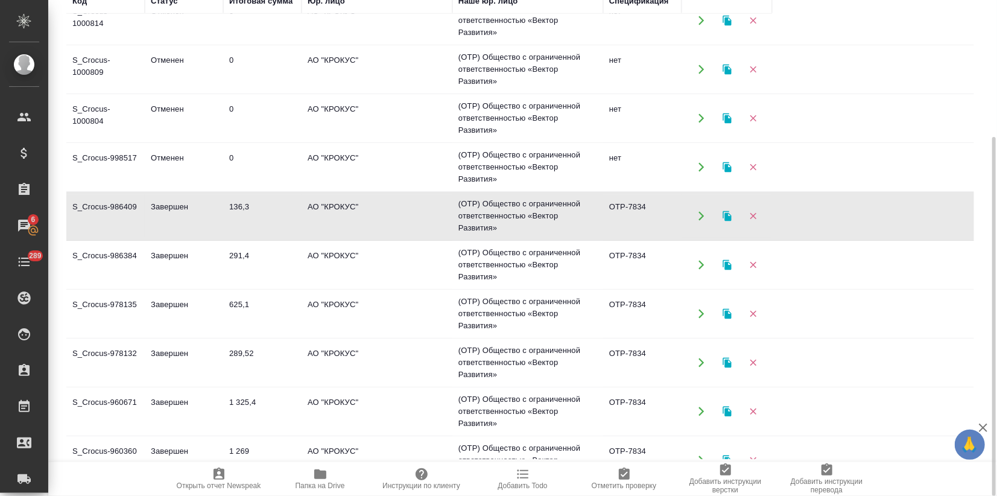
click at [203, 203] on td "Завершен" at bounding box center [184, 216] width 78 height 42
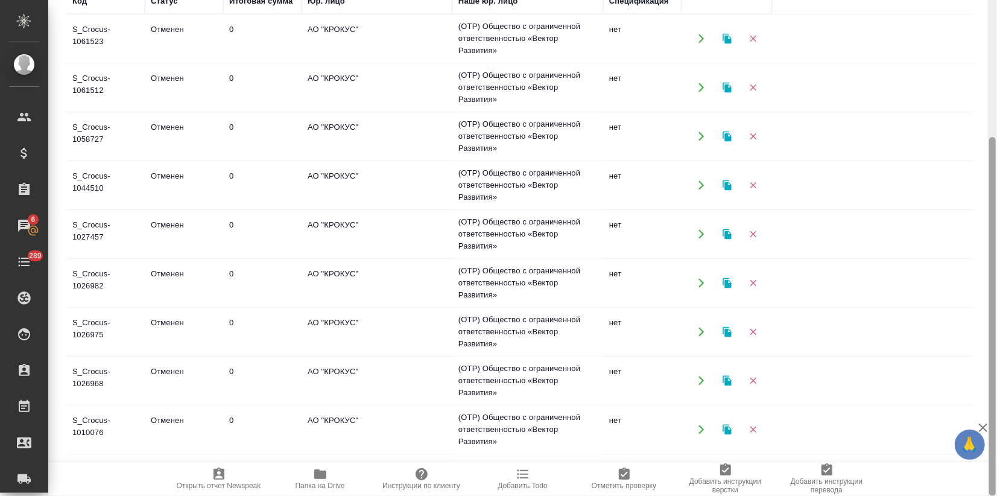
scroll to position [0, 0]
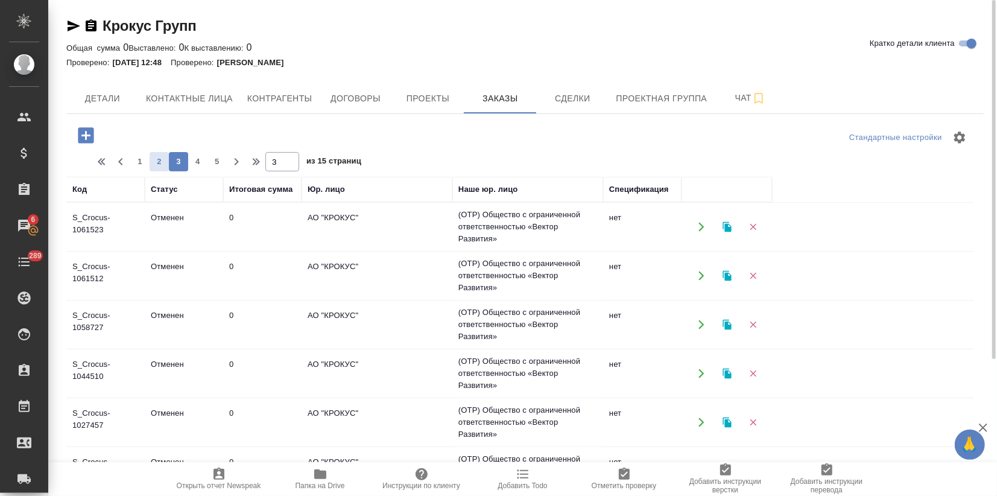
click at [150, 162] on span "2" at bounding box center [159, 162] width 19 height 12
click at [142, 160] on span "1" at bounding box center [139, 162] width 19 height 12
type input "1"
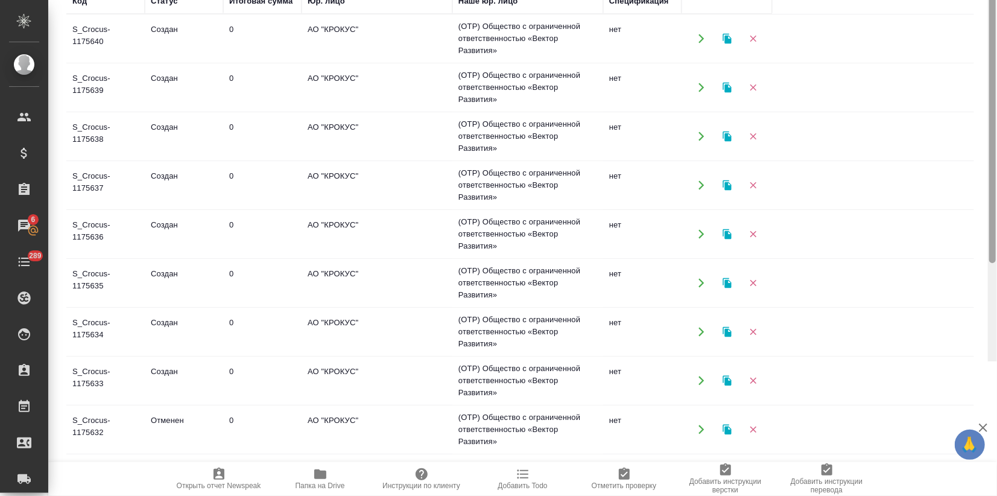
scroll to position [54, 0]
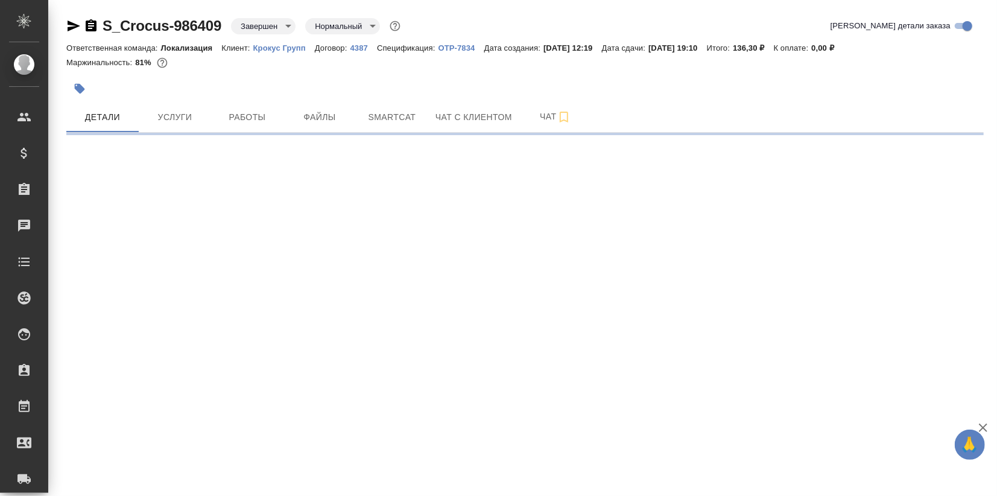
select select "RU"
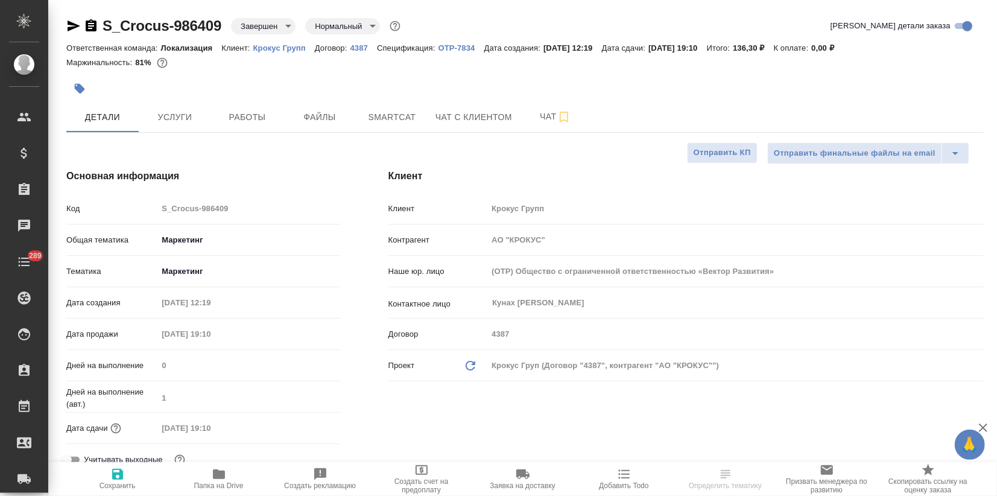
type textarea "x"
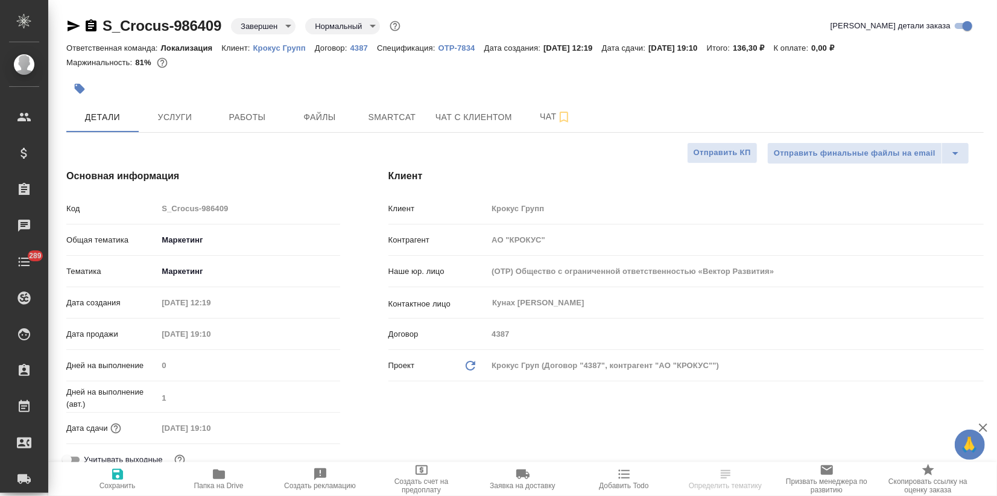
type textarea "x"
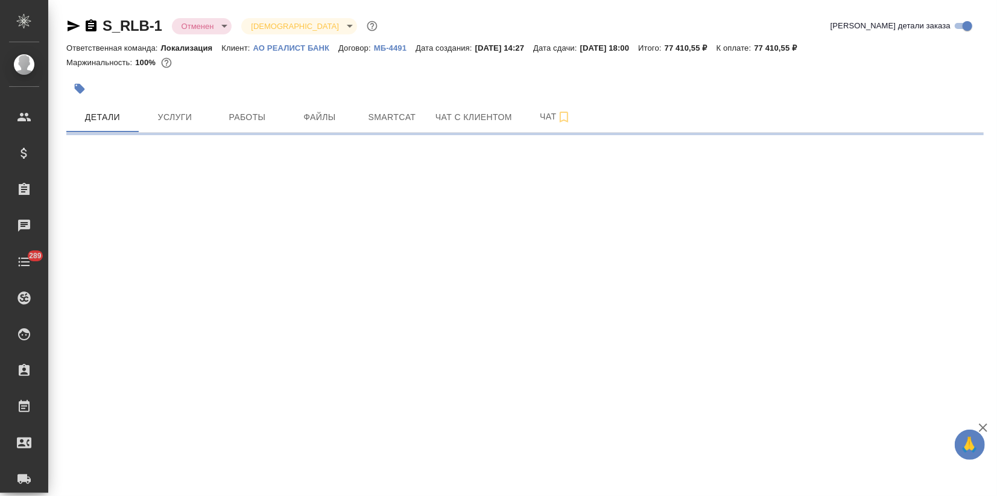
select select "RU"
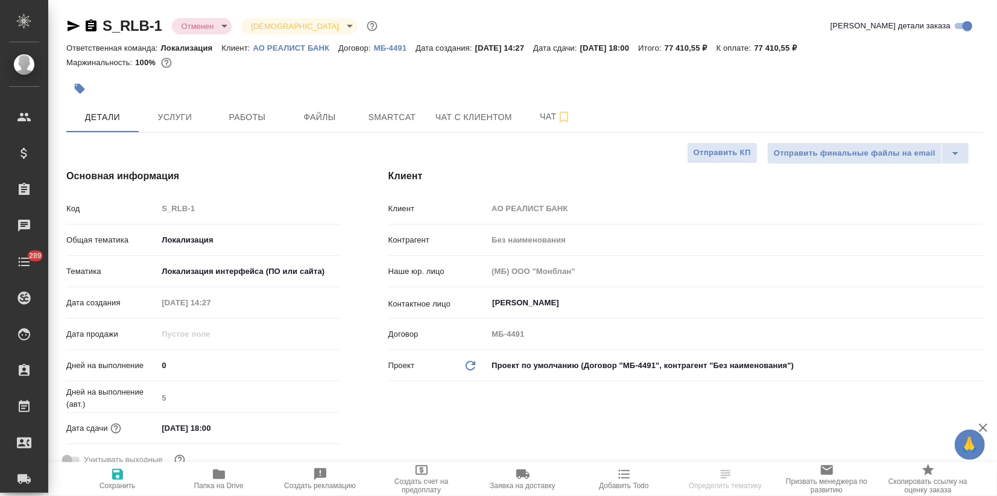
type textarea "x"
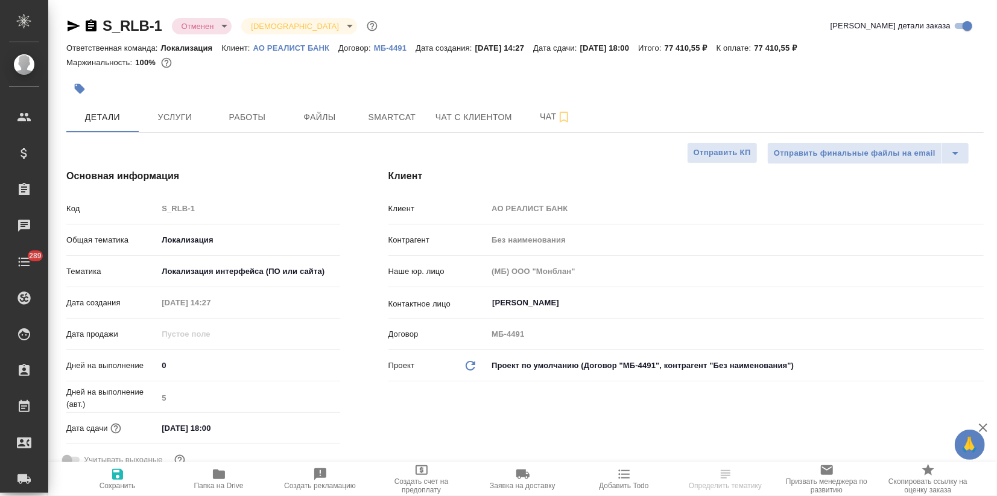
type textarea "x"
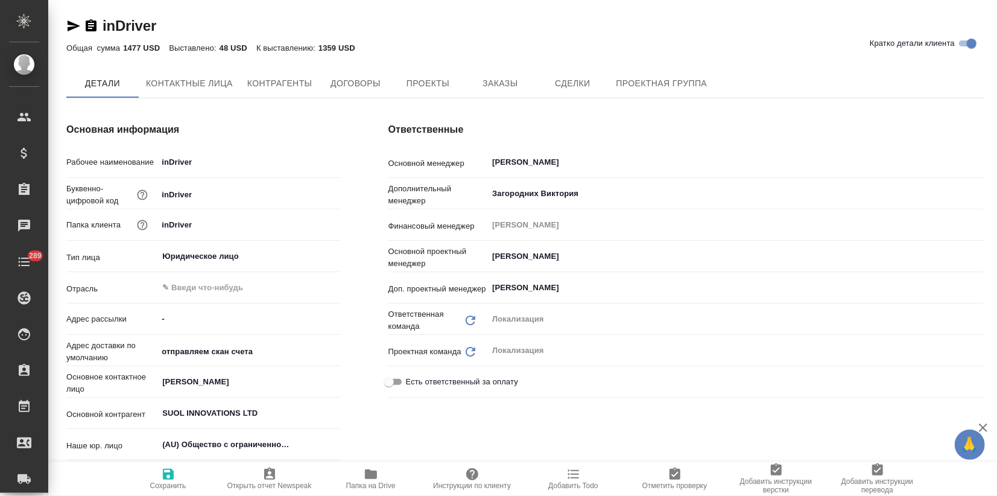
type textarea "x"
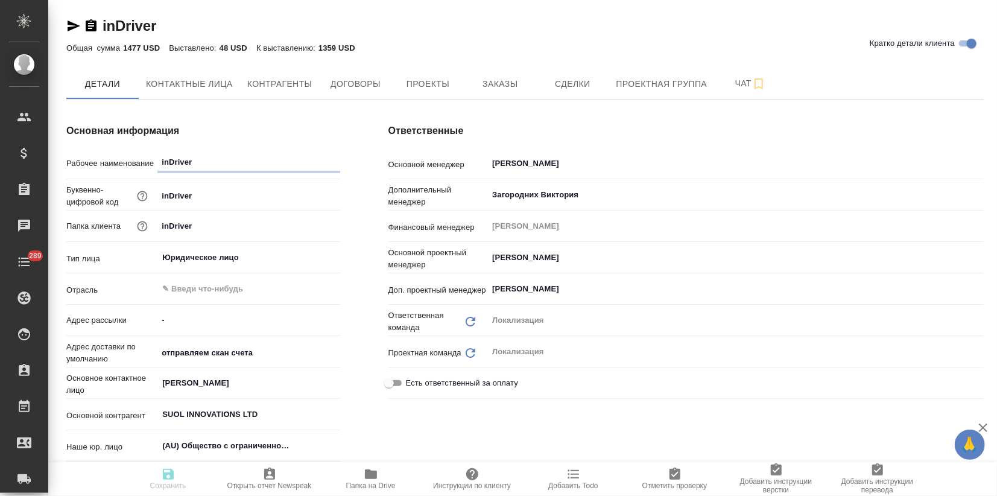
type textarea "x"
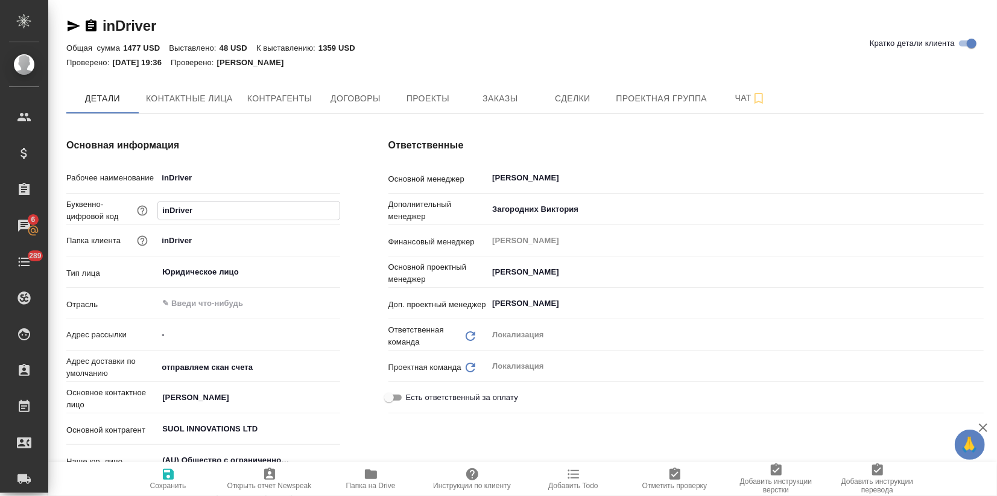
click at [192, 211] on input "inDriver" at bounding box center [248, 209] width 181 height 17
type input "inDrive"
type textarea "x"
type input "inDrive"
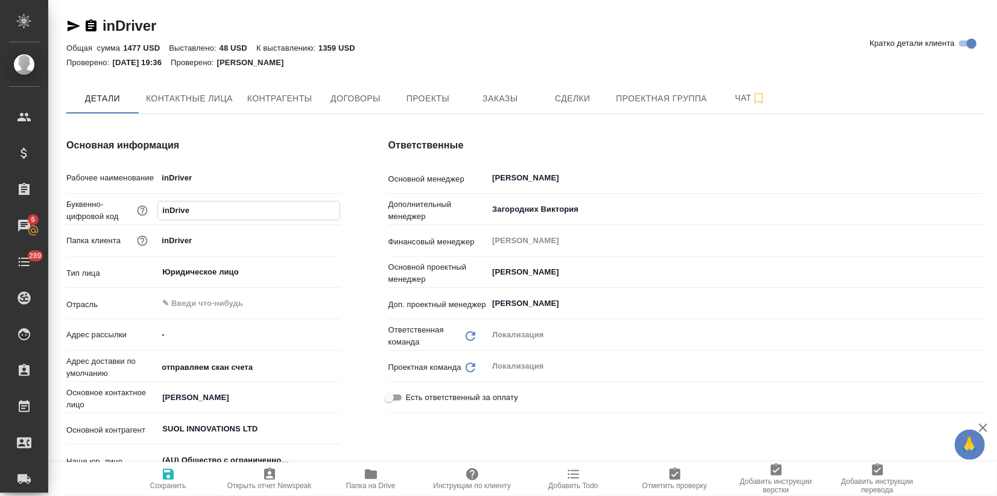
click at [193, 242] on input "inDriver" at bounding box center [248, 240] width 182 height 17
type input "inDrive"
type textarea "x"
type input "inDrive"
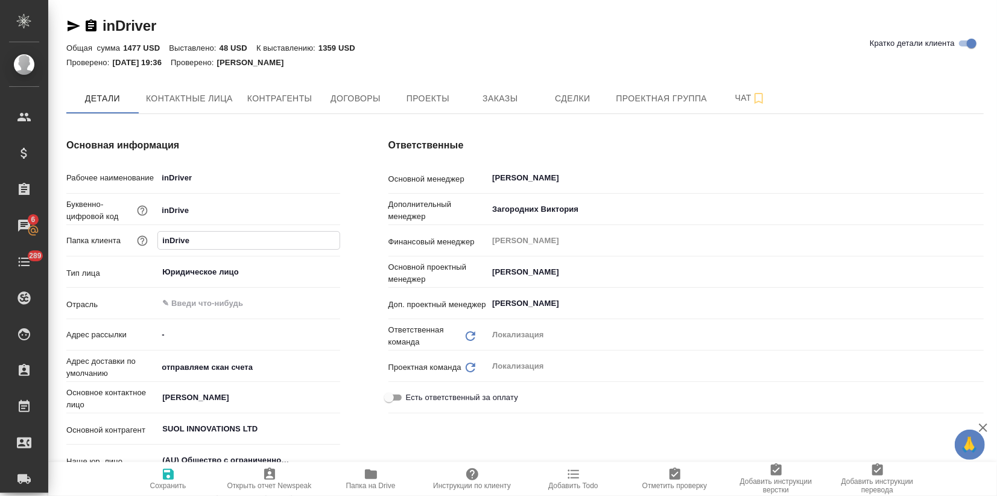
click at [165, 483] on span "Сохранить" at bounding box center [168, 485] width 36 height 8
type textarea "x"
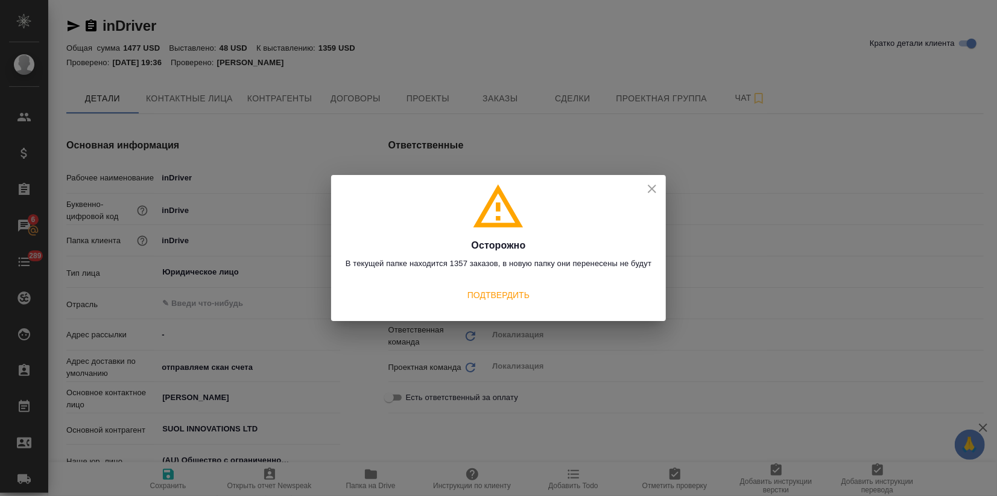
click at [652, 186] on icon "close" at bounding box center [652, 189] width 14 height 14
type textarea "x"
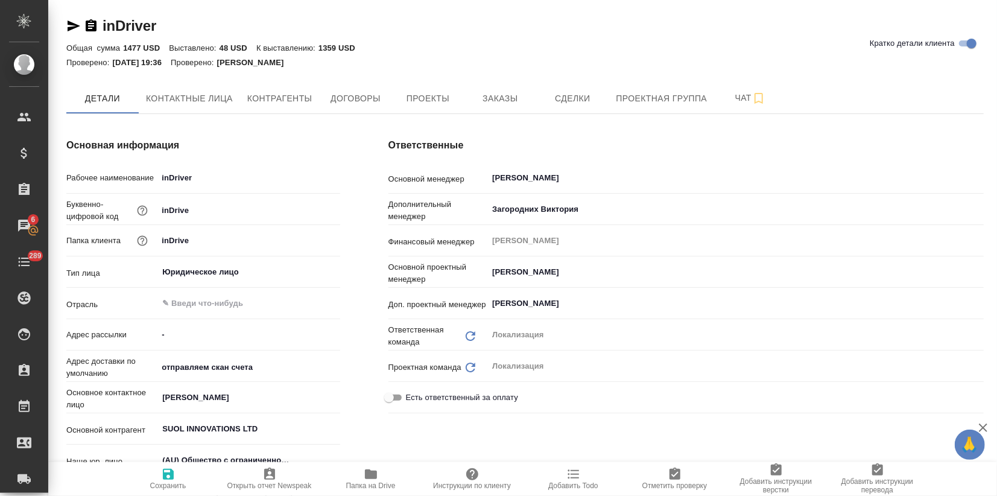
click at [192, 245] on input "inDrive" at bounding box center [248, 240] width 182 height 17
type input "inDriver"
type textarea "x"
type input "inDriver"
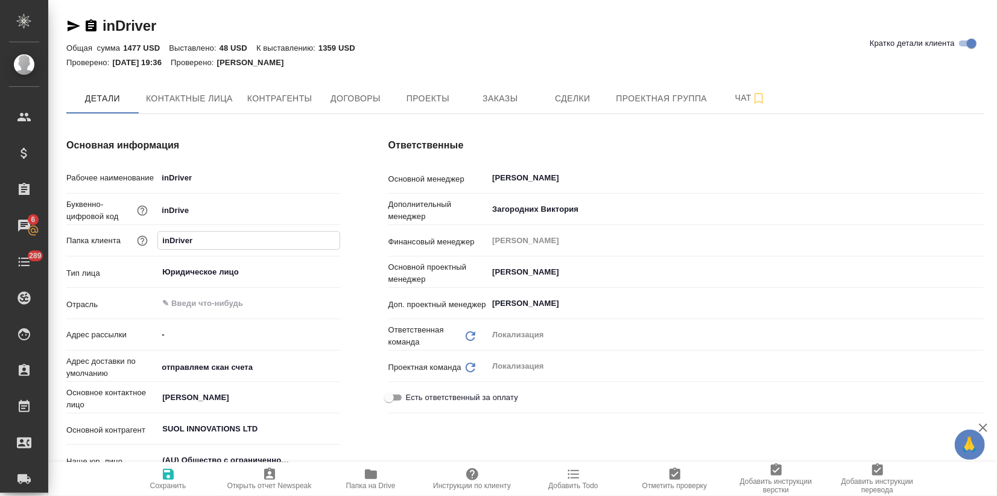
click at [162, 478] on icon "button" at bounding box center [168, 474] width 14 height 14
type textarea "x"
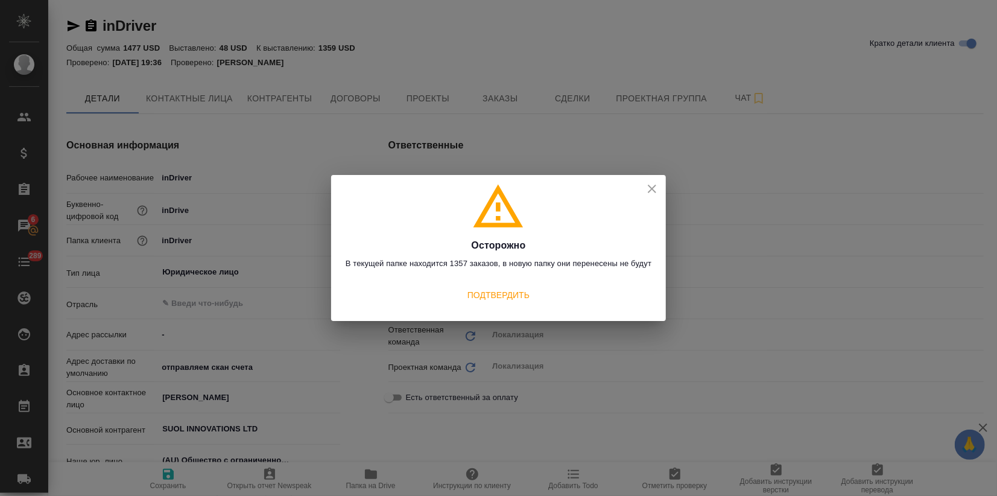
click at [655, 187] on icon "close" at bounding box center [652, 189] width 14 height 14
type textarea "x"
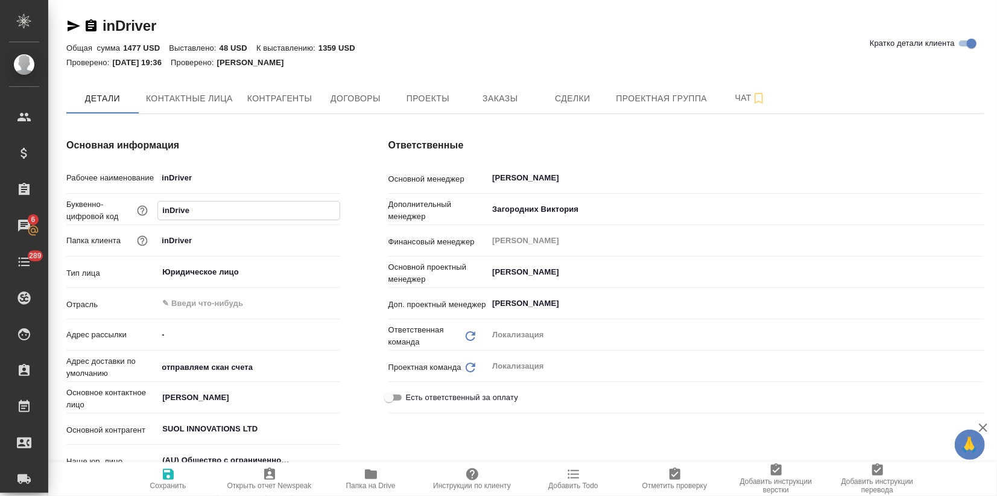
click at [193, 214] on input "inDrive" at bounding box center [248, 209] width 181 height 17
type input "inDriver"
type textarea "x"
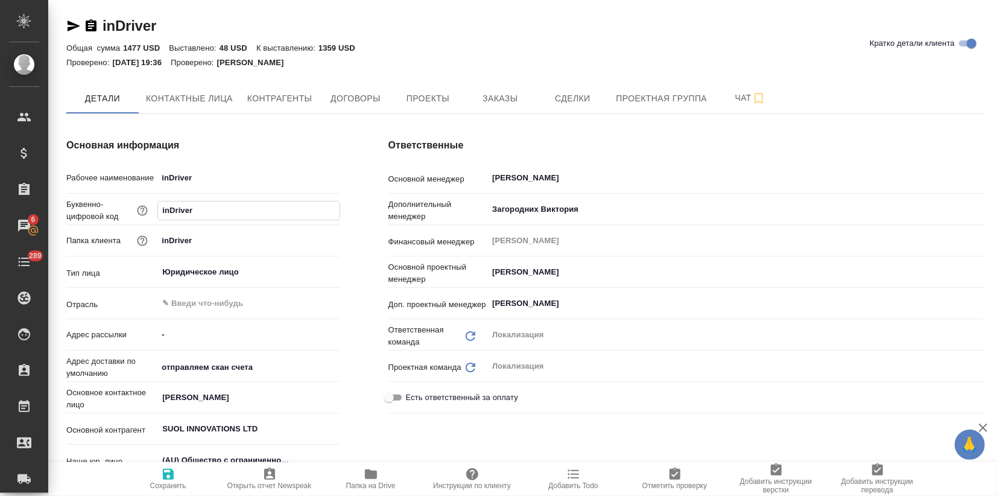
type textarea "x"
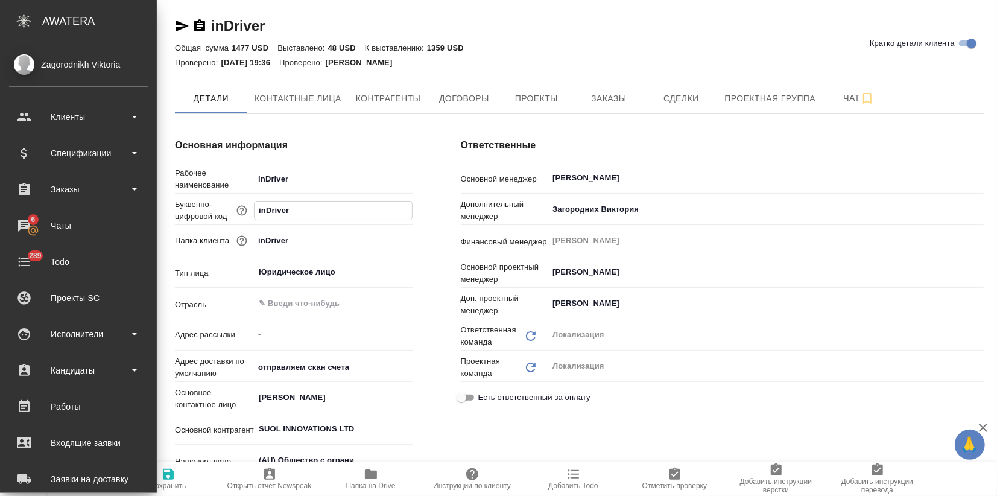
type textarea "x"
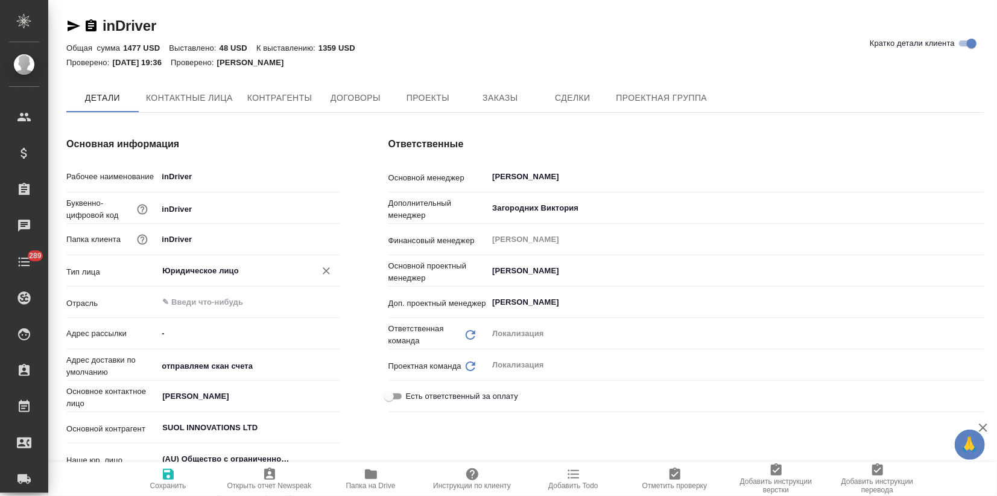
type textarea "x"
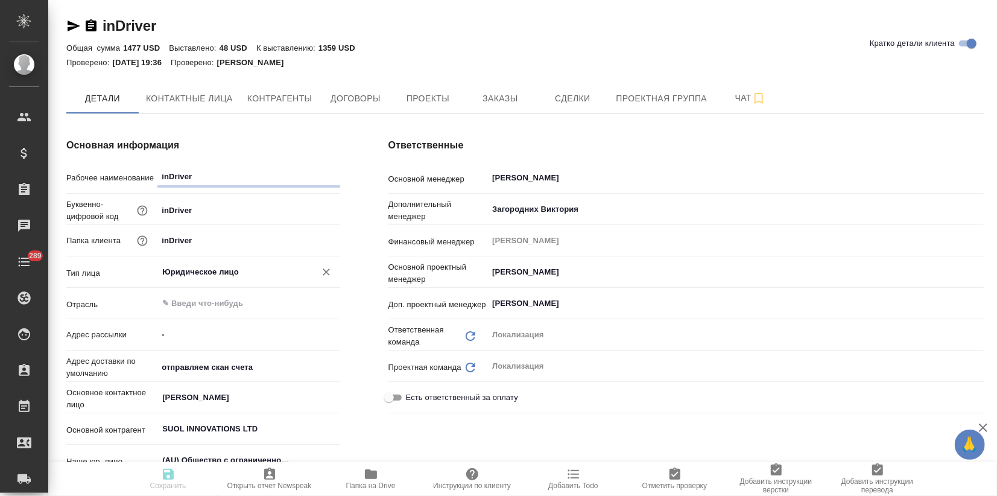
type textarea "x"
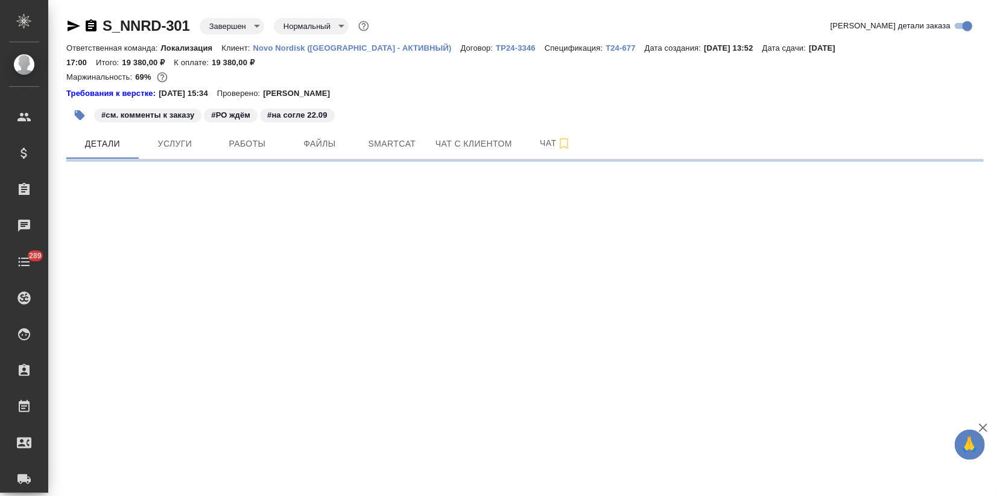
select select "RU"
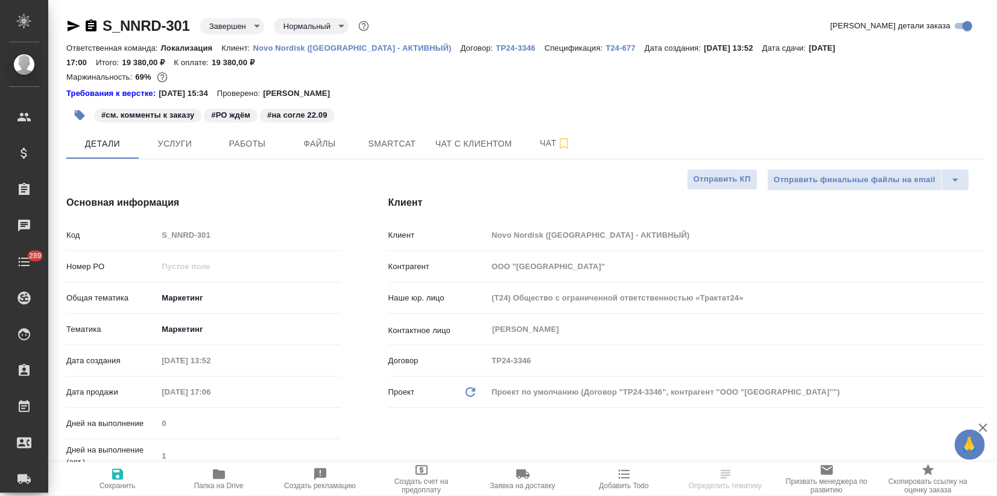
type textarea "x"
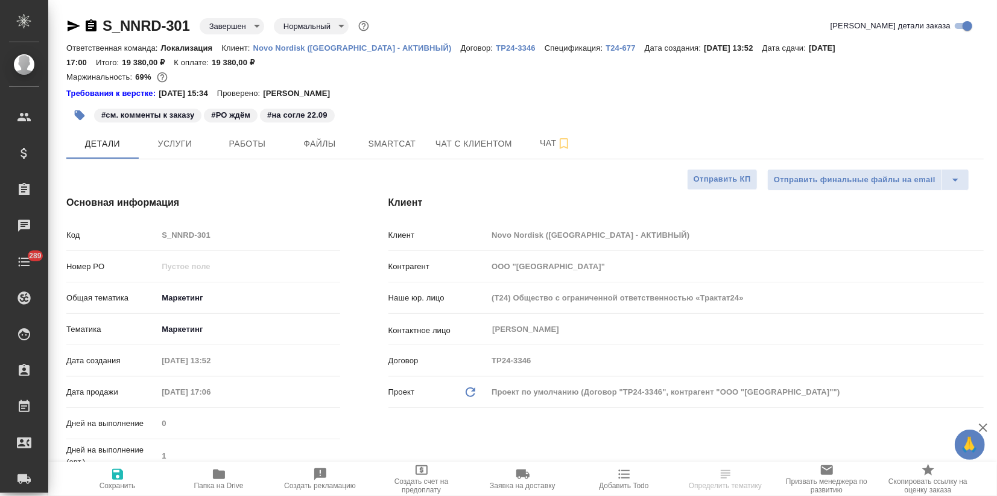
type textarea "x"
click at [371, 137] on span "Smartcat" at bounding box center [392, 143] width 58 height 15
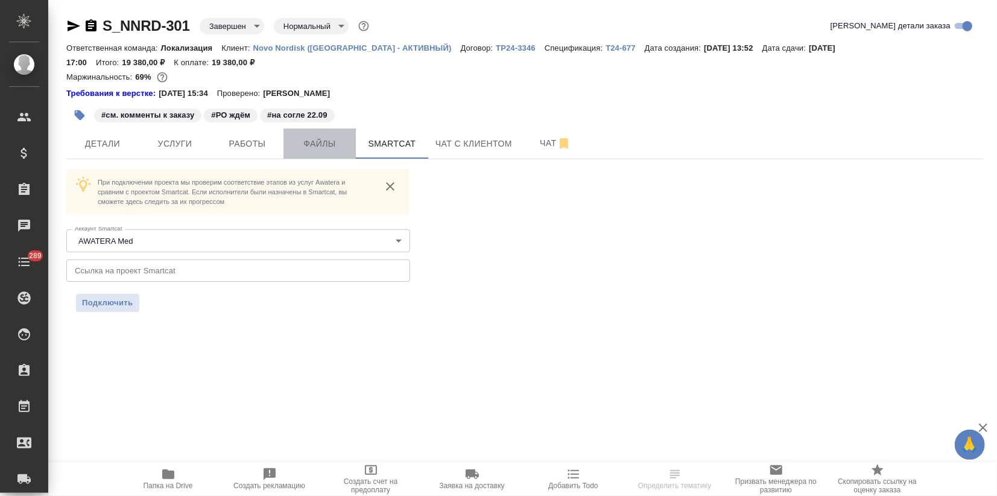
click at [337, 143] on span "Файлы" at bounding box center [320, 143] width 58 height 15
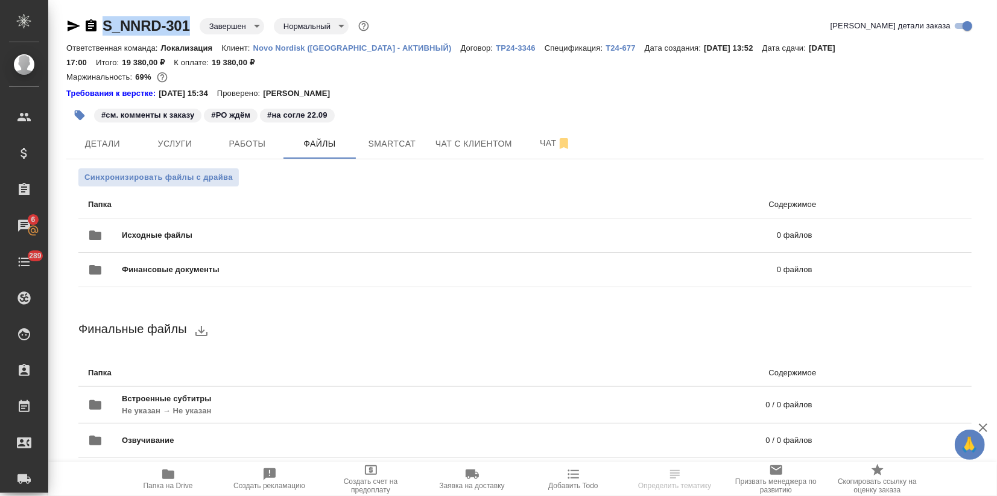
drag, startPoint x: 198, startPoint y: 28, endPoint x: 93, endPoint y: 24, distance: 105.1
click at [93, 24] on div "S_NNRD-301 Завершен closed Нормальный normal" at bounding box center [218, 25] width 305 height 19
copy link "S_NNRD-301"
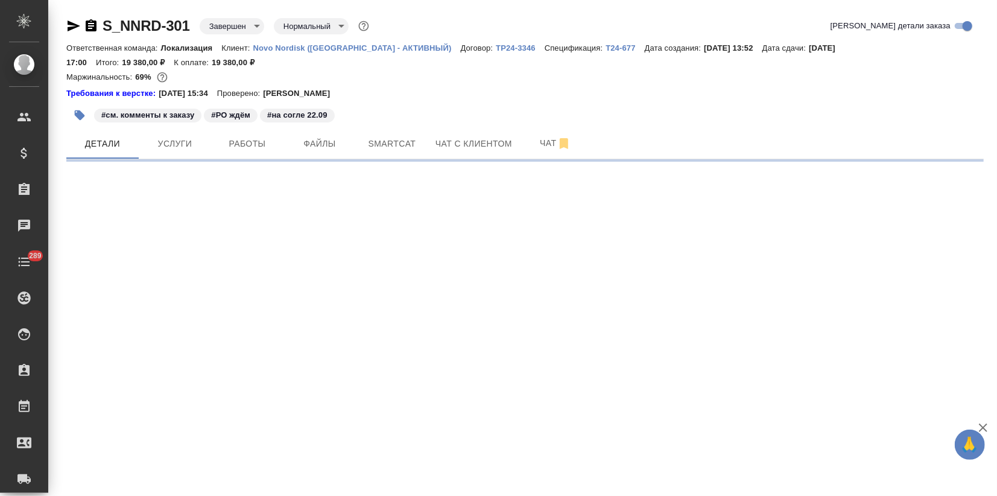
select select "RU"
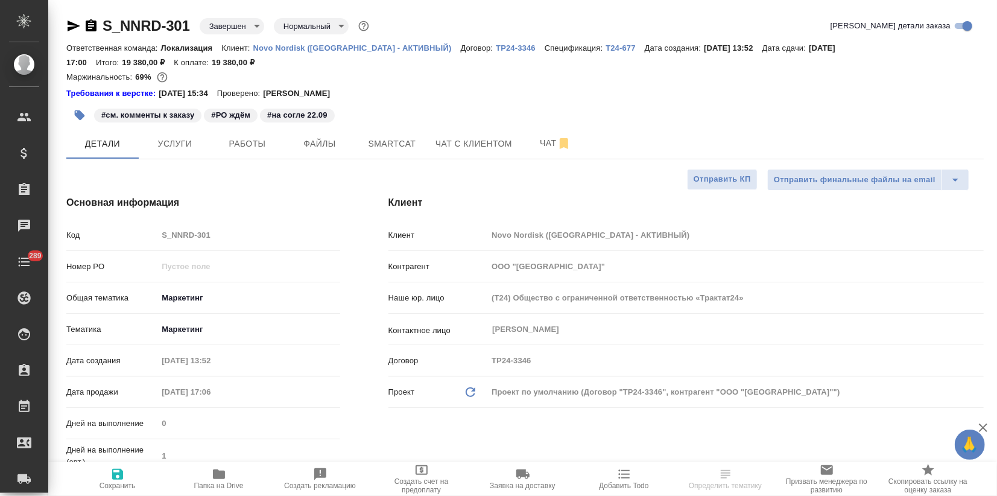
type textarea "x"
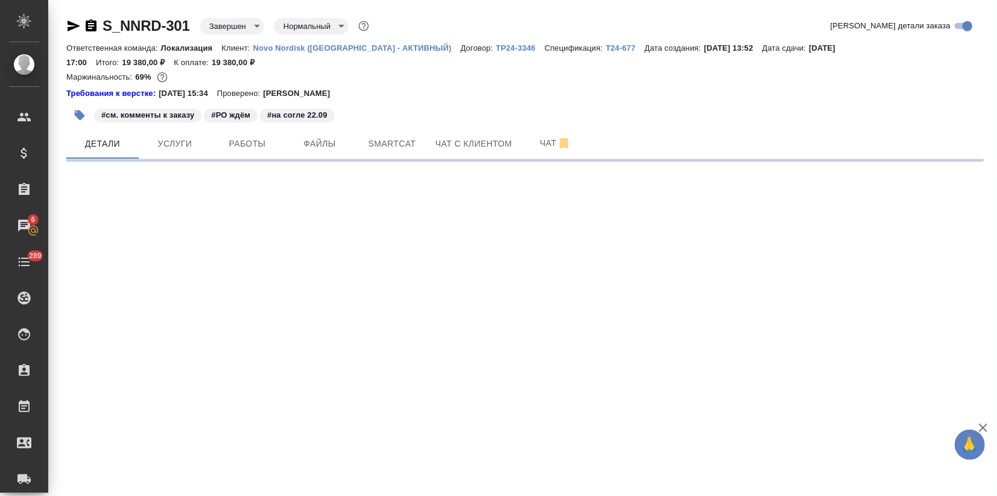
select select "RU"
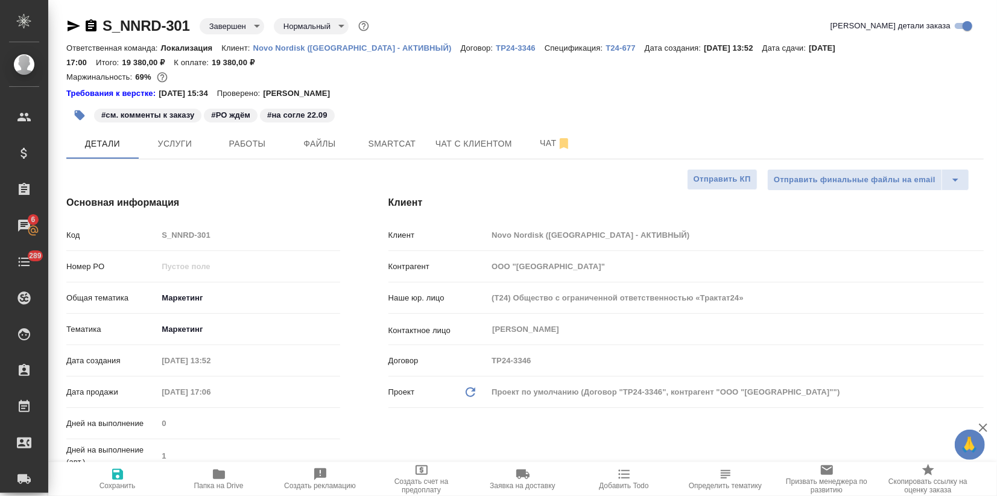
type textarea "x"
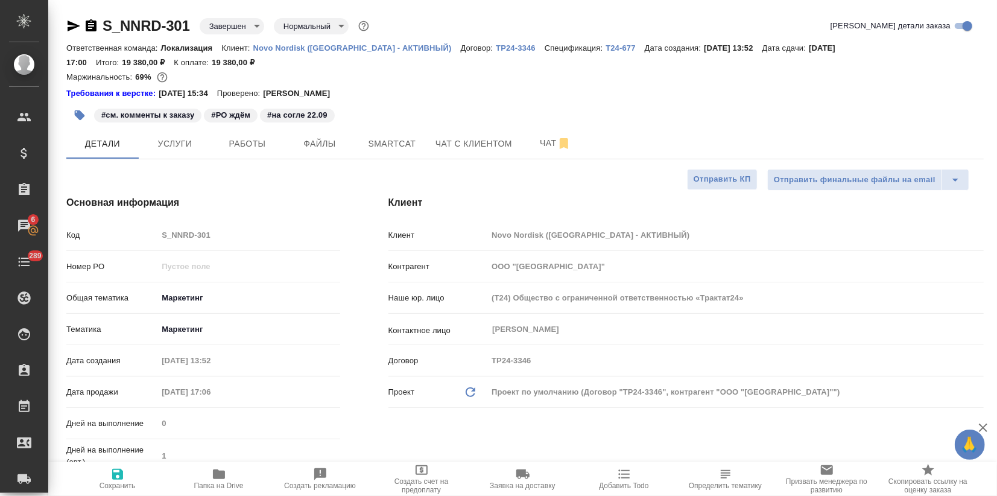
type textarea "x"
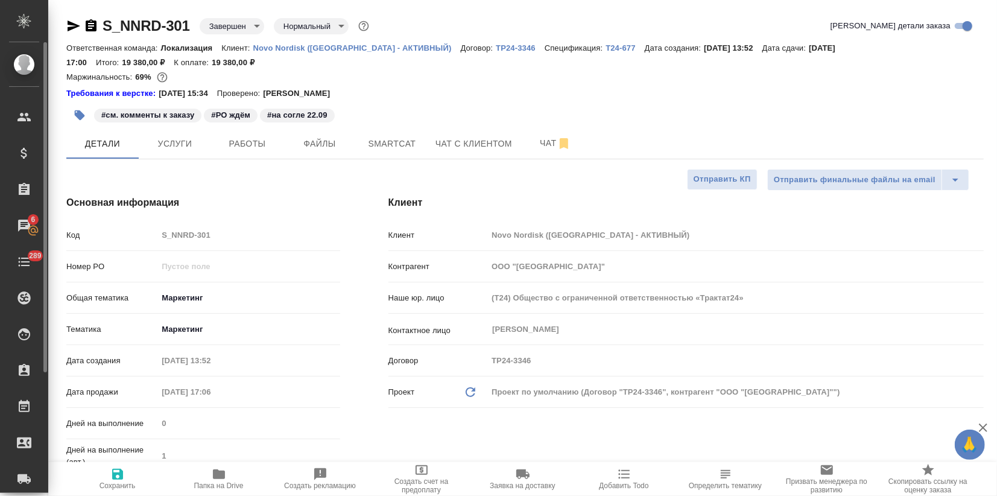
type textarea "x"
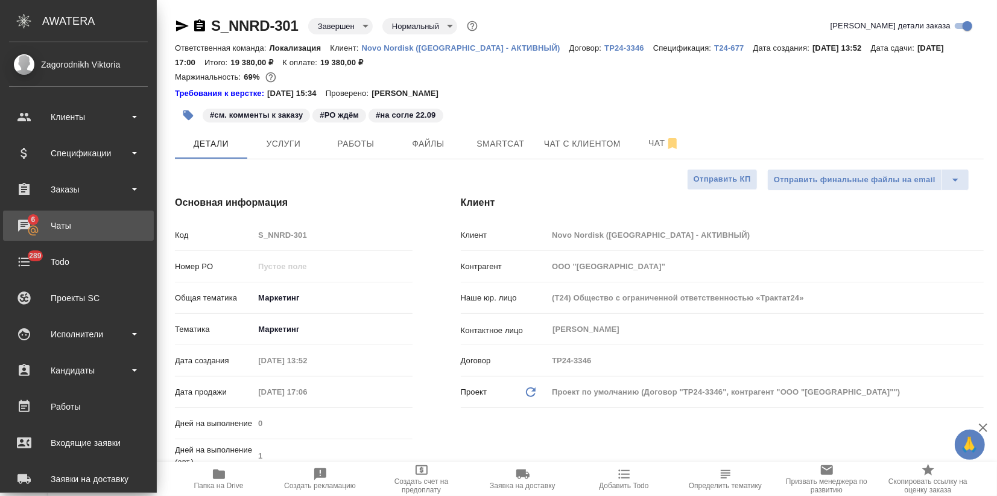
click at [23, 222] on div "Чаты" at bounding box center [78, 226] width 139 height 18
type textarea "x"
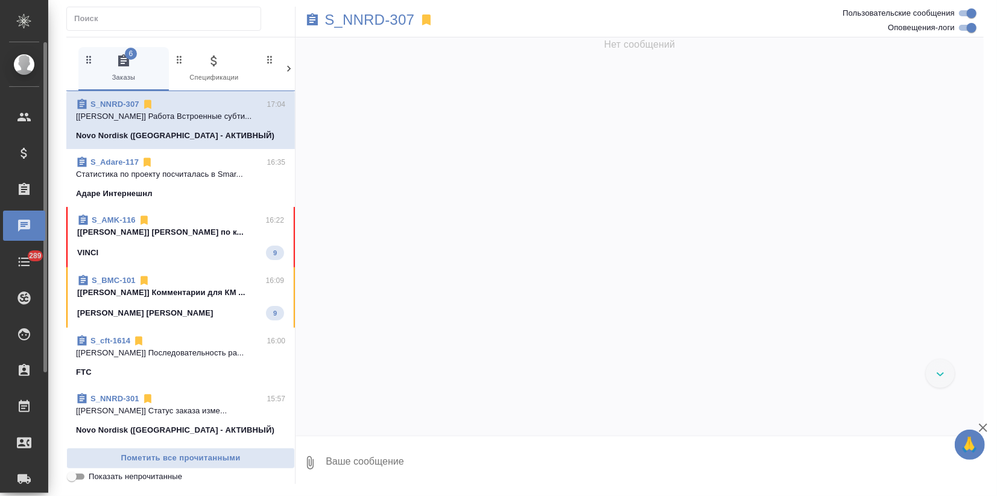
scroll to position [2075, 0]
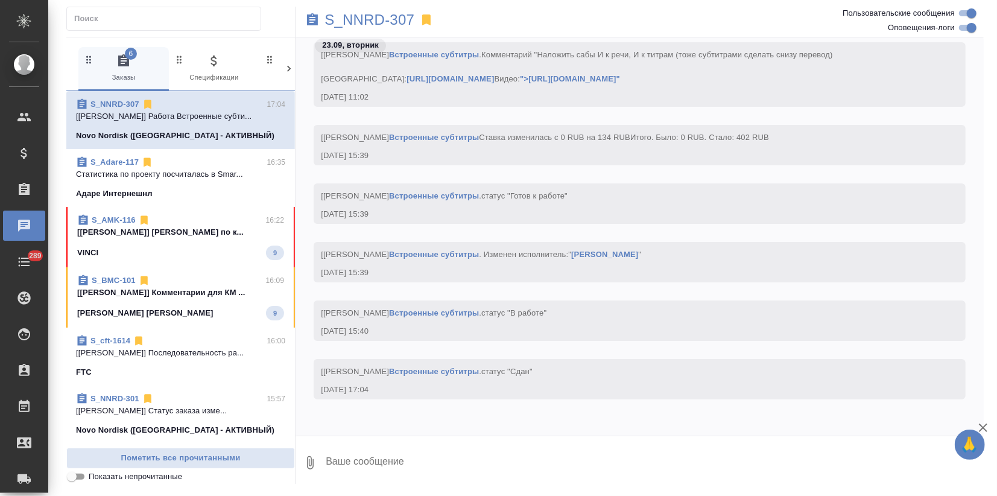
click at [139, 287] on p "[Никифорова Валерия] Комментарии для КМ ..." at bounding box center [180, 293] width 207 height 12
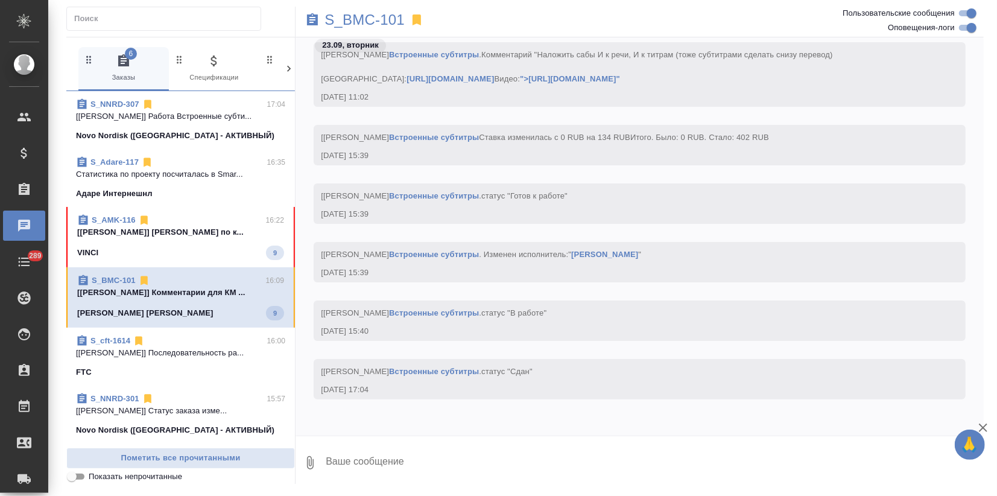
scroll to position [497, 0]
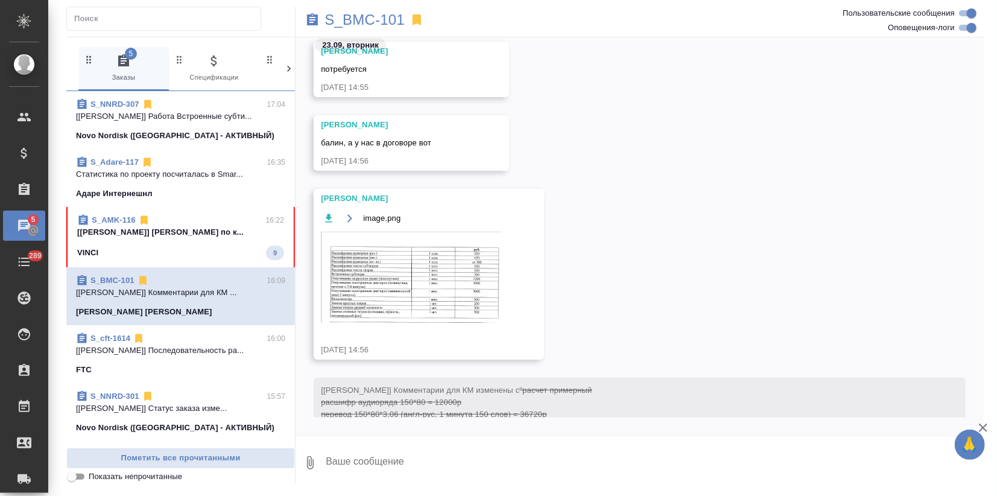
click at [188, 214] on div "S_AMK-116 16:22" at bounding box center [180, 220] width 207 height 12
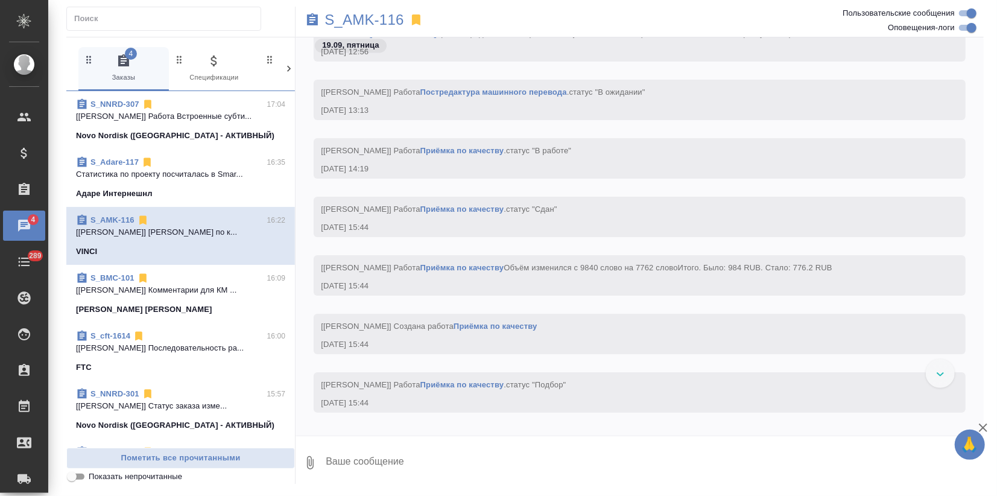
scroll to position [10408, 0]
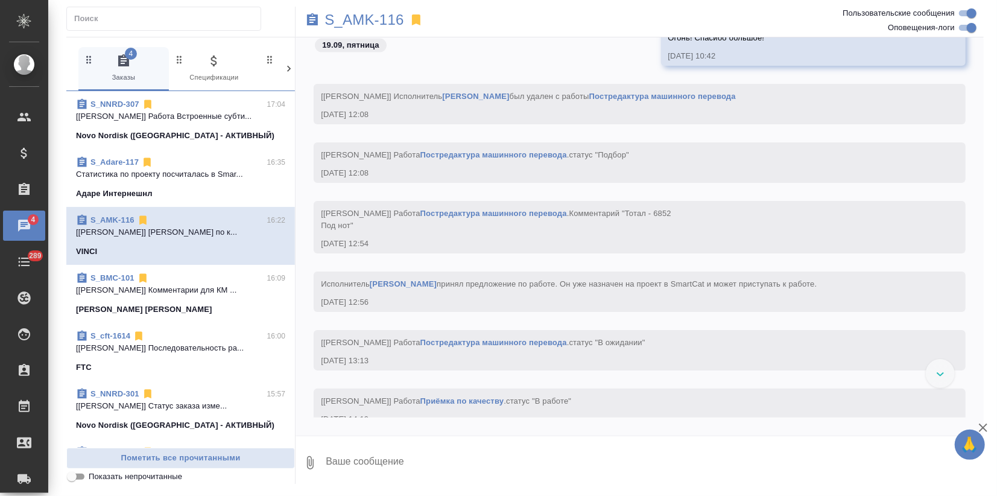
click at [963, 28] on input "Оповещения-логи" at bounding box center [971, 28] width 43 height 14
checkbox input "false"
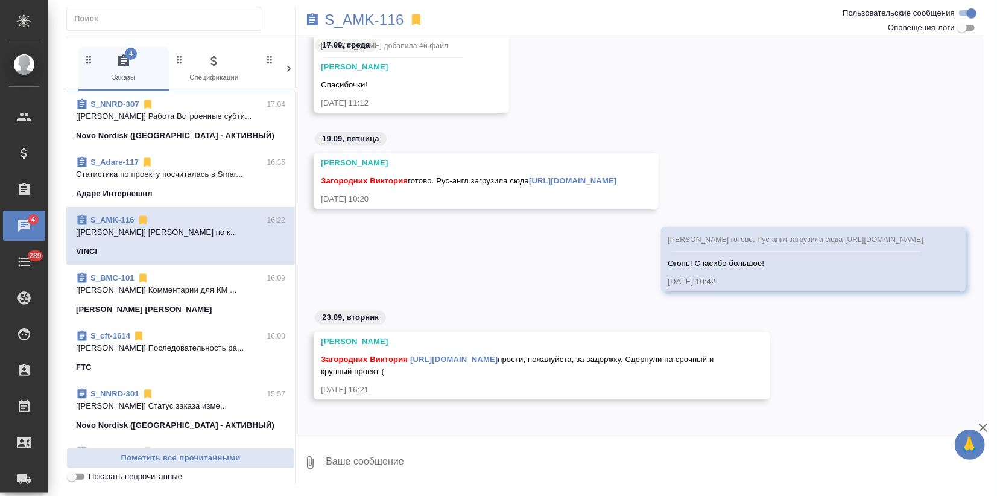
scroll to position [1118, 0]
click at [498, 360] on link "https://drive.awatera.com/s/xQoZTm4CcmmG2sy" at bounding box center [453, 359] width 87 height 9
click at [358, 19] on p "S_AMK-116" at bounding box center [364, 20] width 79 height 12
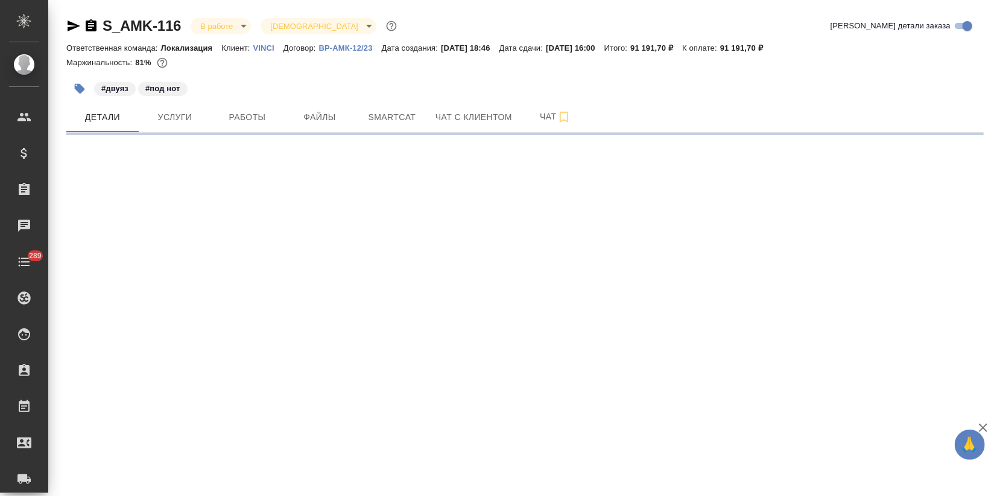
select select "RU"
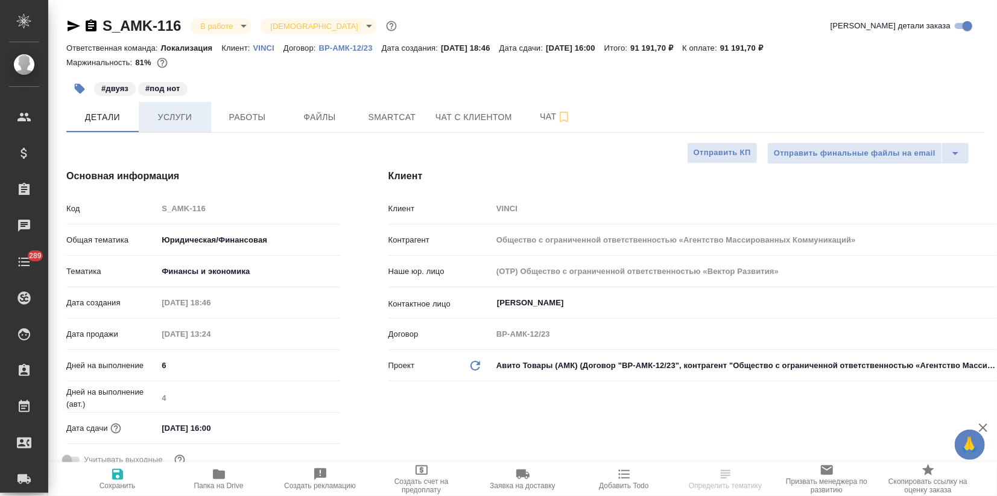
type textarea "x"
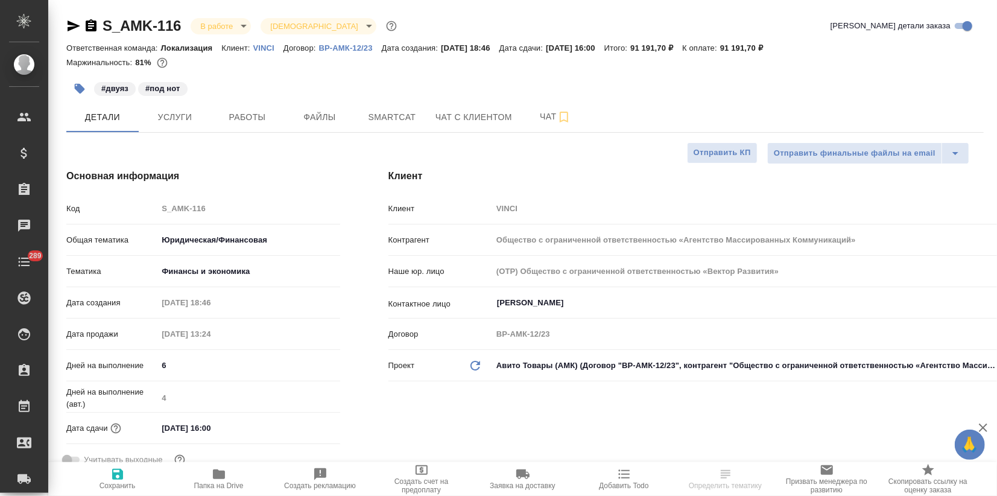
type textarea "x"
drag, startPoint x: 187, startPoint y: 25, endPoint x: 104, endPoint y: 28, distance: 83.3
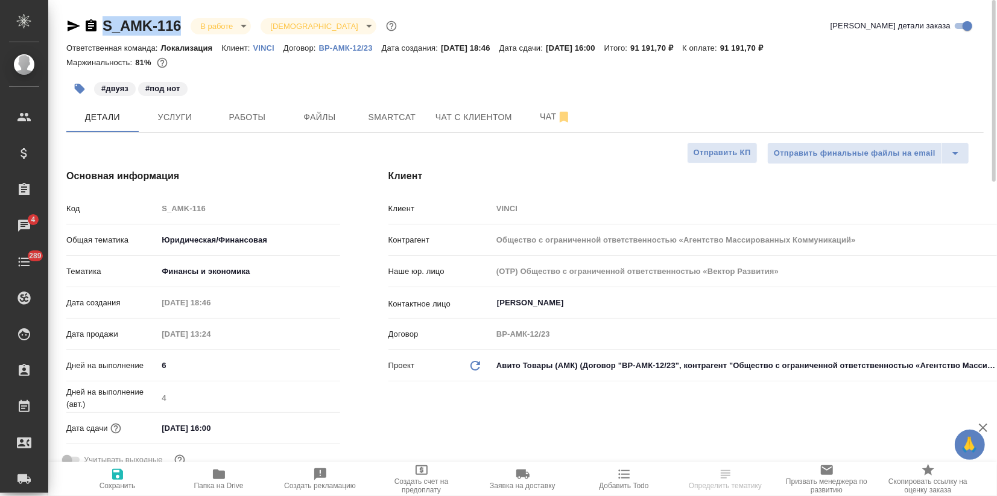
click at [104, 28] on div "S_AMK-116 В работе inProgress Святая троица holyTrinity" at bounding box center [232, 25] width 333 height 19
copy link "S_AMK-116"
click at [184, 113] on span "Услуги" at bounding box center [175, 117] width 58 height 15
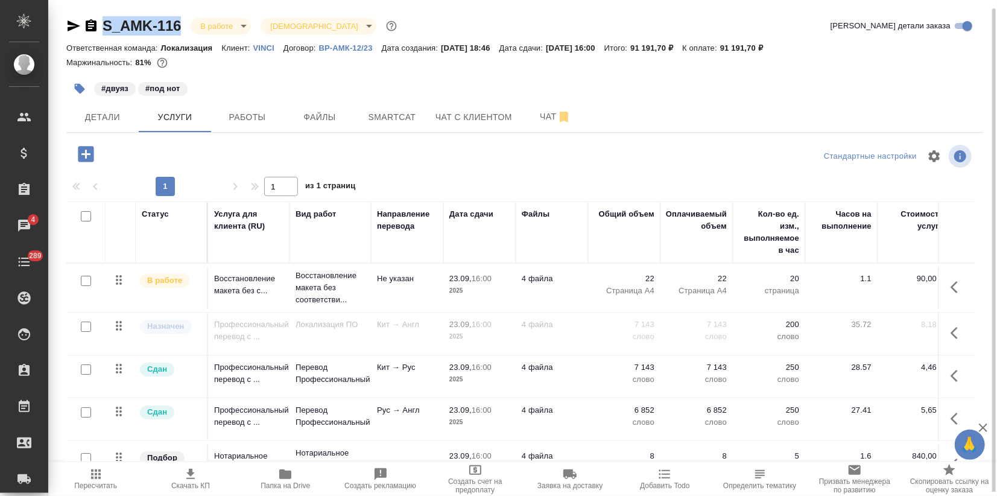
scroll to position [39, 0]
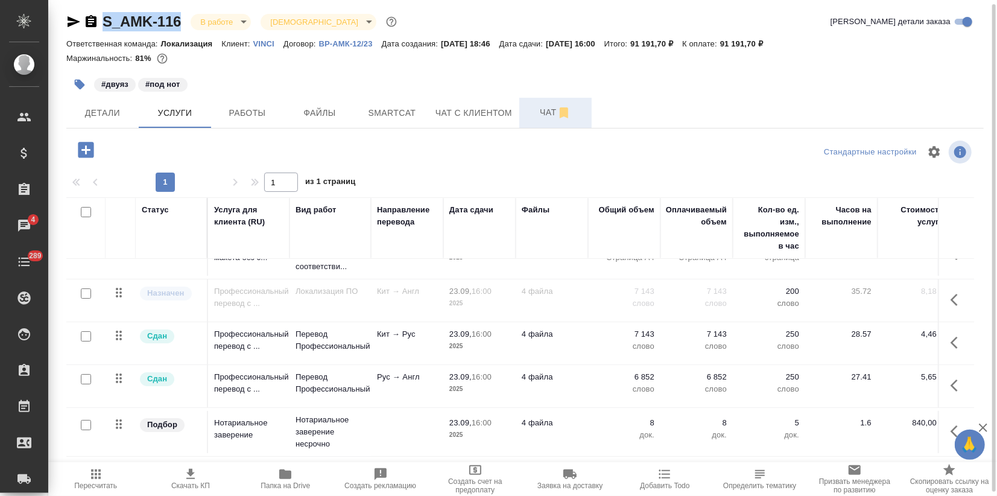
click at [543, 111] on span "Чат" at bounding box center [556, 112] width 58 height 15
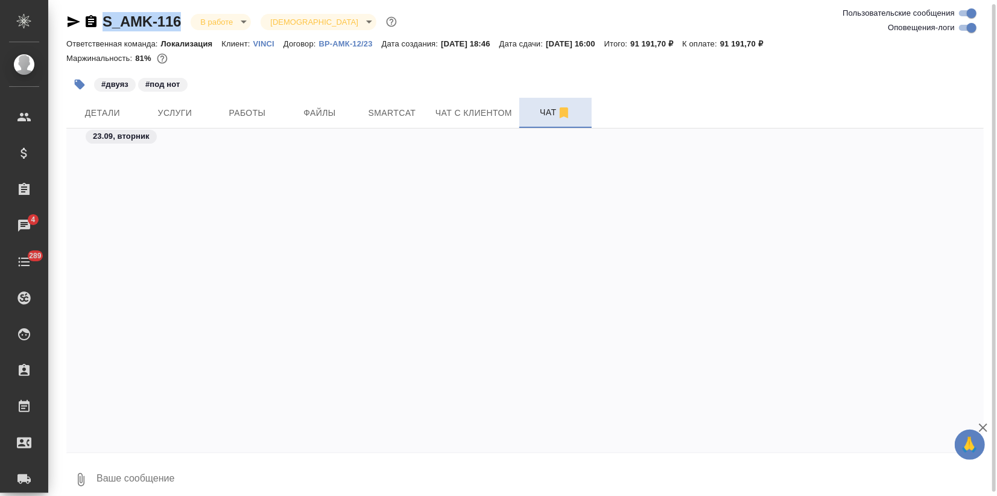
scroll to position [11652, 0]
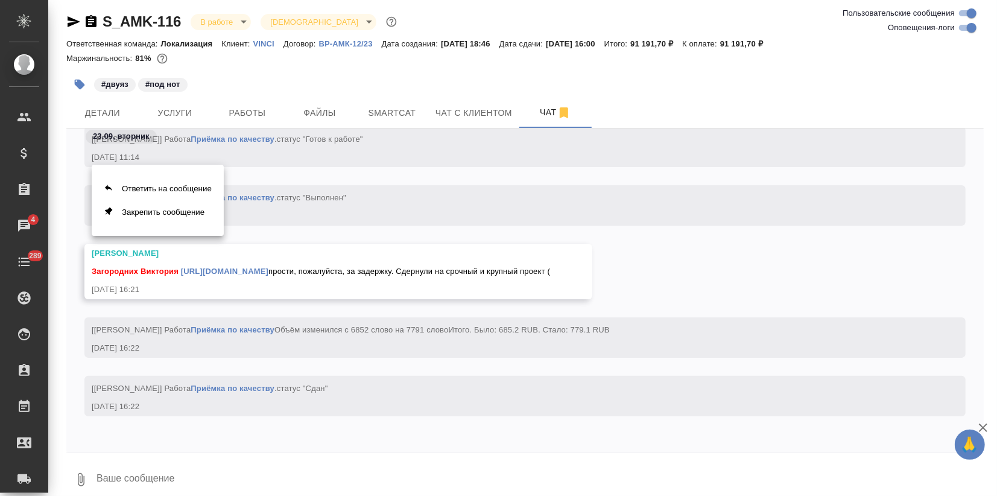
click at [352, 217] on div at bounding box center [498, 248] width 997 height 496
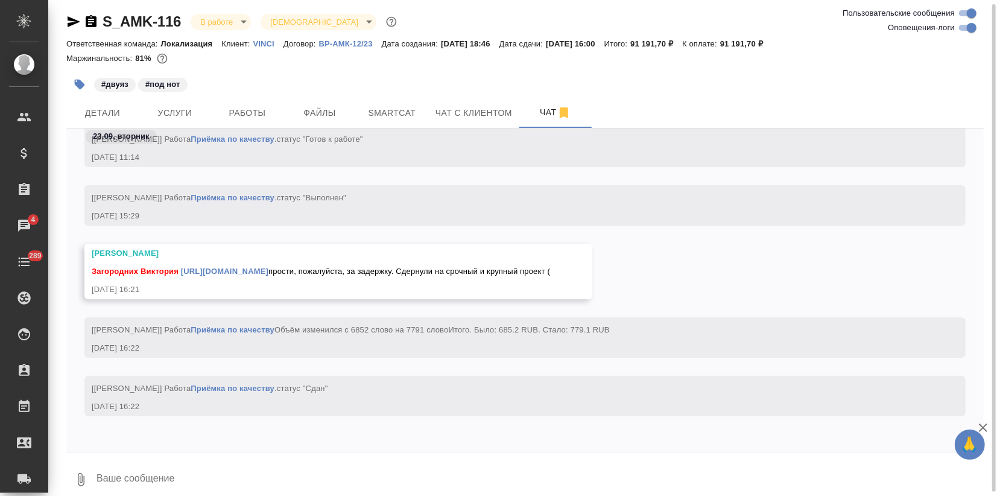
drag, startPoint x: 180, startPoint y: 256, endPoint x: 364, endPoint y: 254, distance: 184.6
click at [364, 262] on div "Загородних Виктория https://drive.awatera.com/s/xQoZTm4CcmmG2sy прости, пожалуй…" at bounding box center [321, 269] width 458 height 15
copy span "https://drive.awatera.com/s/xQoZTm4CcmmG2s"
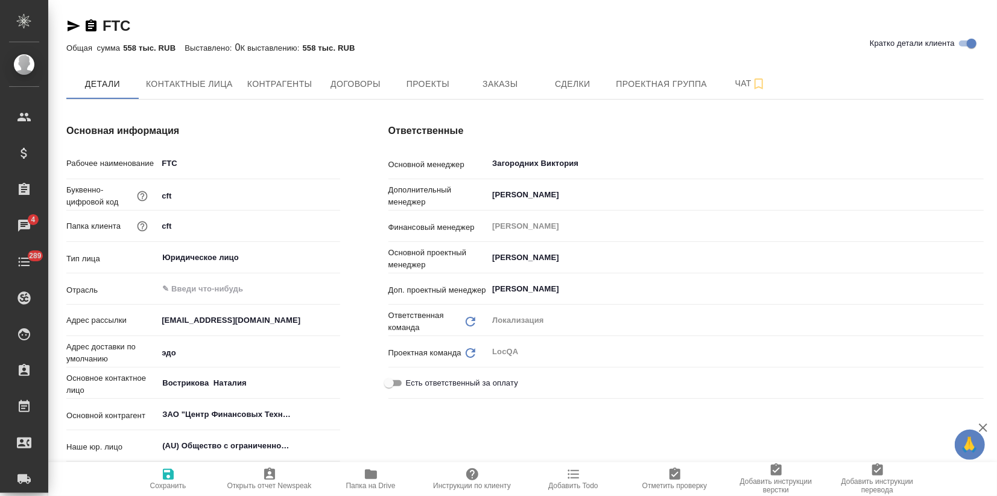
scroll to position [1273, 0]
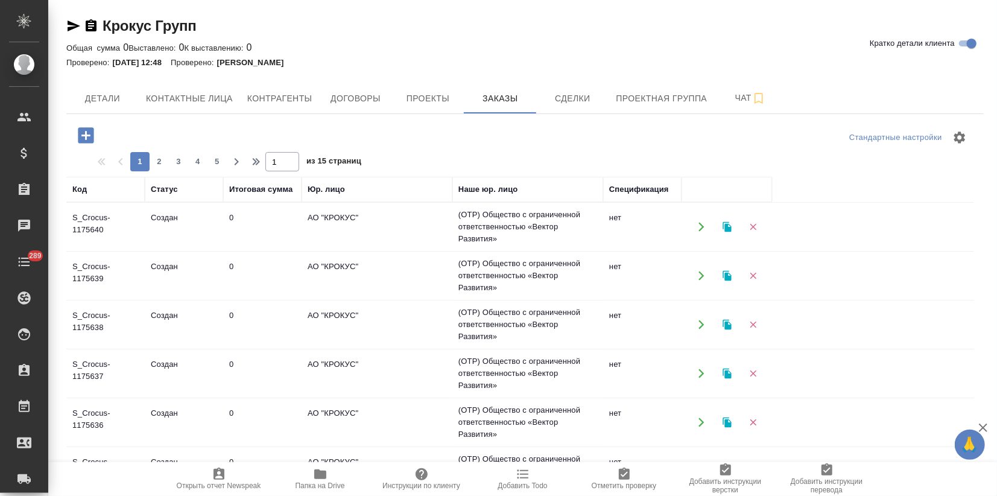
click at [69, 24] on icon "button" at bounding box center [74, 26] width 13 height 11
click at [176, 159] on span "3" at bounding box center [178, 162] width 19 height 12
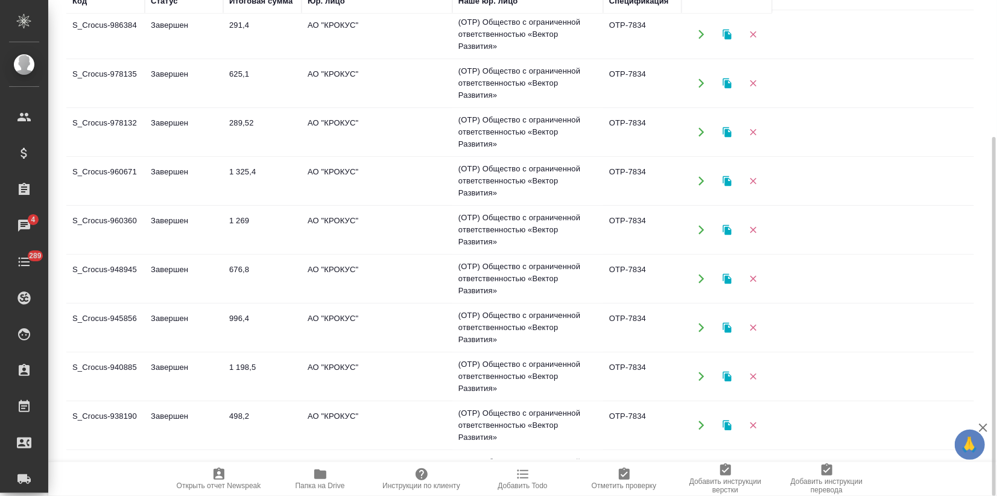
scroll to position [536, 0]
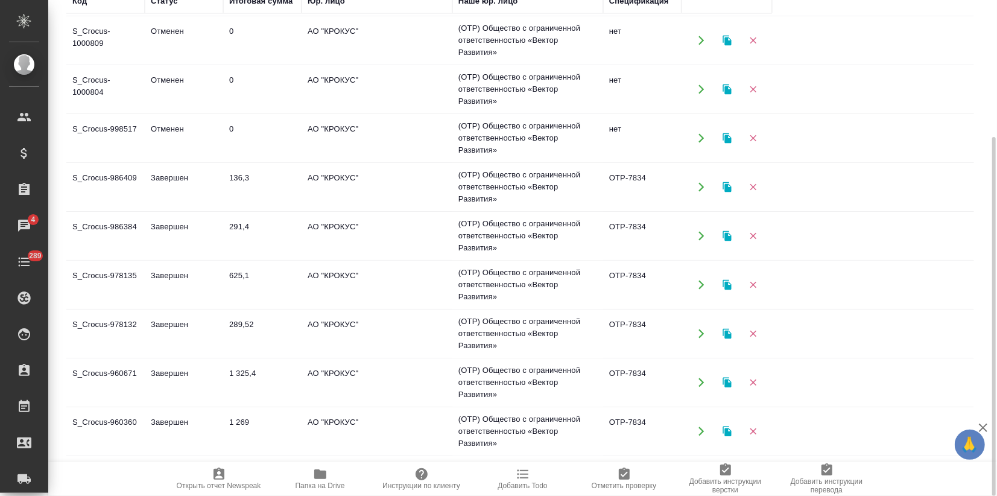
click at [218, 193] on td "Завершен" at bounding box center [184, 187] width 78 height 42
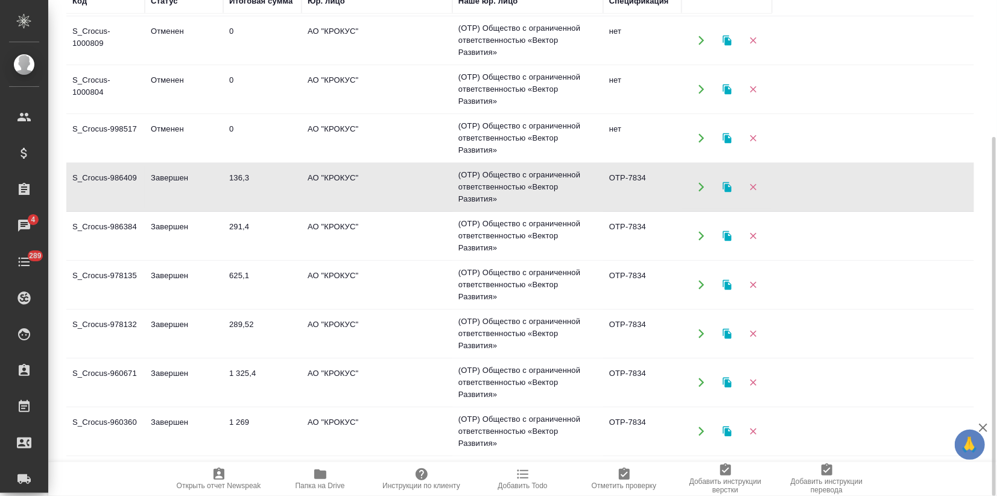
click at [218, 193] on td "Завершен" at bounding box center [184, 187] width 78 height 42
click at [230, 144] on td "0" at bounding box center [262, 138] width 78 height 42
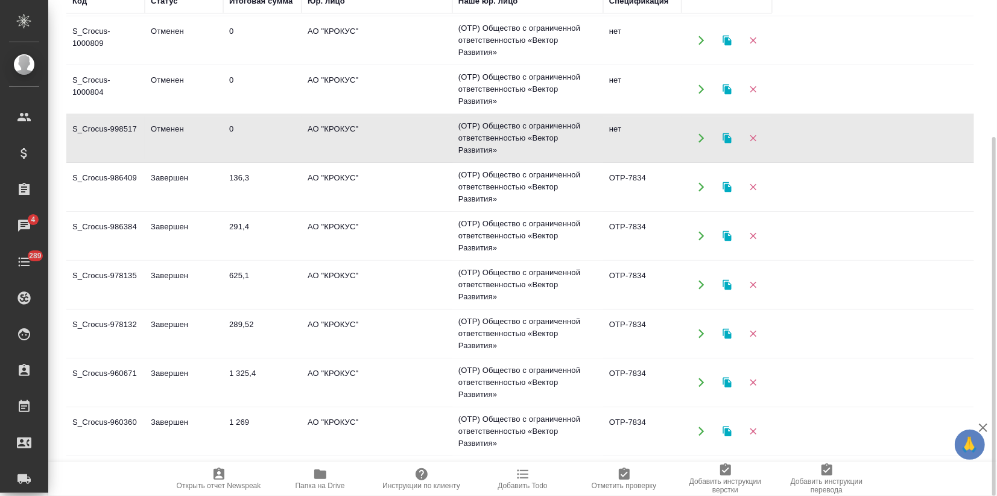
click at [230, 144] on td "0" at bounding box center [262, 138] width 78 height 42
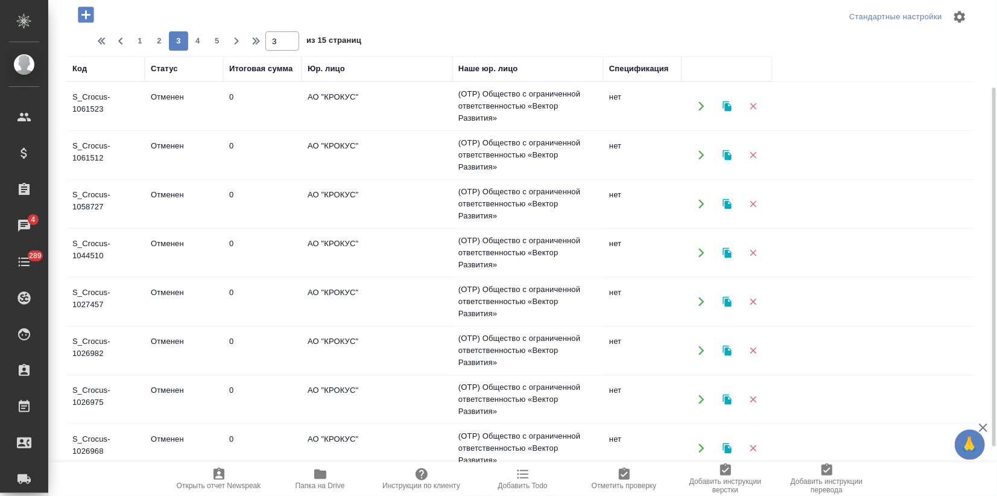
scroll to position [0, 0]
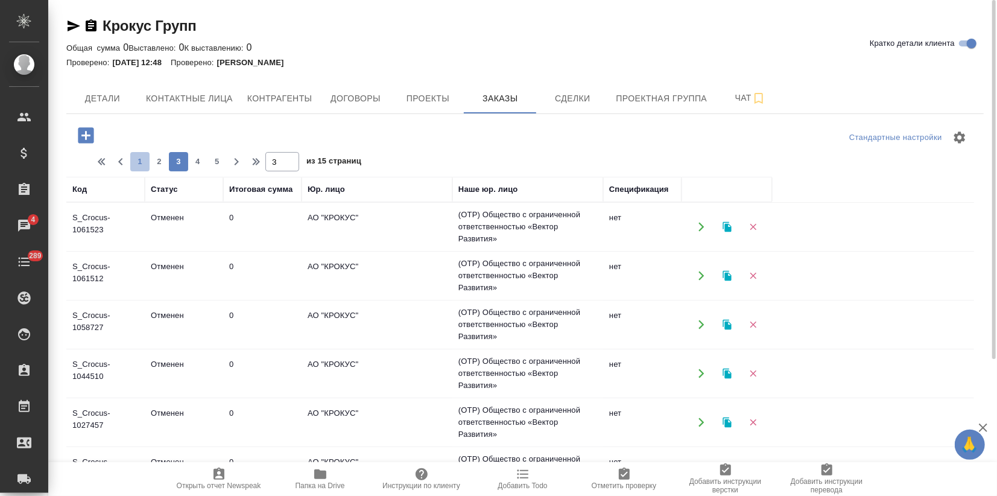
click at [138, 160] on span "1" at bounding box center [139, 162] width 19 height 12
click at [142, 231] on td "S_Crocus-1175640" at bounding box center [105, 227] width 78 height 42
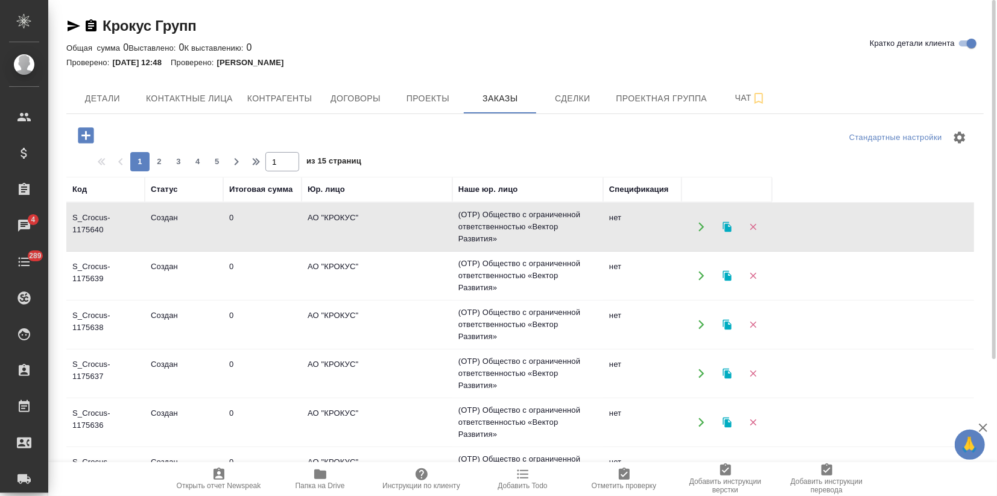
click at [142, 231] on td "S_Crocus-1175640" at bounding box center [105, 227] width 78 height 42
click at [204, 241] on td "Создан" at bounding box center [184, 227] width 78 height 42
click at [169, 161] on span "3" at bounding box center [178, 162] width 19 height 12
type input "3"
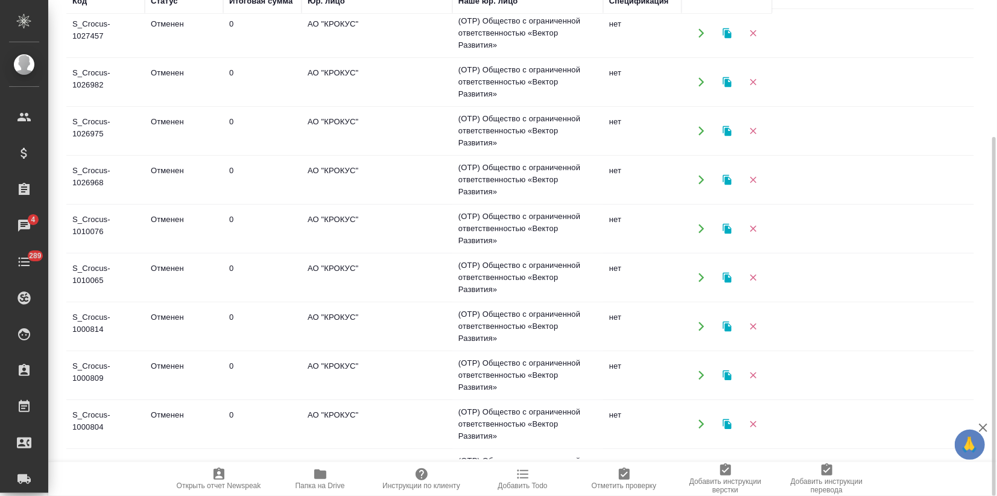
scroll to position [536, 0]
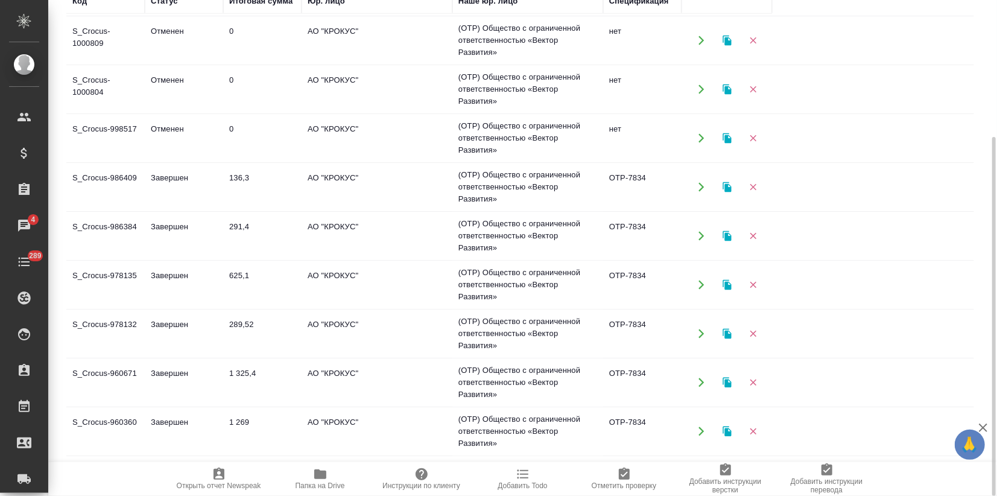
click at [200, 189] on td "Завершен" at bounding box center [184, 187] width 78 height 42
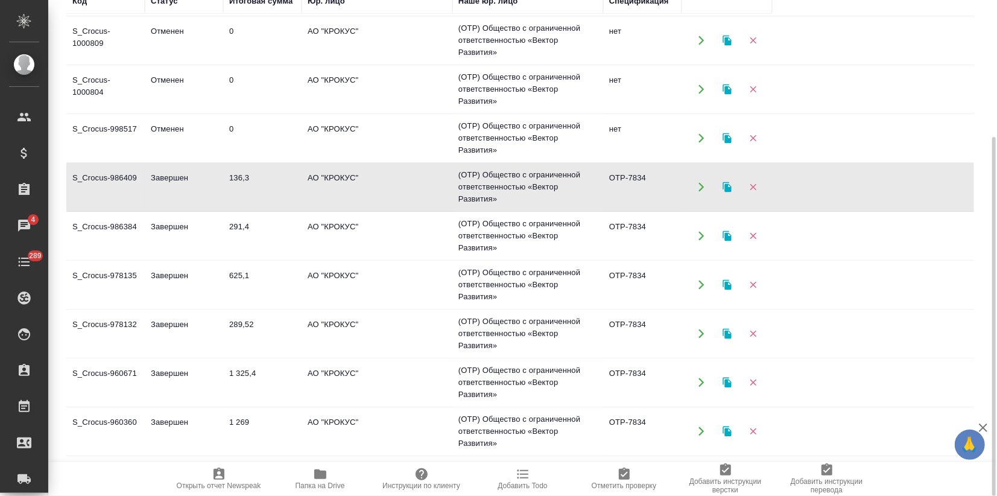
click at [200, 189] on td "Завершен" at bounding box center [184, 187] width 78 height 42
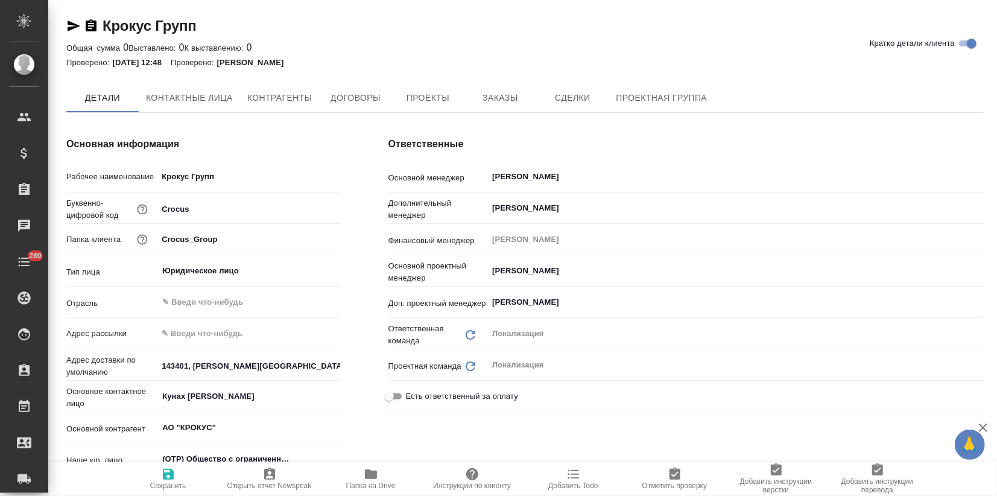
type textarea "x"
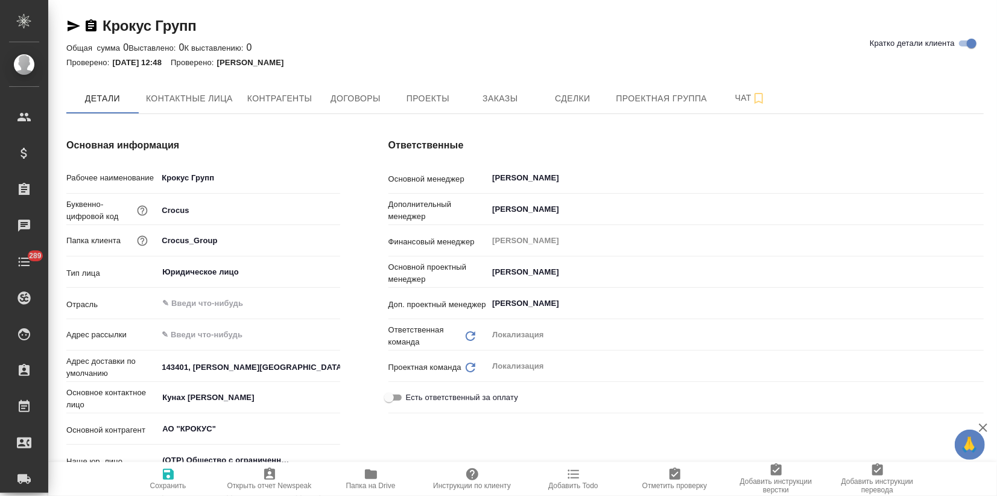
type textarea "x"
click at [496, 91] on span "Заказы" at bounding box center [500, 98] width 58 height 15
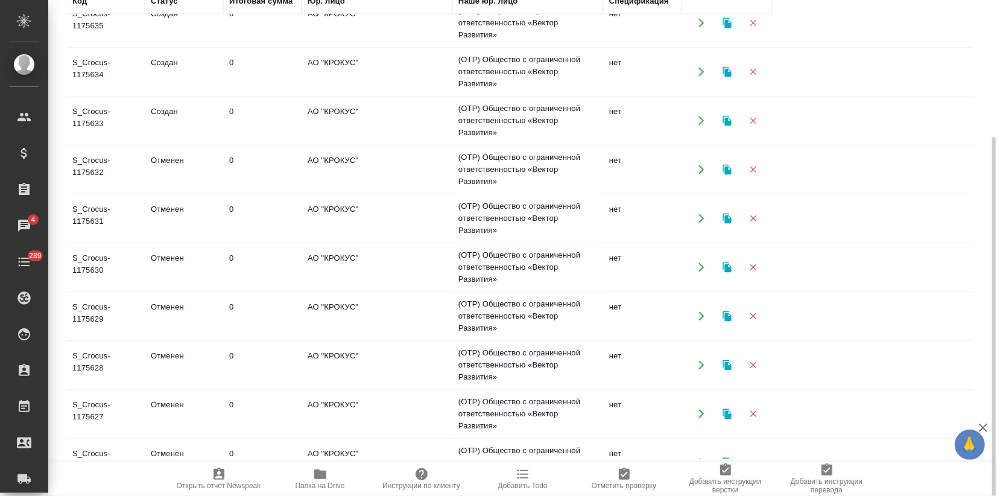
scroll to position [268, 0]
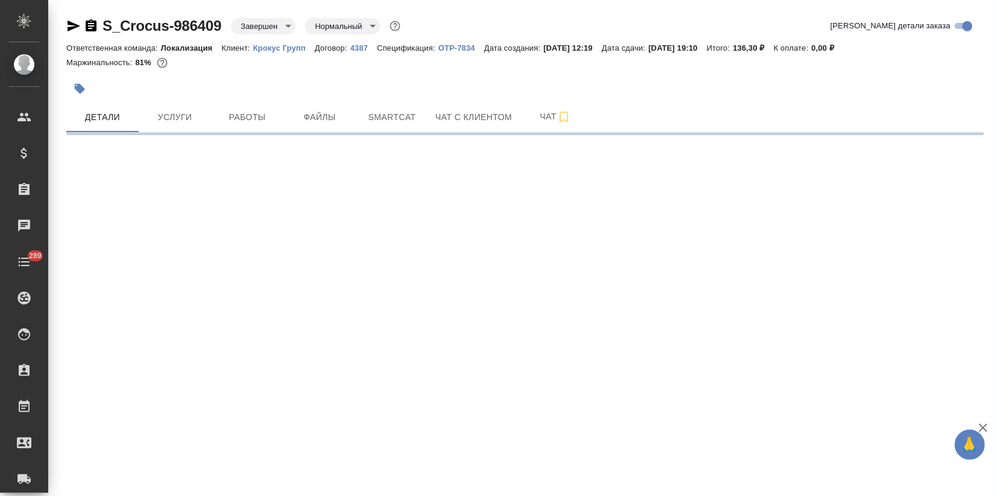
select select "RU"
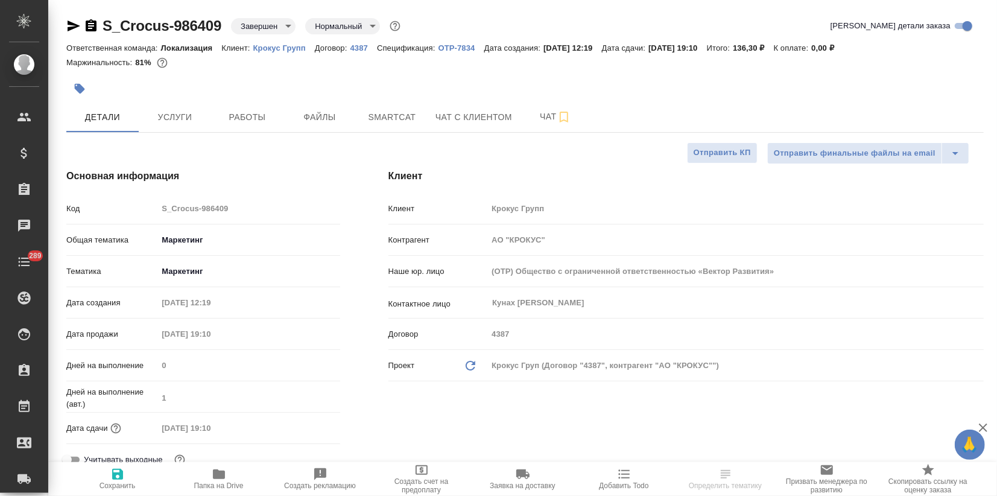
type textarea "x"
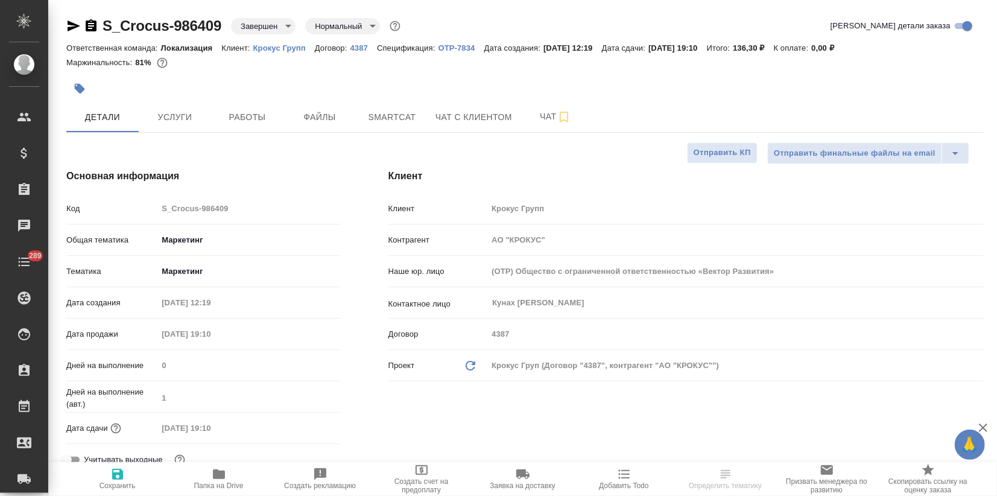
type textarea "x"
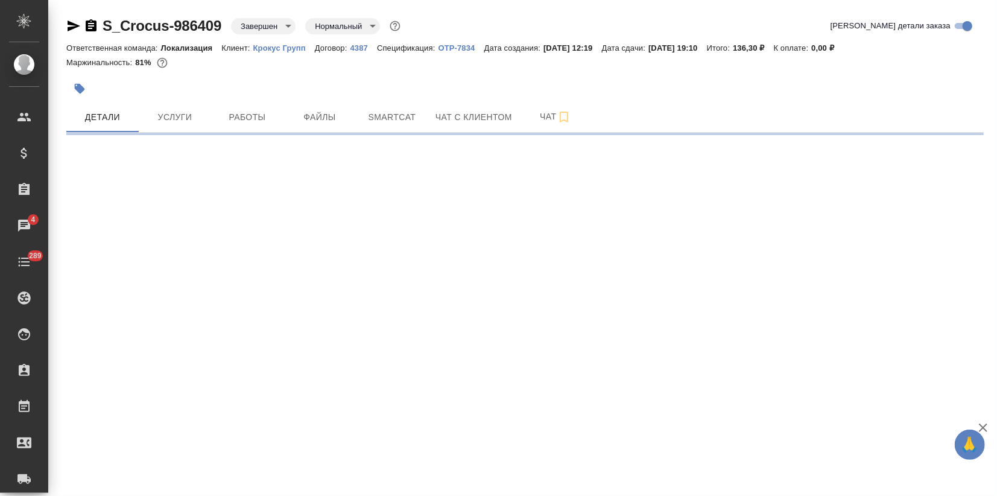
select select "RU"
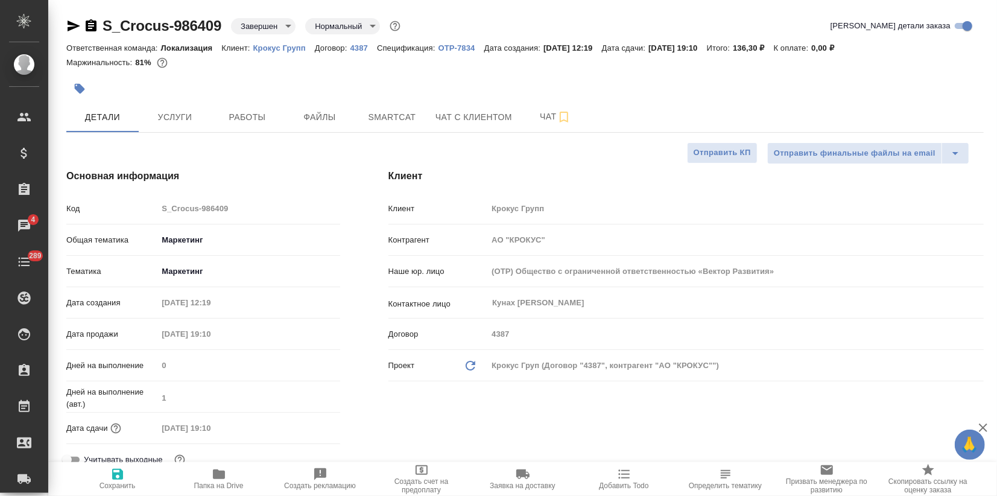
type textarea "x"
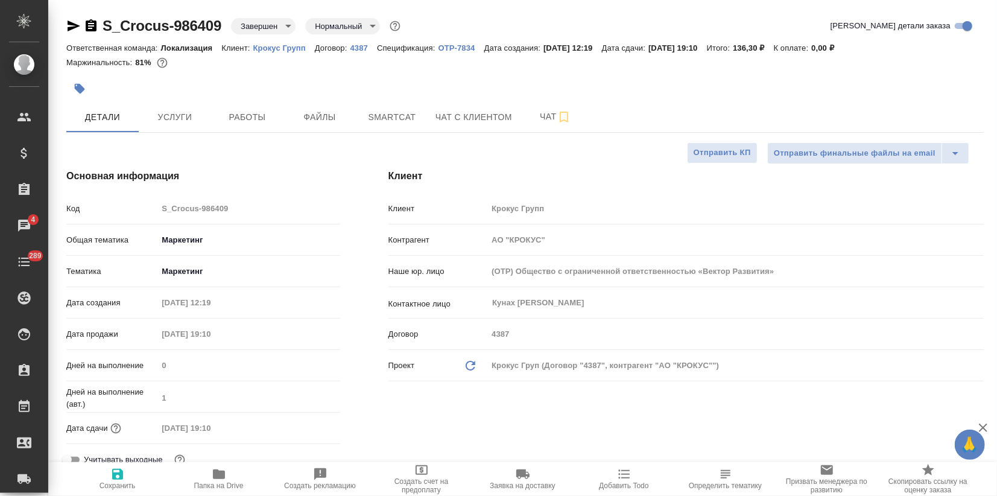
type textarea "x"
click at [71, 26] on icon "button" at bounding box center [73, 26] width 14 height 14
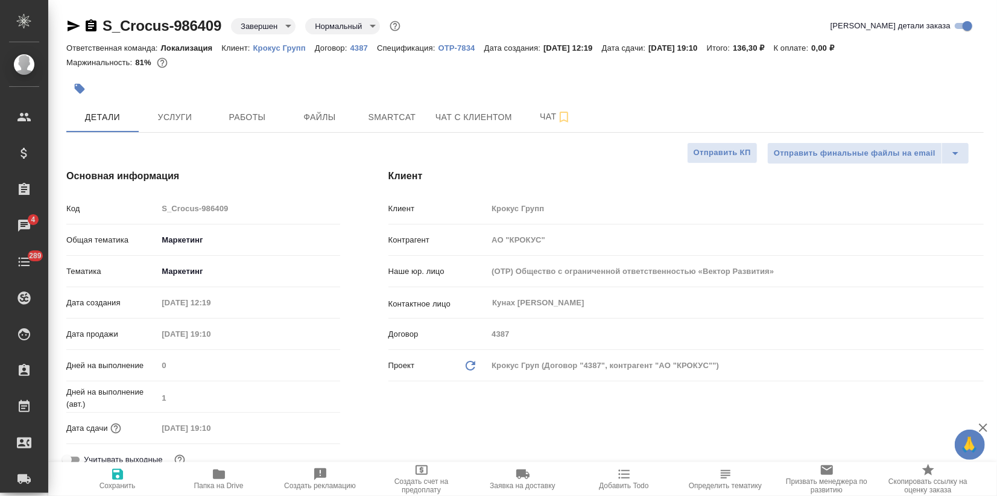
type textarea "x"
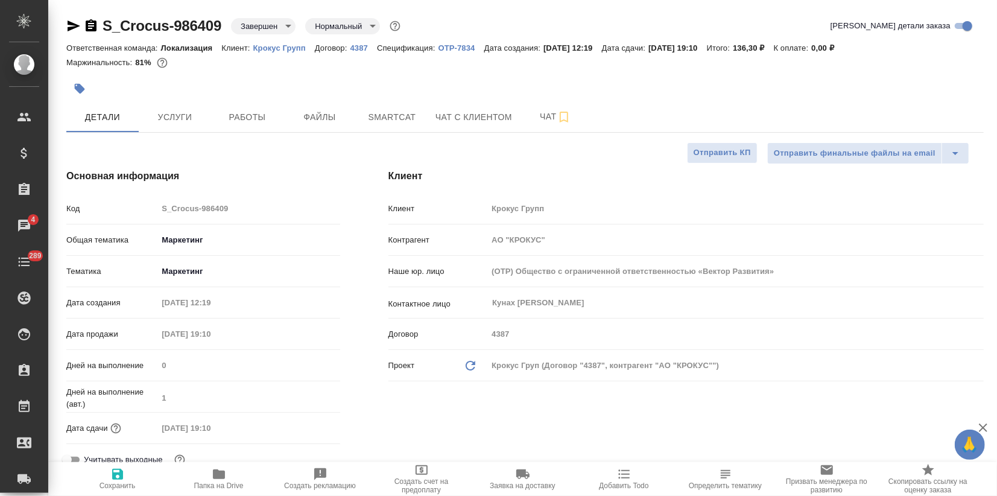
type textarea "x"
drag, startPoint x: 224, startPoint y: 24, endPoint x: 105, endPoint y: 17, distance: 119.6
click at [105, 17] on div "S_Crocus-986409 Завершен closed Нормальный normal" at bounding box center [234, 25] width 337 height 19
copy link "S_Crocus-986409"
type textarea "x"
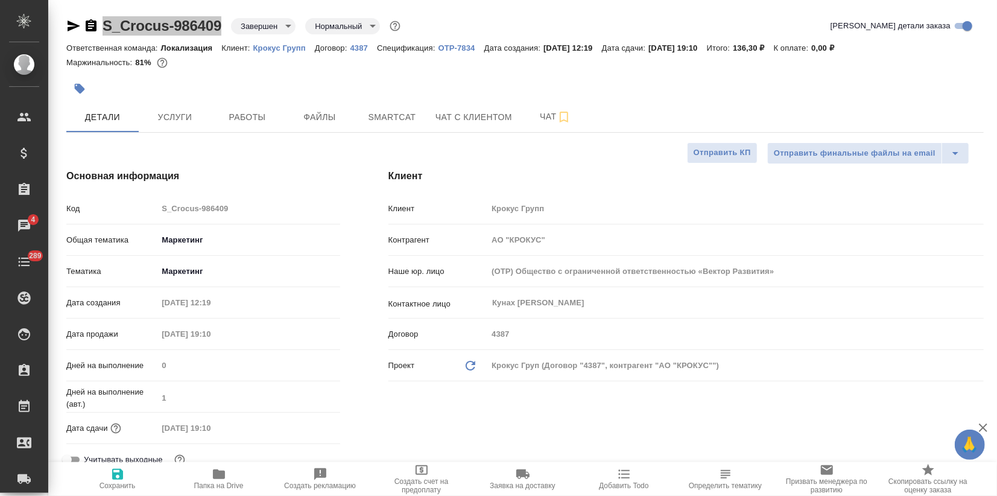
type textarea "x"
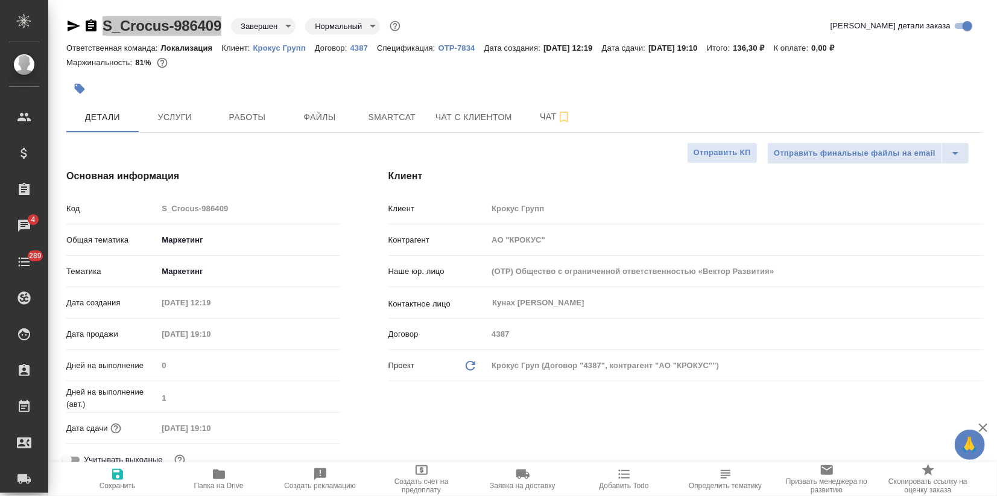
type textarea "x"
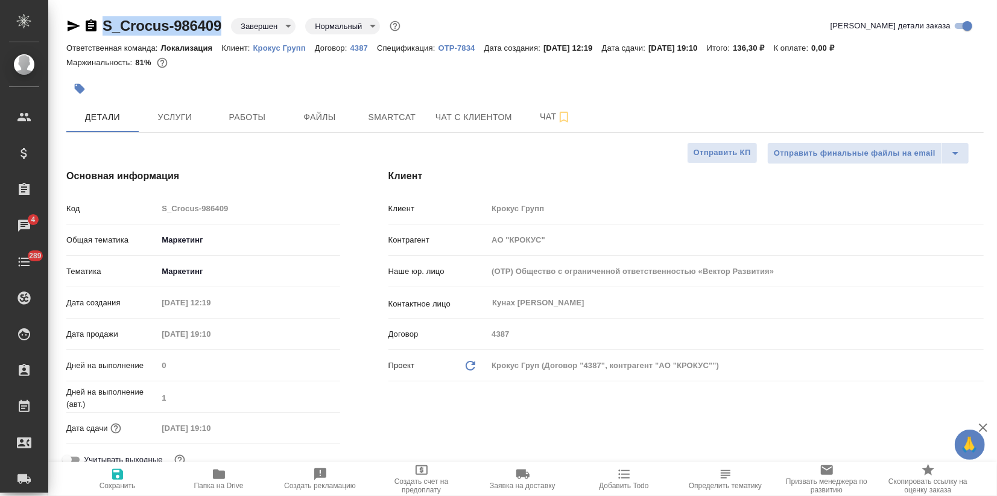
type textarea "x"
click at [408, 118] on span "Smartcat" at bounding box center [392, 117] width 58 height 15
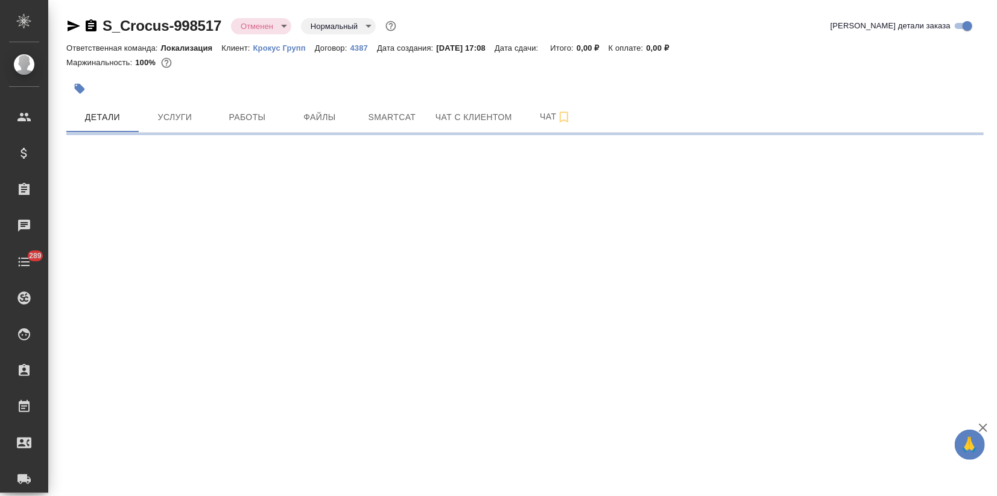
select select "RU"
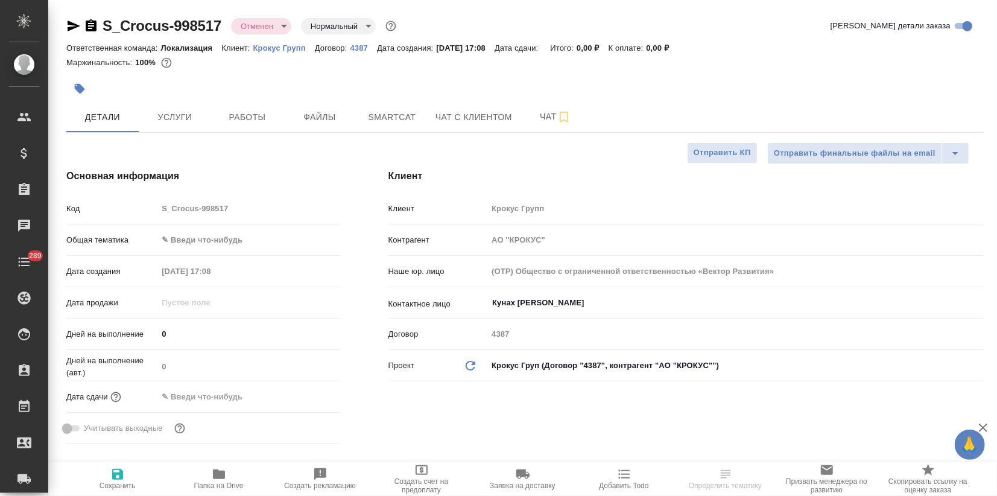
type textarea "x"
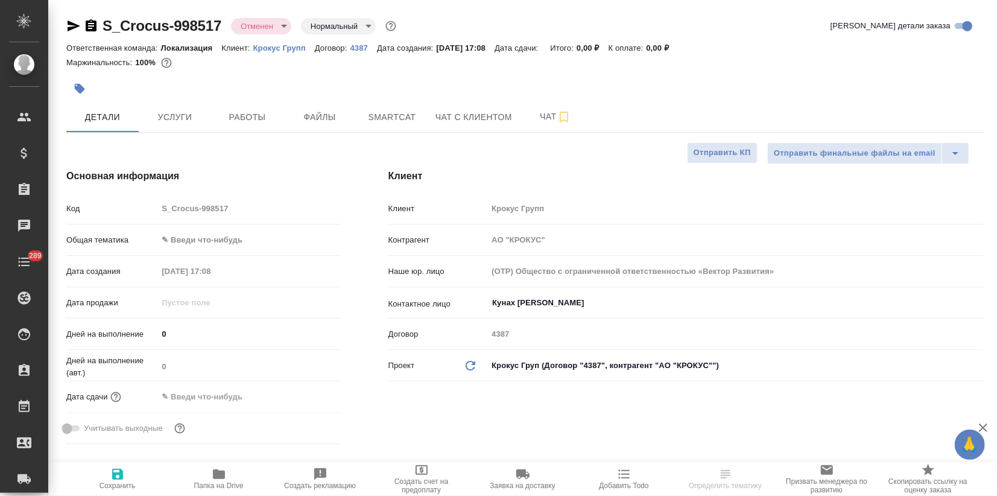
type textarea "x"
drag, startPoint x: 434, startPoint y: 45, endPoint x: 476, endPoint y: 48, distance: 41.7
click at [476, 48] on div "Ответственная команда: Локализация Клиент: Крокус Групп Договор: 4387 Дата созд…" at bounding box center [524, 47] width 917 height 14
copy p "[DATE]"
type textarea "x"
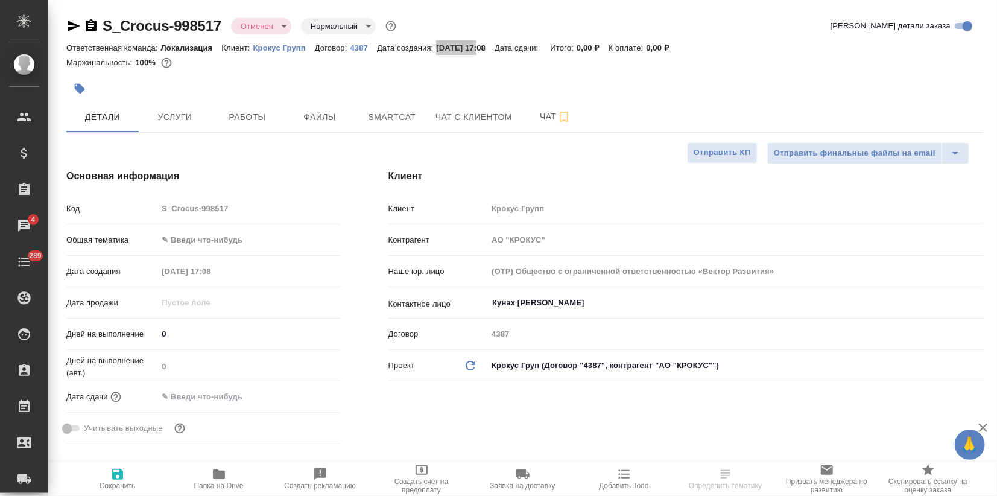
type textarea "x"
select select "RU"
type textarea "x"
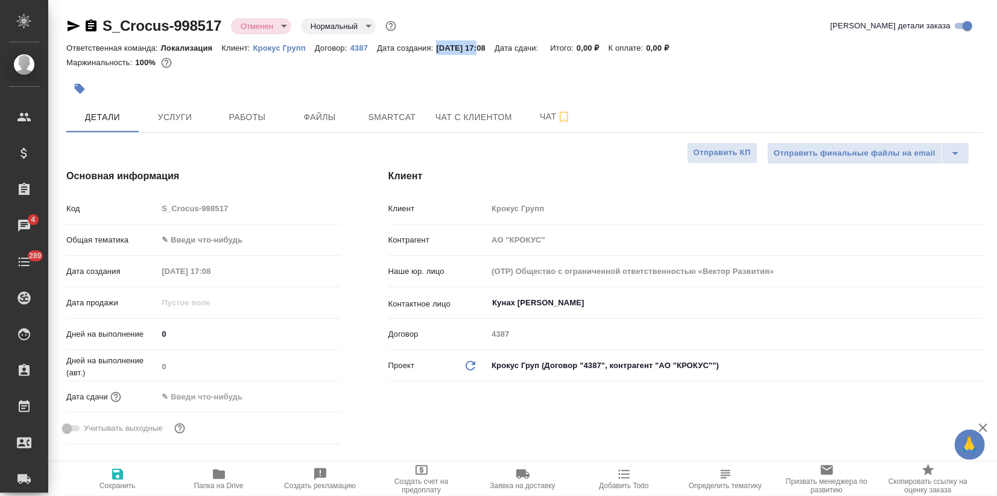
type textarea "x"
click at [116, 116] on span "Детали" at bounding box center [103, 117] width 58 height 15
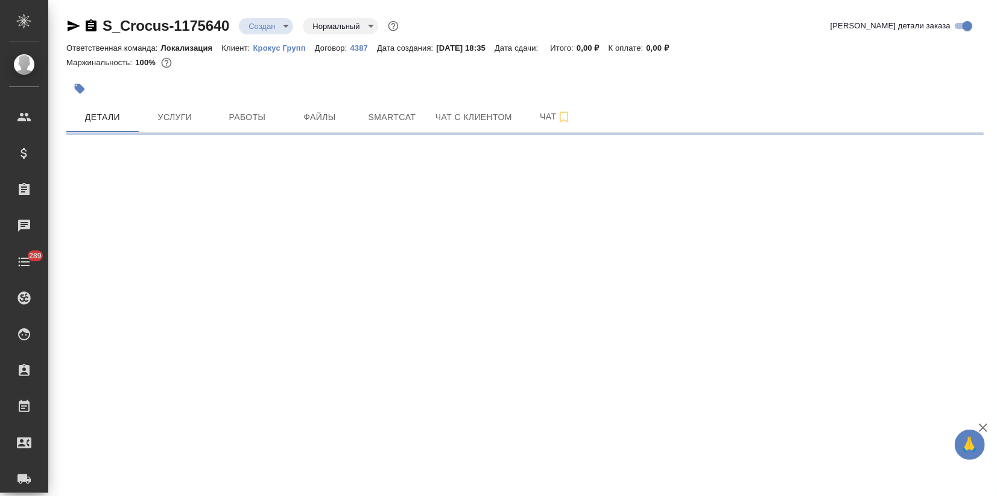
select select "RU"
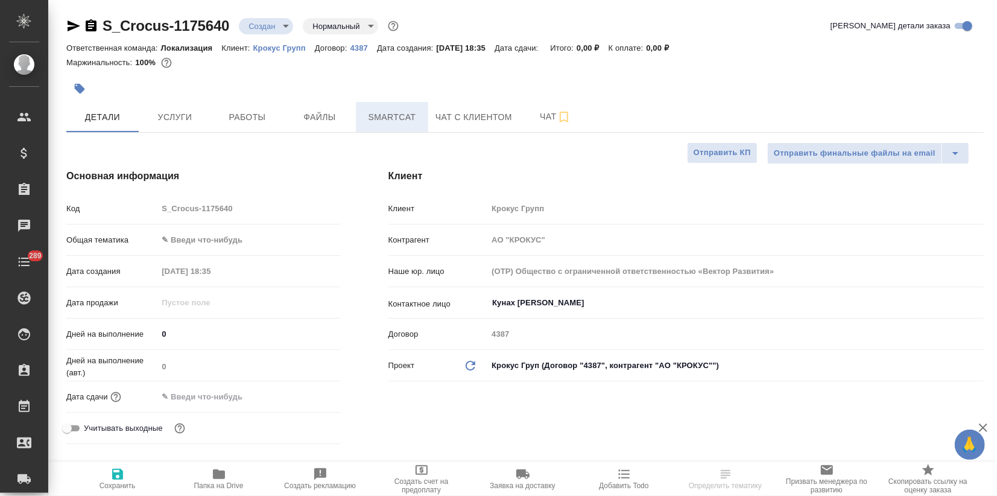
type textarea "x"
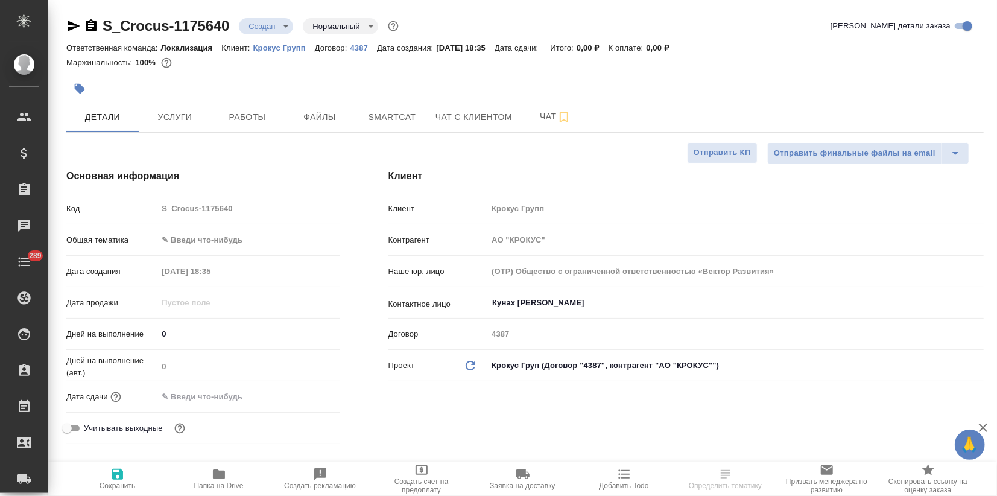
type textarea "x"
drag, startPoint x: 435, startPoint y: 45, endPoint x: 476, endPoint y: 44, distance: 40.4
click at [476, 44] on div "Ответственная команда: Локализация Клиент: Крокус Групп Договор: 4387 Дата созд…" at bounding box center [524, 47] width 917 height 14
copy p "18.09.2025"
type textarea "x"
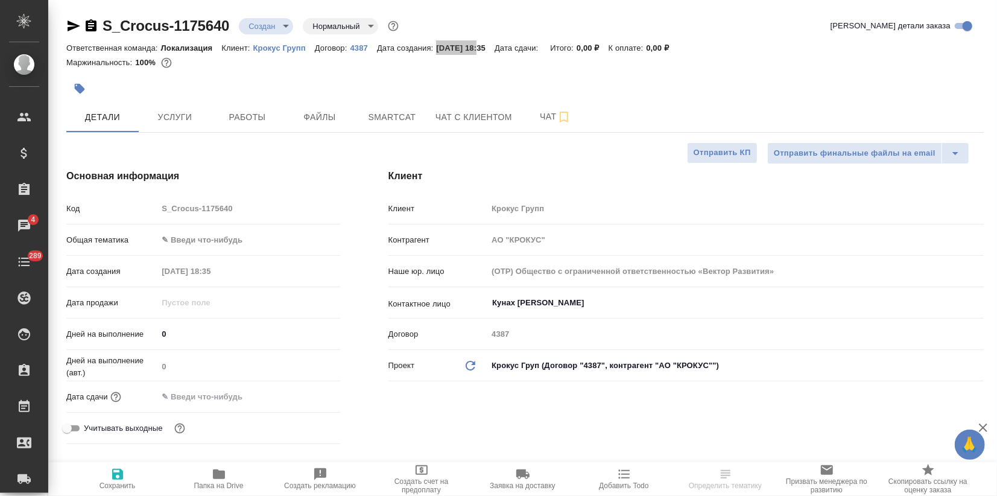
type textarea "x"
select select "RU"
type textarea "x"
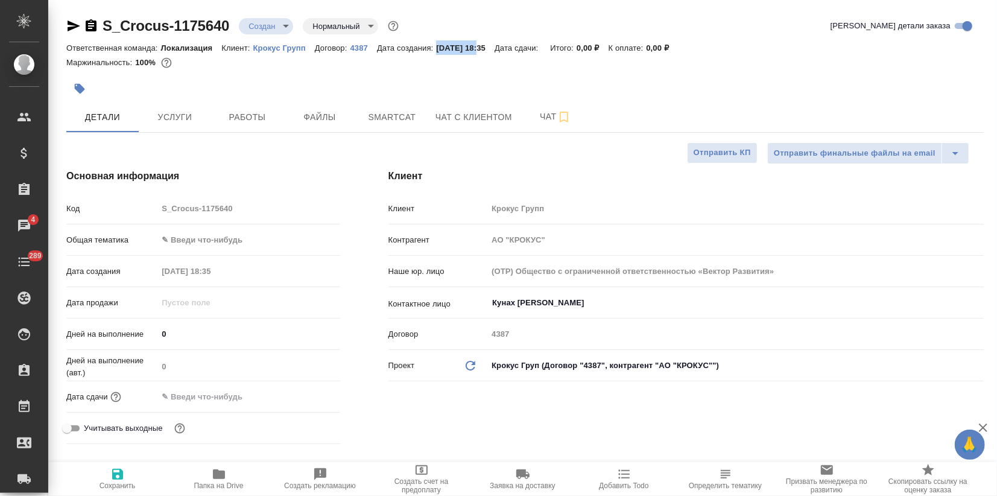
type textarea "x"
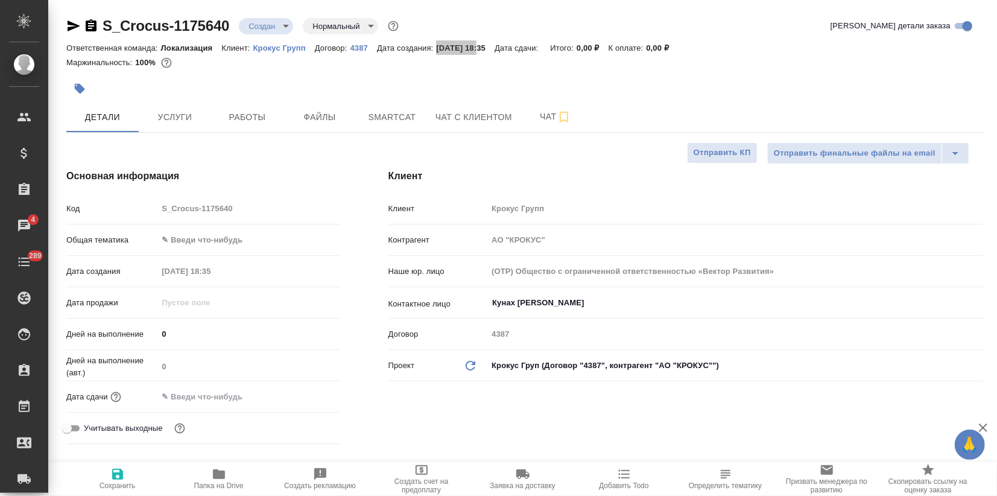
type textarea "x"
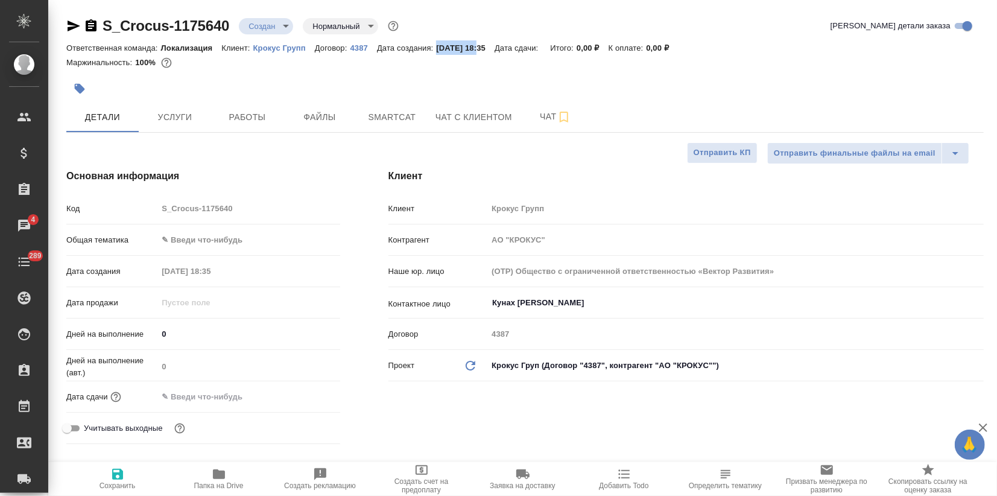
type textarea "x"
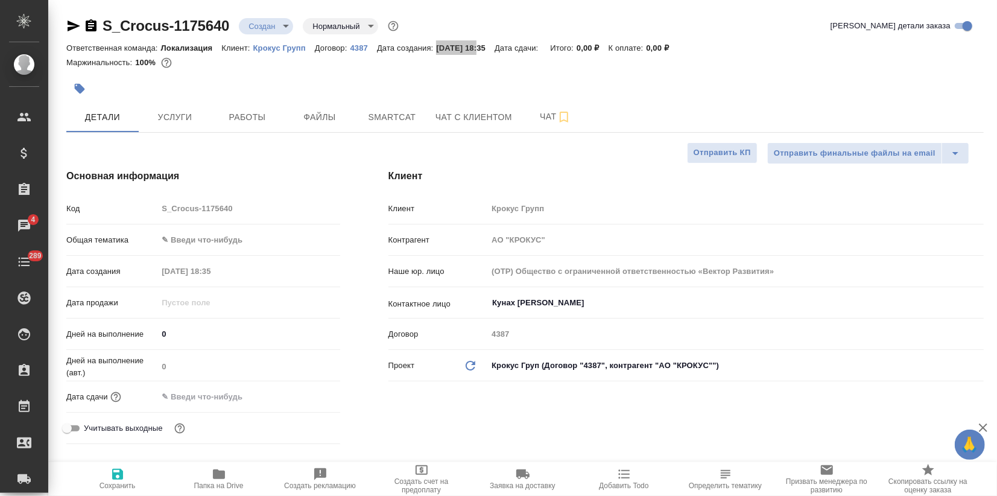
type textarea "x"
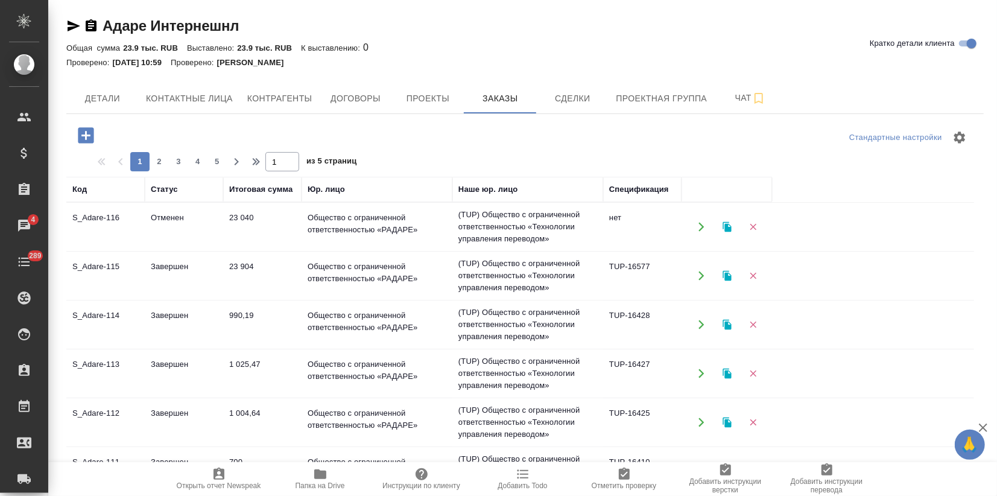
click at [137, 164] on div "1 2 3 4 5" at bounding box center [178, 161] width 97 height 19
click at [151, 221] on td "Отменен" at bounding box center [184, 227] width 78 height 42
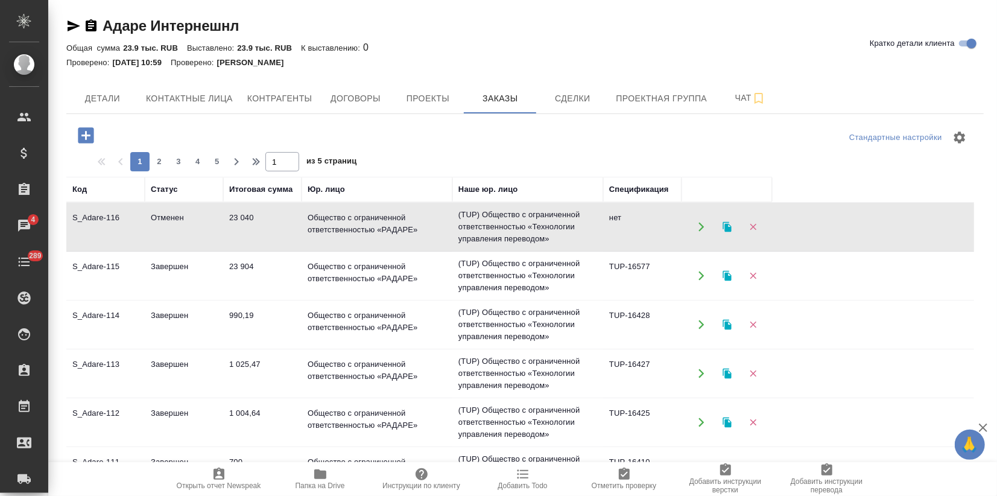
click at [151, 221] on td "Отменен" at bounding box center [184, 227] width 78 height 42
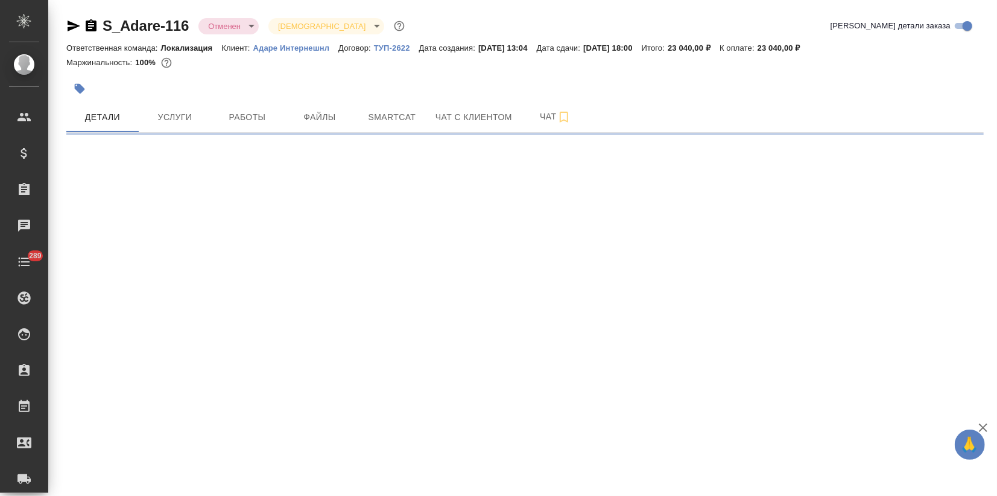
select select "RU"
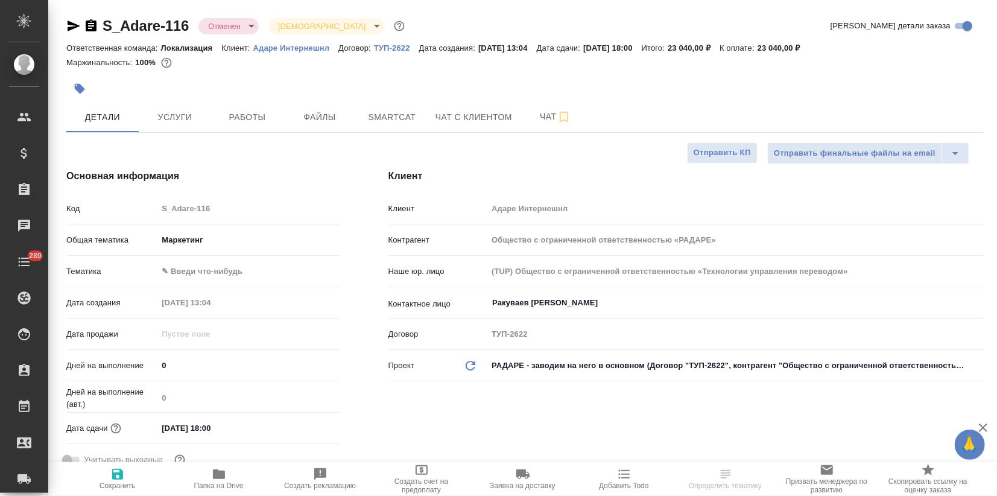
type textarea "x"
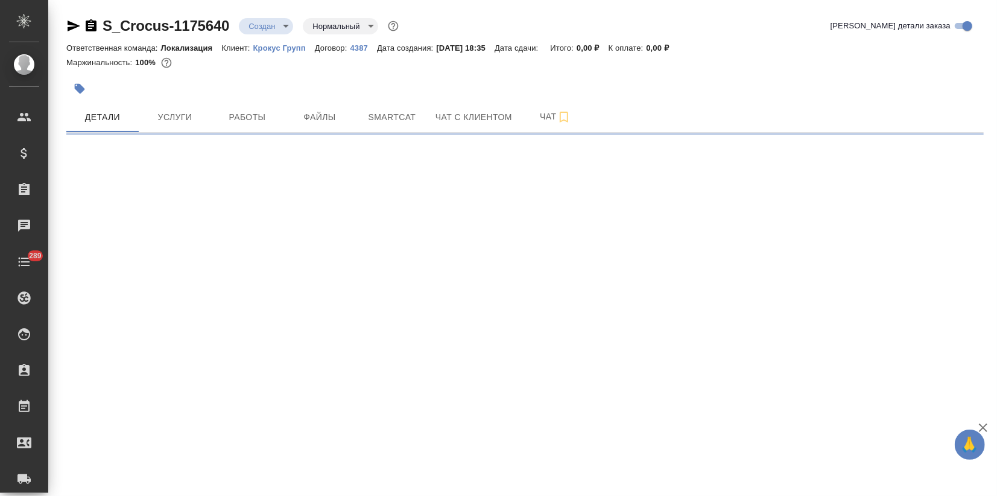
select select "RU"
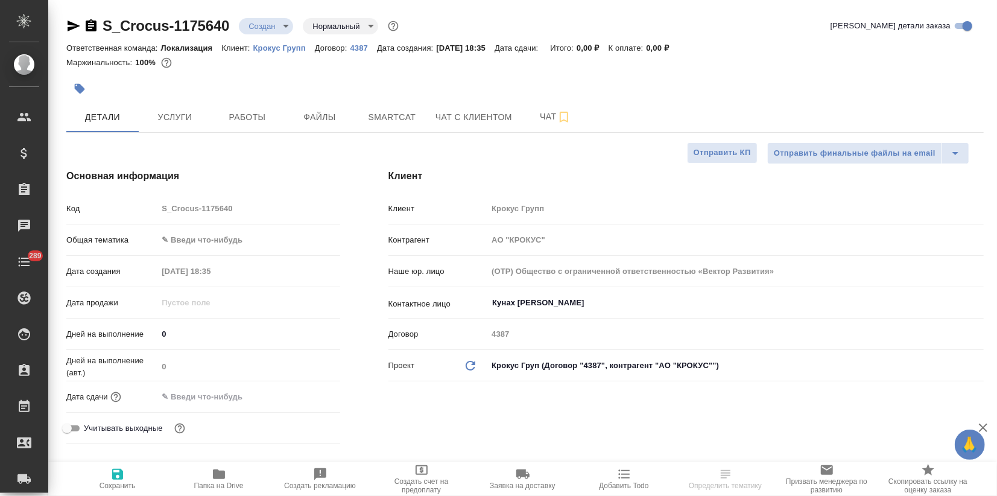
type textarea "x"
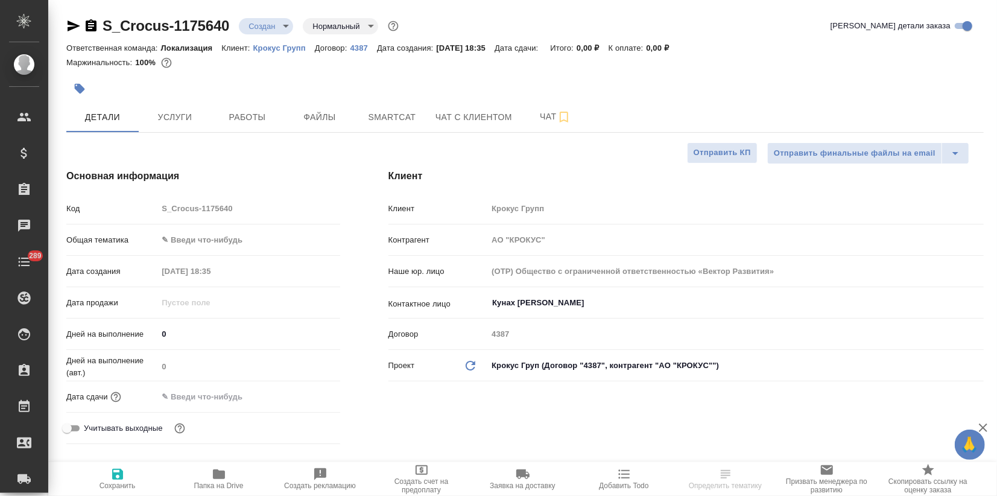
type textarea "x"
click at [401, 103] on button "Smartcat" at bounding box center [392, 117] width 72 height 30
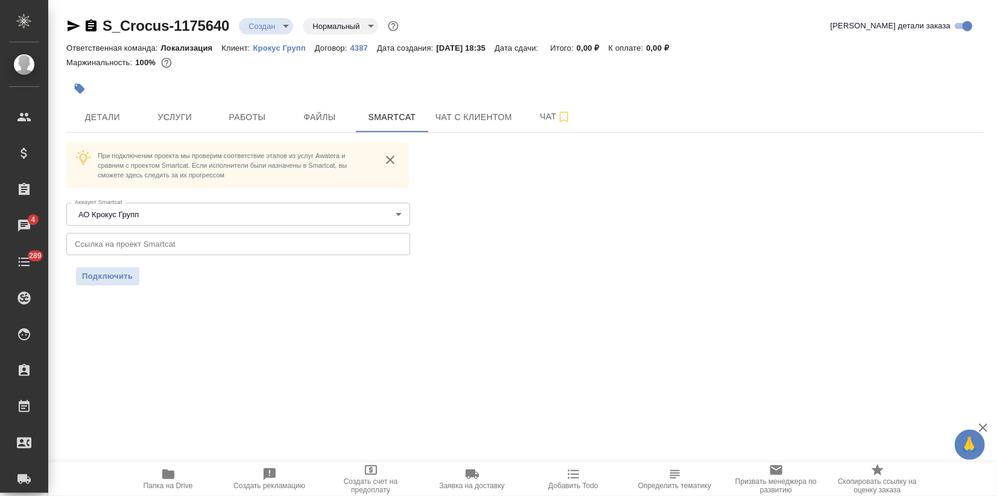
click at [873, 92] on div at bounding box center [524, 88] width 917 height 27
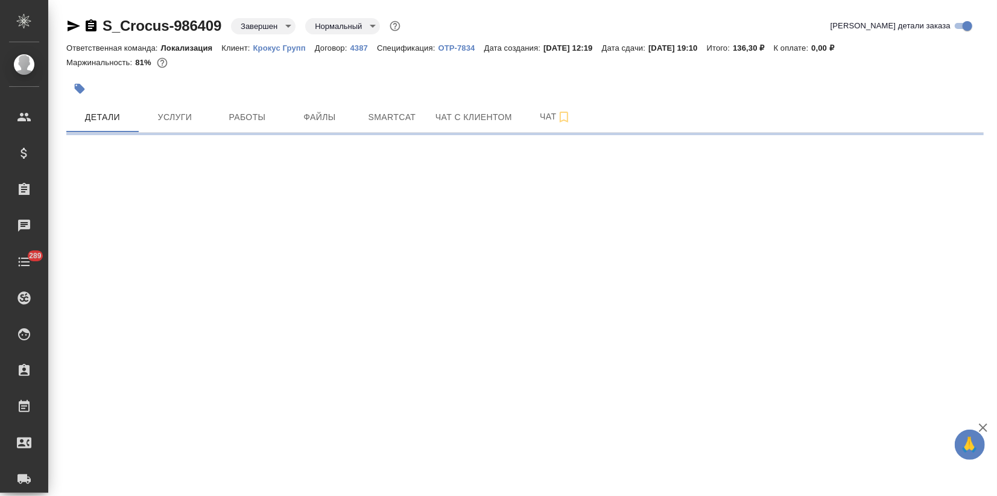
select select "RU"
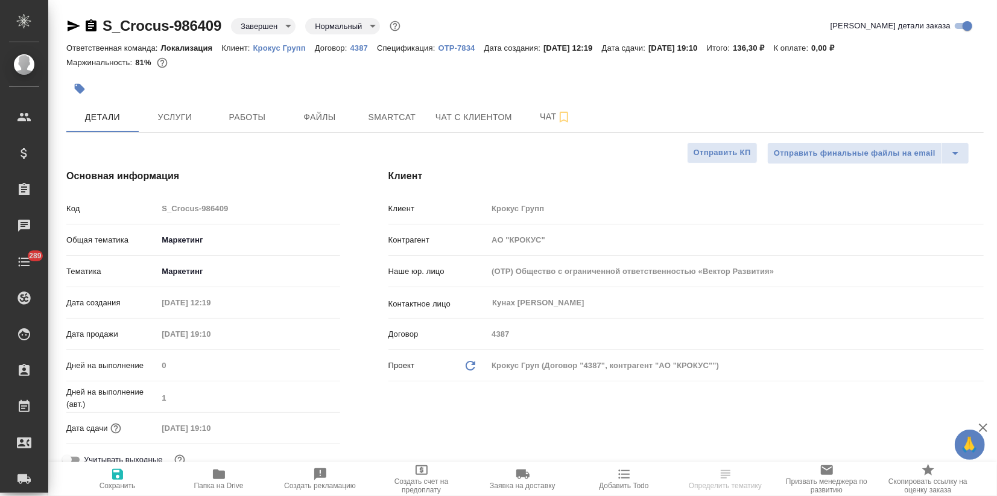
type textarea "x"
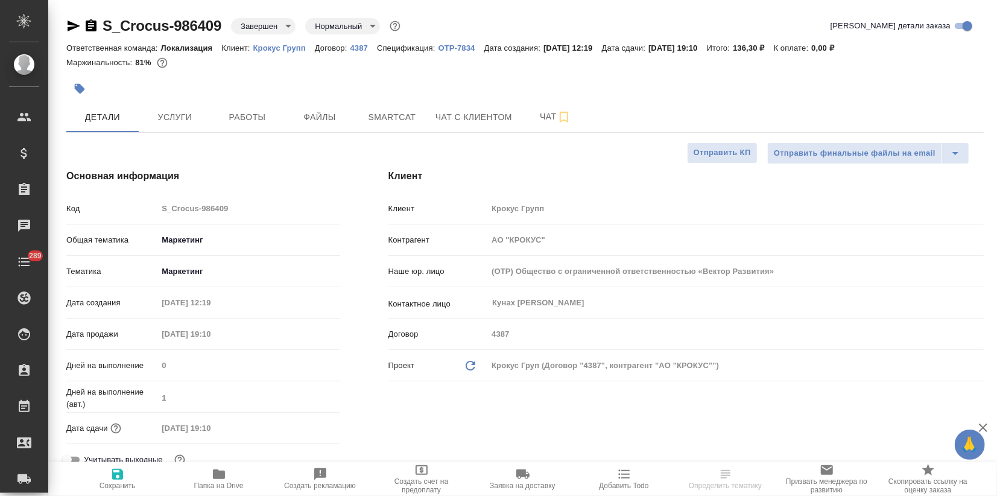
type textarea "x"
click at [390, 116] on span "Smartcat" at bounding box center [392, 117] width 58 height 15
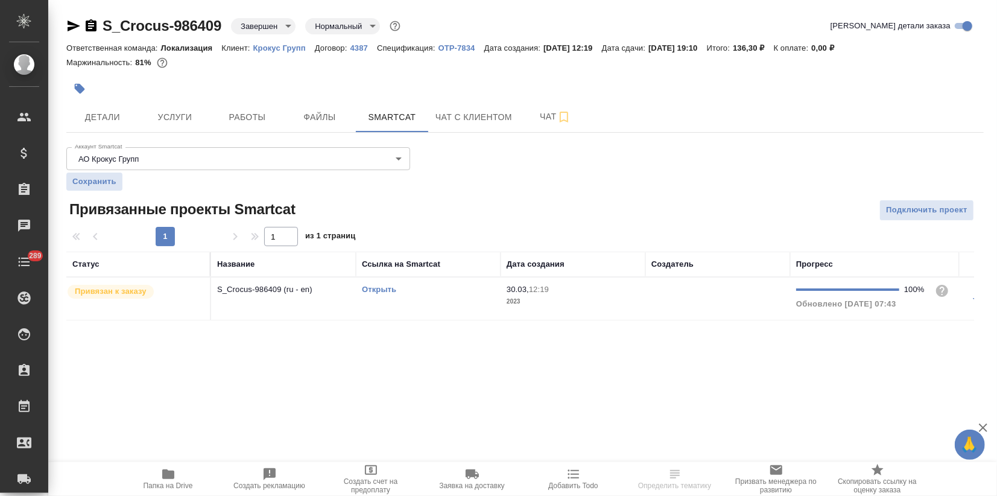
click at [367, 289] on link "Открыть" at bounding box center [379, 289] width 34 height 9
